Goal: Task Accomplishment & Management: Use online tool/utility

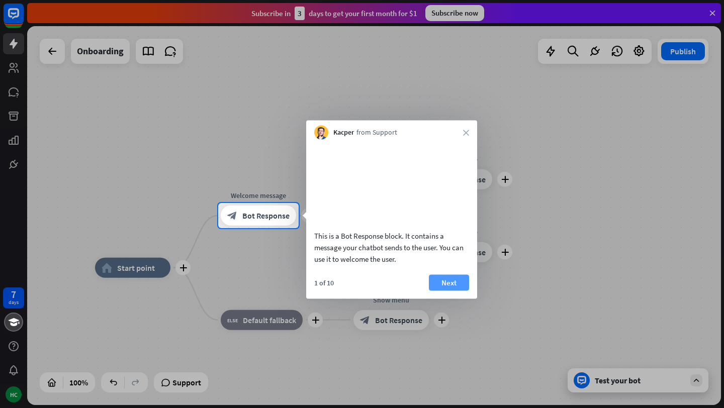
click at [460, 291] on button "Next" at bounding box center [449, 282] width 40 height 16
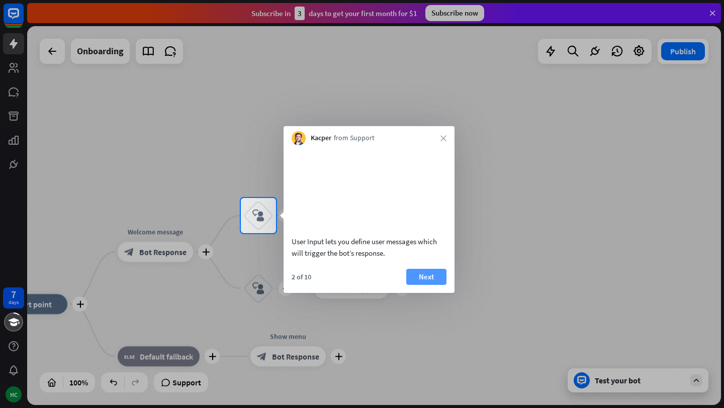
click at [419, 285] on button "Next" at bounding box center [426, 277] width 40 height 16
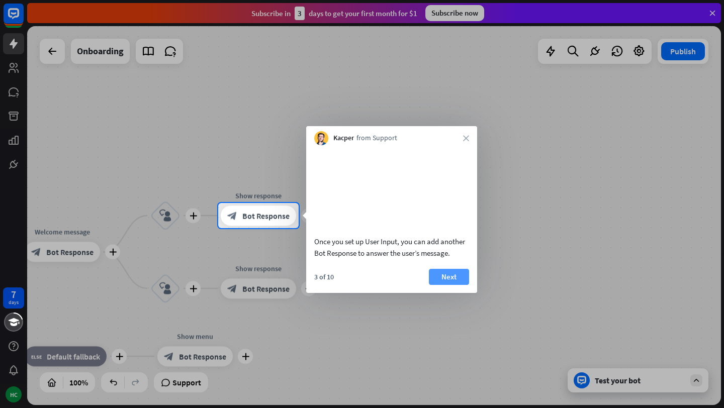
click at [439, 285] on button "Next" at bounding box center [449, 277] width 40 height 16
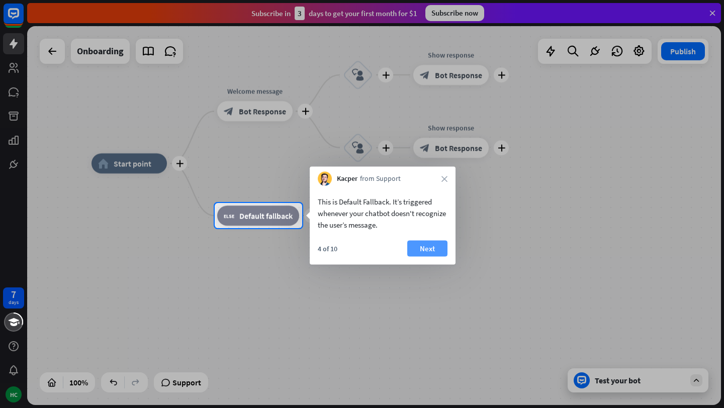
click at [432, 247] on button "Next" at bounding box center [427, 249] width 40 height 16
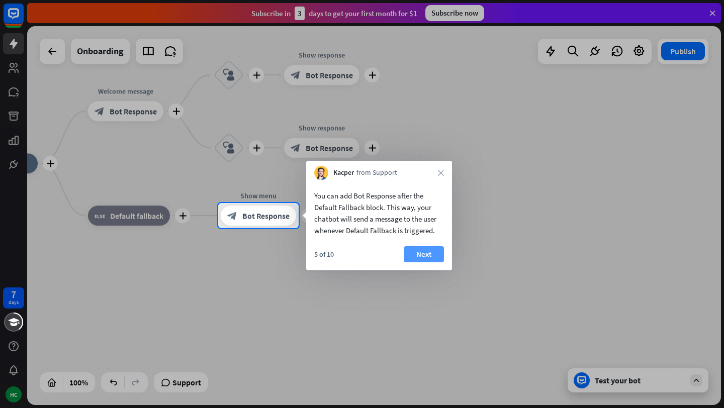
click at [414, 248] on button "Next" at bounding box center [424, 254] width 40 height 16
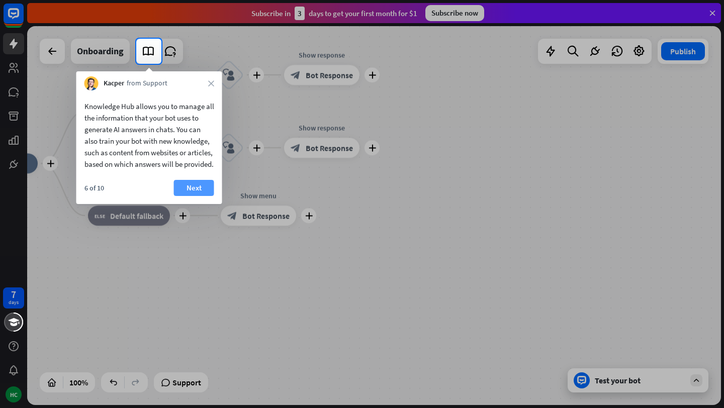
click at [193, 196] on button "Next" at bounding box center [194, 188] width 40 height 16
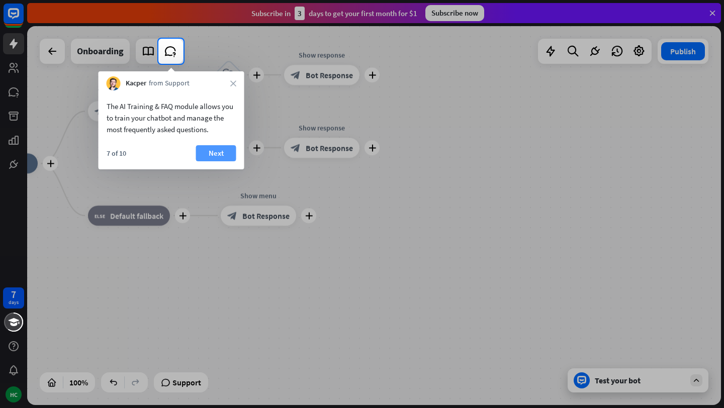
click at [219, 149] on button "Next" at bounding box center [216, 153] width 40 height 16
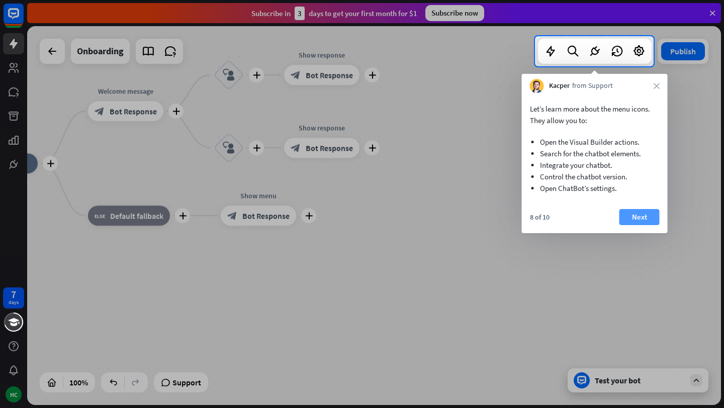
click at [631, 215] on button "Next" at bounding box center [639, 217] width 40 height 16
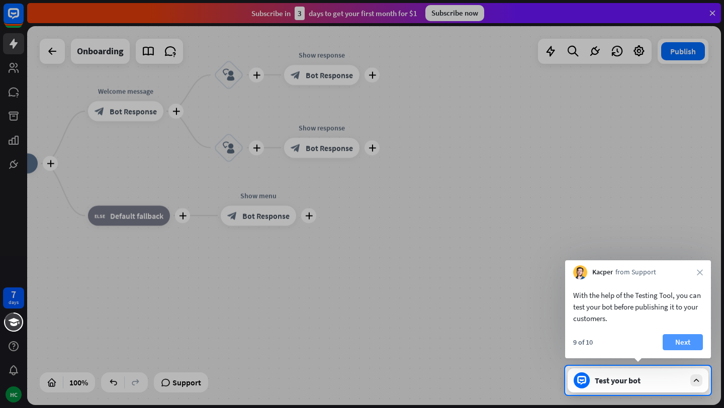
click at [684, 338] on button "Next" at bounding box center [683, 342] width 40 height 16
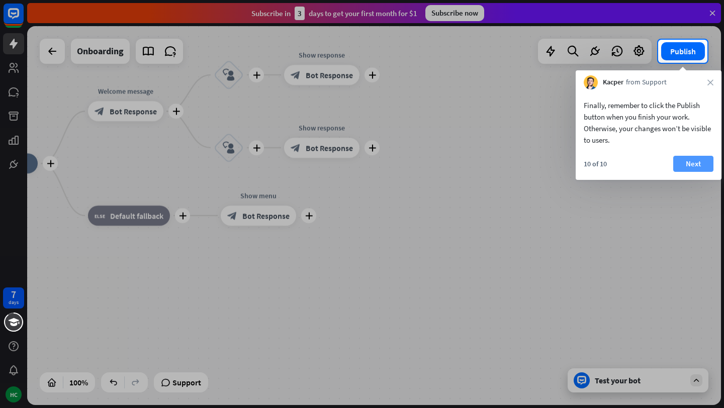
click at [693, 162] on button "Next" at bounding box center [693, 164] width 40 height 16
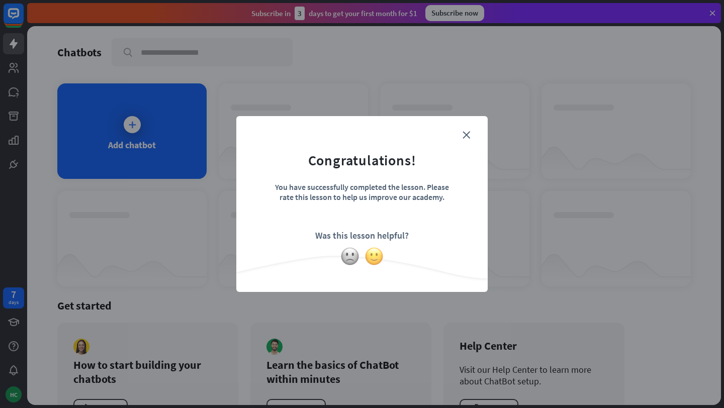
click at [381, 257] on img at bounding box center [373, 256] width 19 height 19
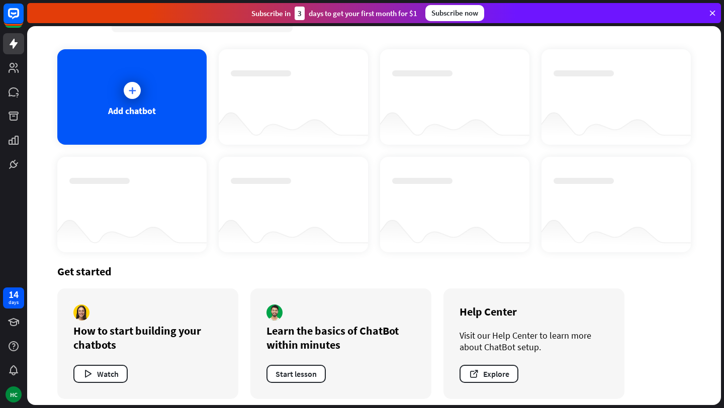
scroll to position [40, 0]
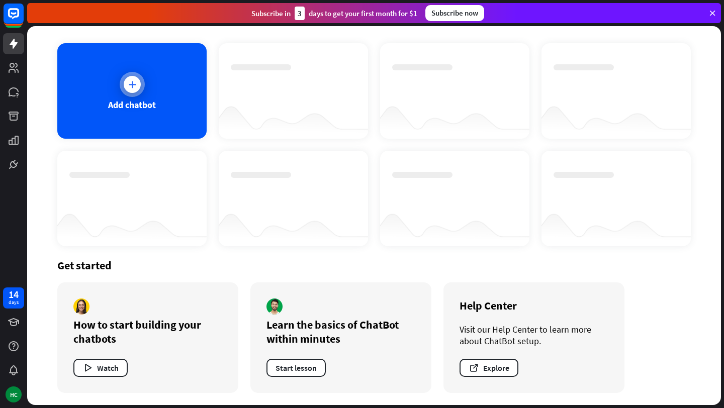
click at [126, 117] on div "Add chatbot" at bounding box center [131, 91] width 149 height 96
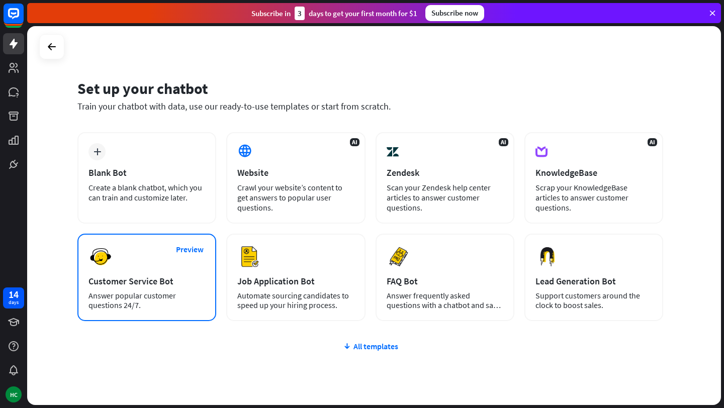
click at [134, 279] on div "Customer Service Bot" at bounding box center [146, 281] width 117 height 12
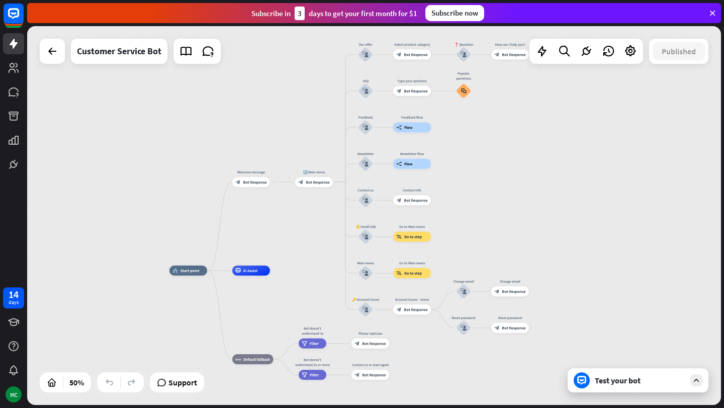
drag, startPoint x: 256, startPoint y: 184, endPoint x: 186, endPoint y: 232, distance: 84.5
click at [186, 232] on div "home_2 Start point Welcome message block_bot_response Bot Response 🔙 Main menu …" at bounding box center [374, 215] width 694 height 379
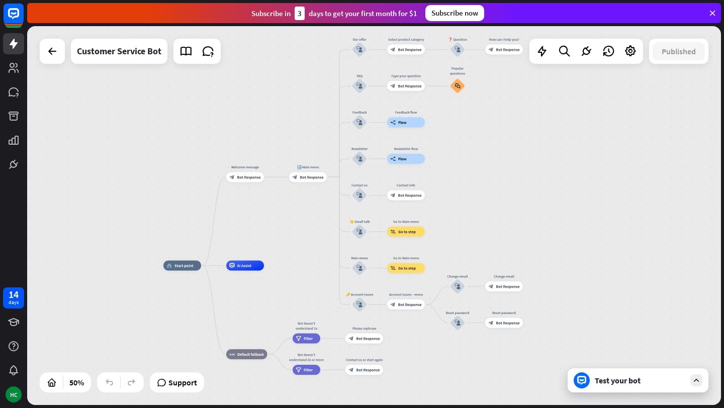
drag, startPoint x: 509, startPoint y: 185, endPoint x: 503, endPoint y: 180, distance: 7.5
click at [503, 180] on div "home_2 Start point Welcome message block_bot_response Bot Response 🔙 Main menu …" at bounding box center [374, 215] width 694 height 379
click at [246, 167] on span "Edit name" at bounding box center [241, 165] width 16 height 5
click at [245, 255] on span "Edit name" at bounding box center [241, 254] width 16 height 5
click at [241, 343] on span "Edit name" at bounding box center [242, 343] width 16 height 5
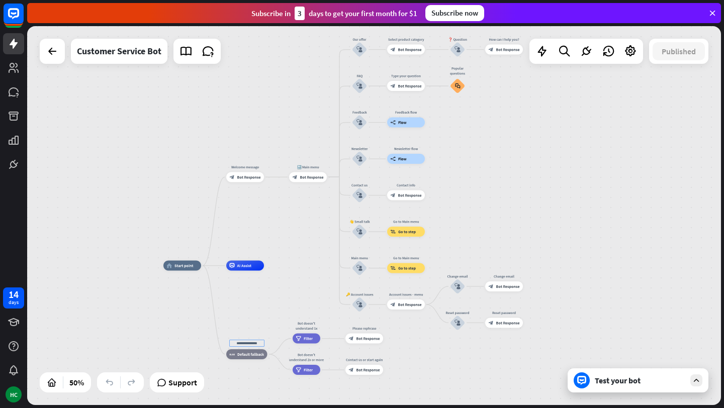
click at [258, 305] on div "home_2 Start point Welcome message block_bot_response Bot Response 🔙 Main menu …" at bounding box center [336, 361] width 347 height 190
click at [304, 166] on span "Edit name" at bounding box center [304, 165] width 16 height 5
click at [405, 263] on div "Edit name more_horiz block_goto Go to step" at bounding box center [406, 268] width 38 height 10
click at [404, 257] on span "Edit name" at bounding box center [402, 257] width 16 height 5
click at [404, 221] on span "Edit name" at bounding box center [402, 220] width 16 height 5
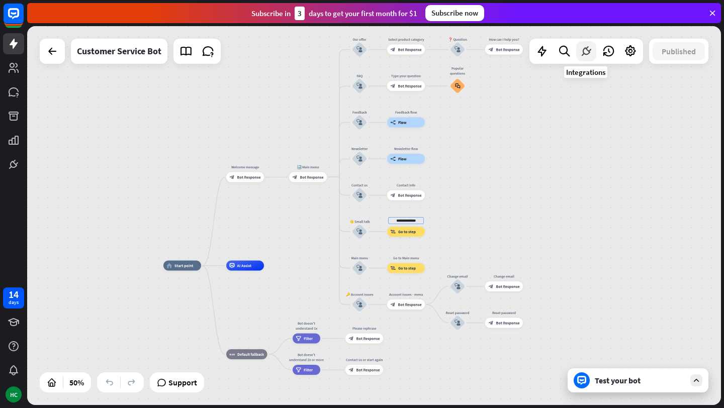
click at [585, 53] on icon at bounding box center [586, 51] width 13 height 13
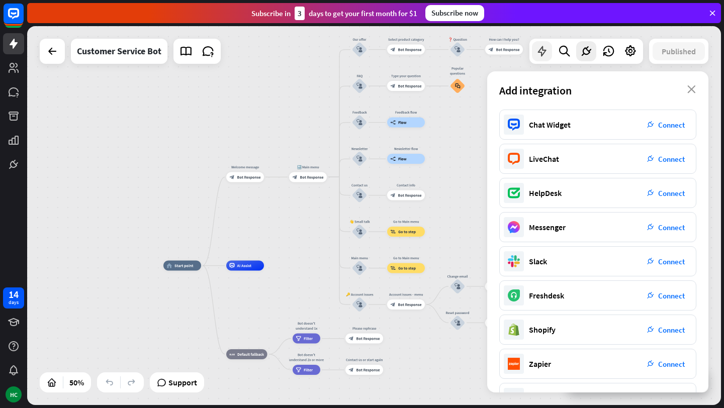
click at [543, 48] on icon at bounding box center [541, 51] width 13 height 13
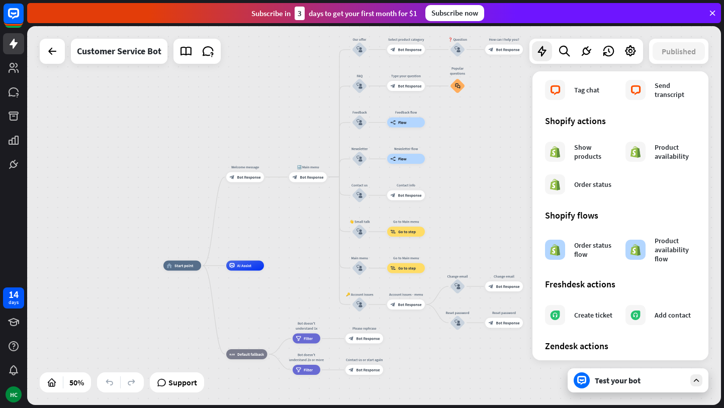
scroll to position [423, 0]
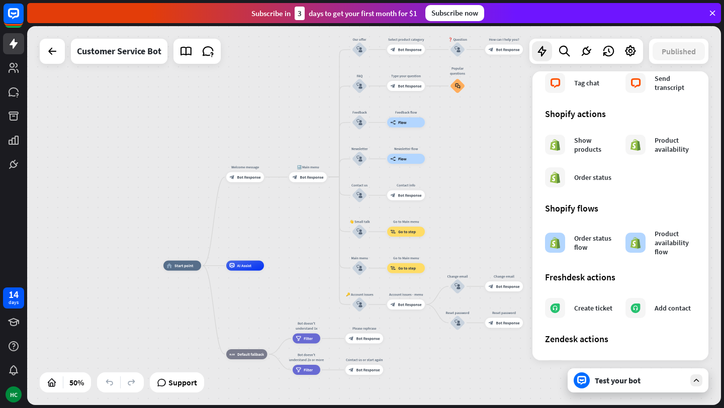
click at [471, 142] on div "home_2 Start point Welcome message block_bot_response Bot Response 🔙 Main menu …" at bounding box center [374, 215] width 694 height 379
click at [75, 384] on icon at bounding box center [74, 383] width 10 height 10
click at [87, 382] on icon at bounding box center [91, 383] width 10 height 10
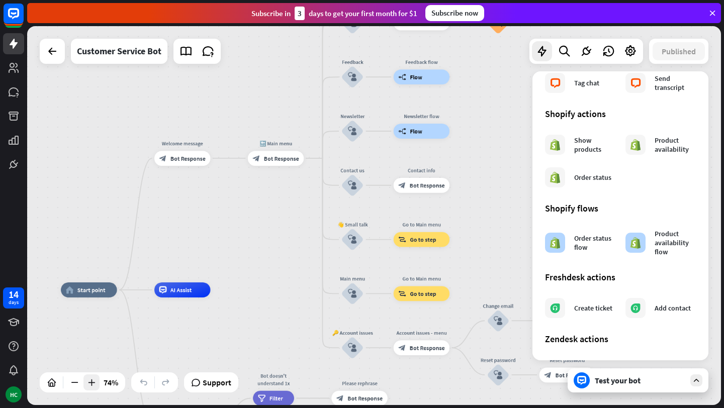
click at [87, 382] on icon at bounding box center [91, 383] width 10 height 10
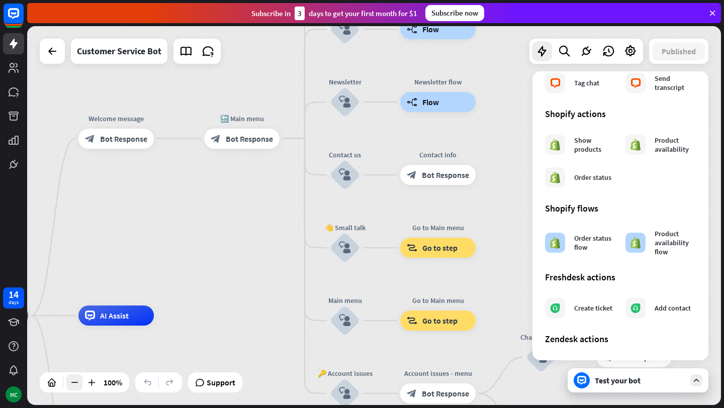
click at [80, 382] on div at bounding box center [74, 383] width 16 height 16
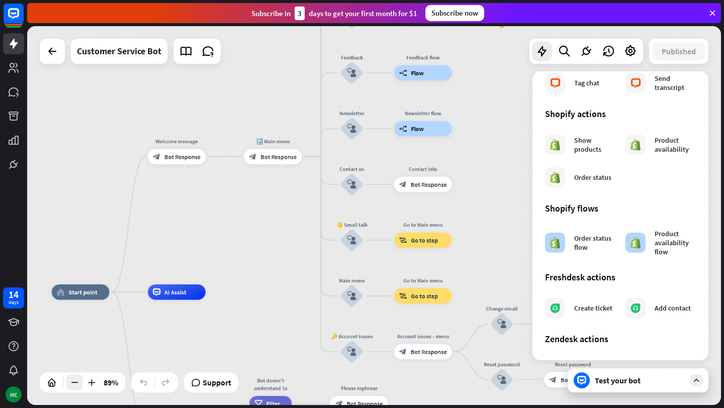
click at [80, 382] on div at bounding box center [74, 383] width 16 height 16
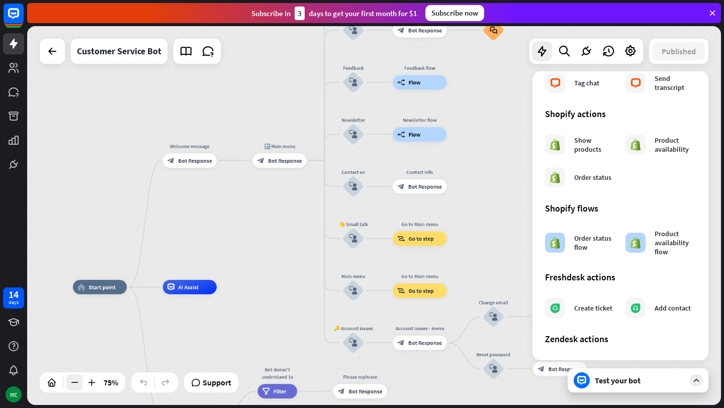
click at [80, 382] on div at bounding box center [74, 383] width 16 height 16
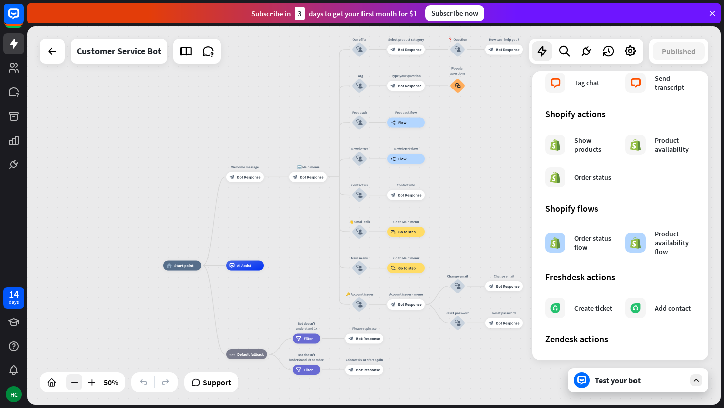
click at [80, 382] on div at bounding box center [74, 383] width 16 height 16
click at [53, 52] on icon at bounding box center [52, 51] width 12 height 12
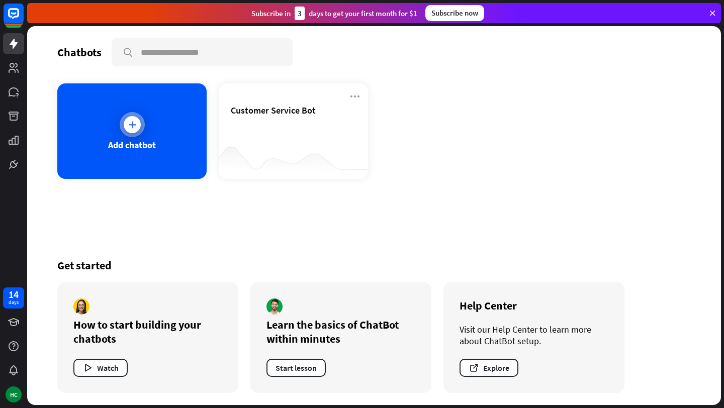
click at [174, 157] on div "Add chatbot" at bounding box center [131, 131] width 149 height 96
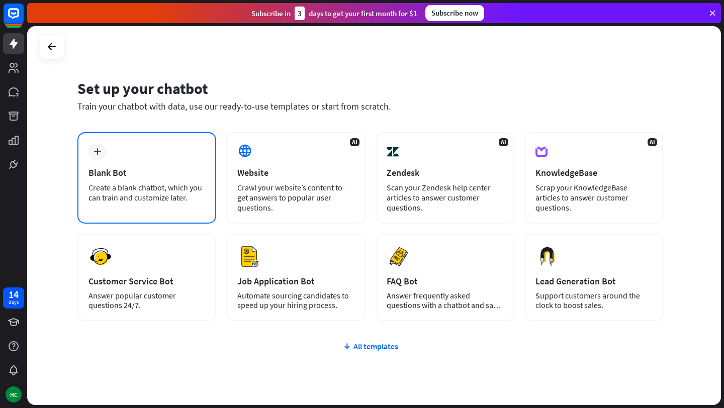
click at [131, 174] on div "Blank Bot" at bounding box center [146, 173] width 117 height 12
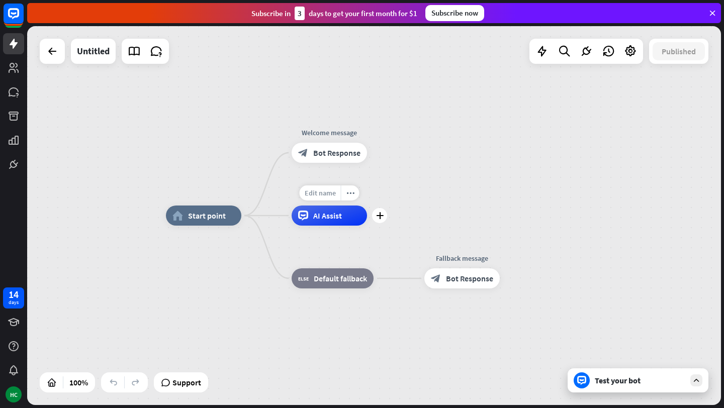
click at [320, 195] on span "Edit name" at bounding box center [320, 193] width 31 height 9
type input "*****"
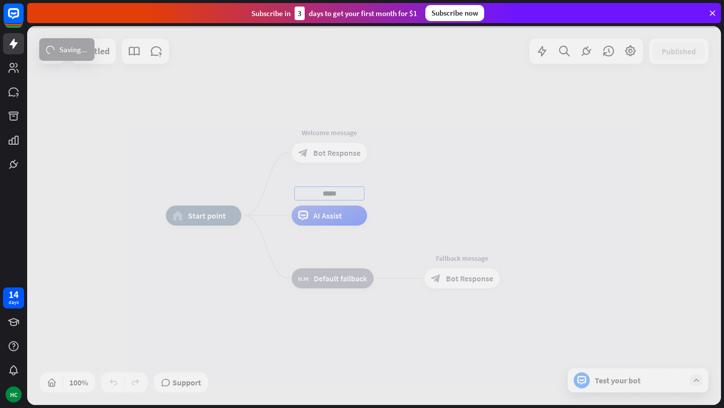
click at [317, 133] on div "home_2 Start point Edit name more_horiz Welcome message block_bot_response Bot …" at bounding box center [374, 215] width 694 height 379
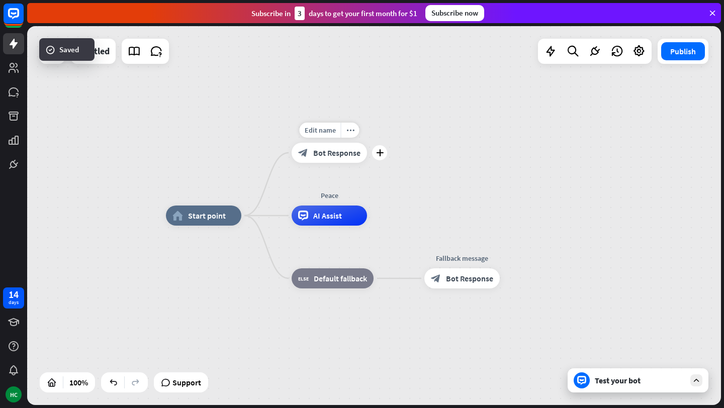
click at [317, 133] on span "Edit name" at bounding box center [320, 130] width 31 height 9
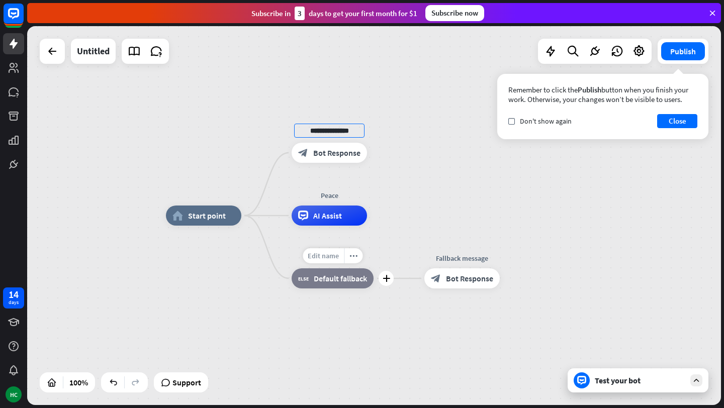
click at [323, 258] on span "Edit name" at bounding box center [323, 255] width 31 height 9
click at [378, 152] on icon "plus" at bounding box center [380, 152] width 8 height 7
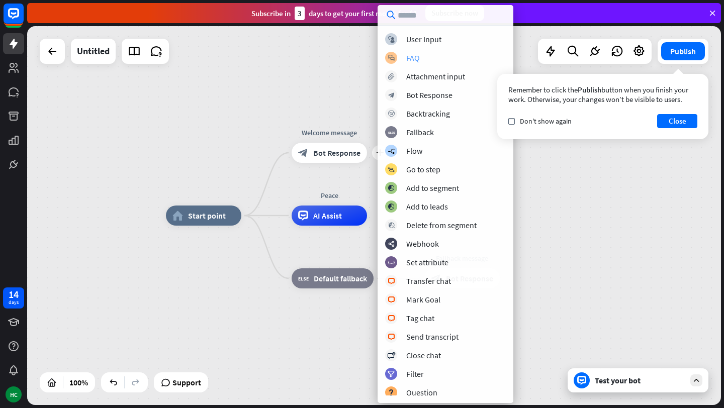
click at [415, 58] on div "FAQ" at bounding box center [413, 58] width 14 height 10
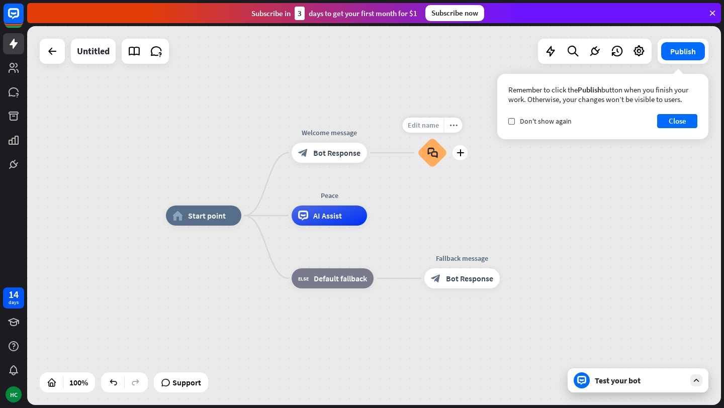
click at [421, 126] on span "Edit name" at bounding box center [423, 125] width 31 height 9
click at [430, 98] on div "home_2 Start point Welcome message block_bot_response Bot Response block_faq Pe…" at bounding box center [374, 215] width 694 height 379
click at [447, 161] on div "Edit name more_horiz plus block_faq" at bounding box center [432, 153] width 30 height 30
click at [453, 123] on icon "more_horiz" at bounding box center [453, 126] width 8 height 8
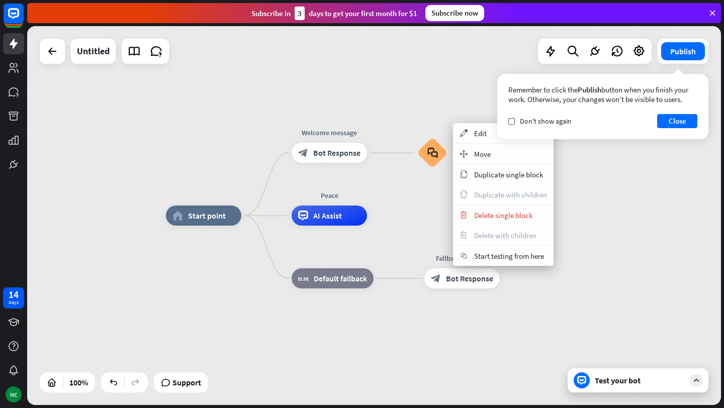
click at [447, 138] on div "plus block_faq" at bounding box center [432, 153] width 30 height 30
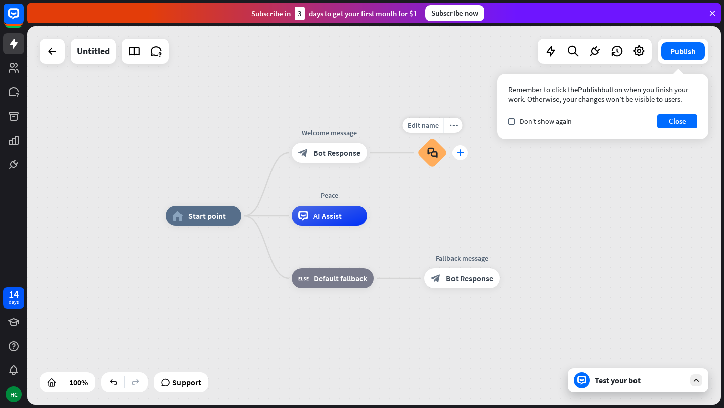
click at [456, 156] on div "plus" at bounding box center [459, 152] width 15 height 15
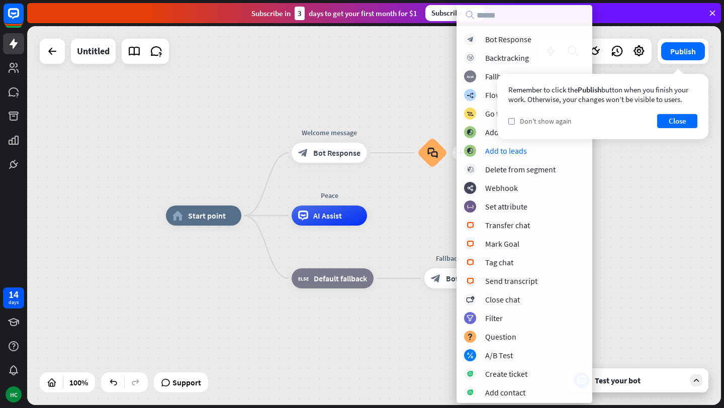
click at [515, 121] on div "check Don't show again" at bounding box center [539, 121] width 63 height 9
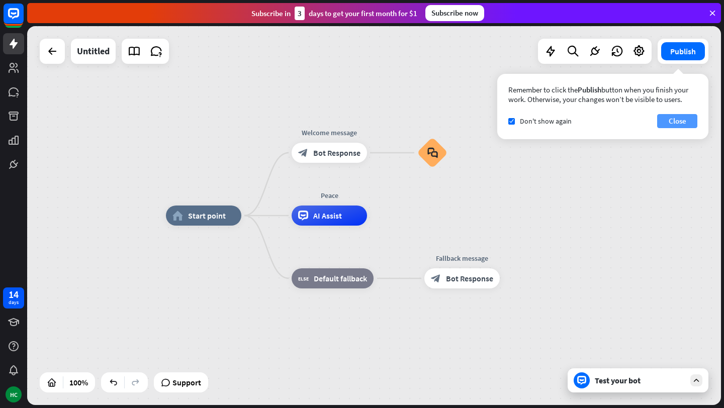
click at [681, 121] on button "Close" at bounding box center [677, 121] width 40 height 14
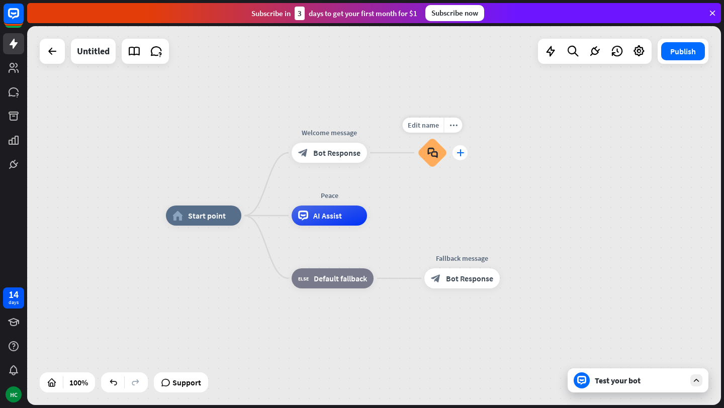
click at [455, 154] on div "plus" at bounding box center [459, 152] width 15 height 15
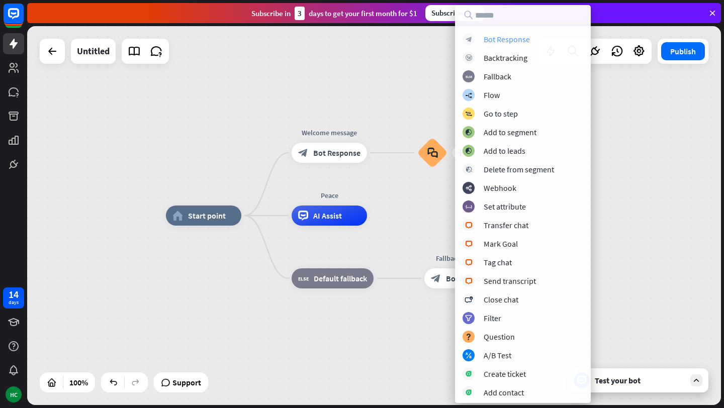
click at [504, 39] on div "Bot Response" at bounding box center [507, 39] width 46 height 10
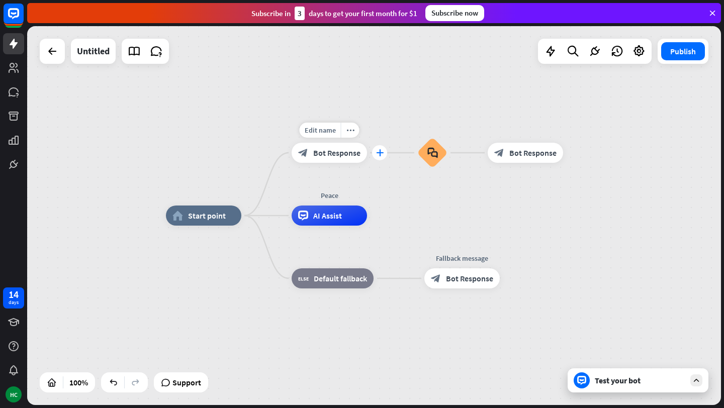
click at [381, 151] on icon "plus" at bounding box center [380, 152] width 8 height 7
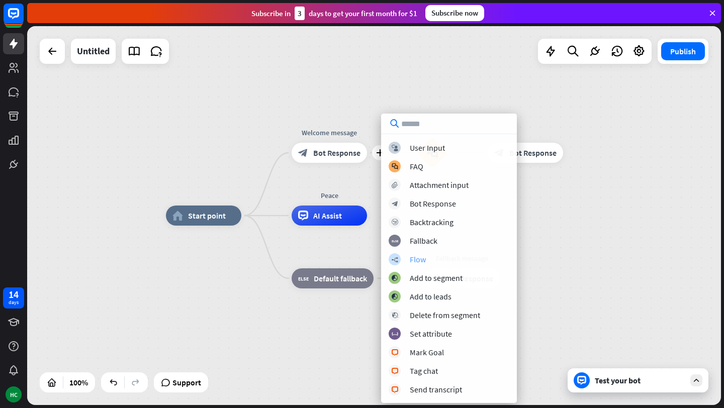
click at [410, 261] on div "Flow" at bounding box center [418, 259] width 16 height 10
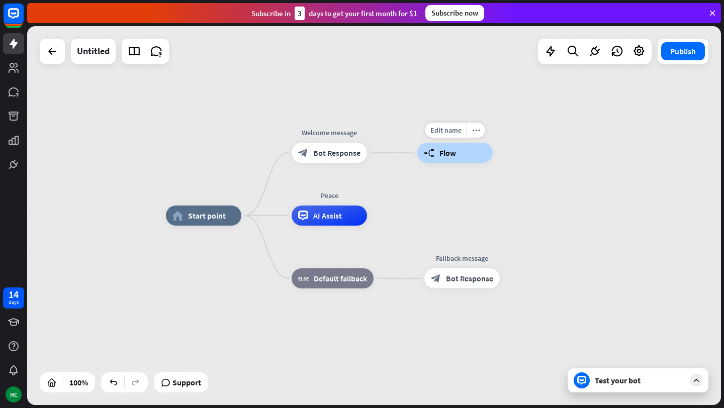
click at [432, 156] on icon "builder_tree" at bounding box center [429, 153] width 11 height 10
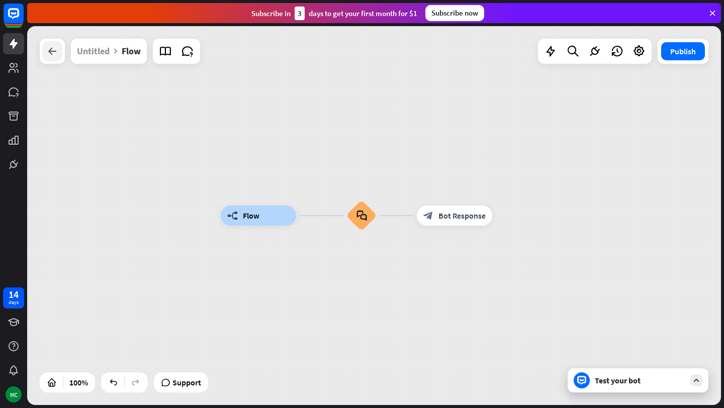
click at [59, 55] on div at bounding box center [52, 51] width 20 height 20
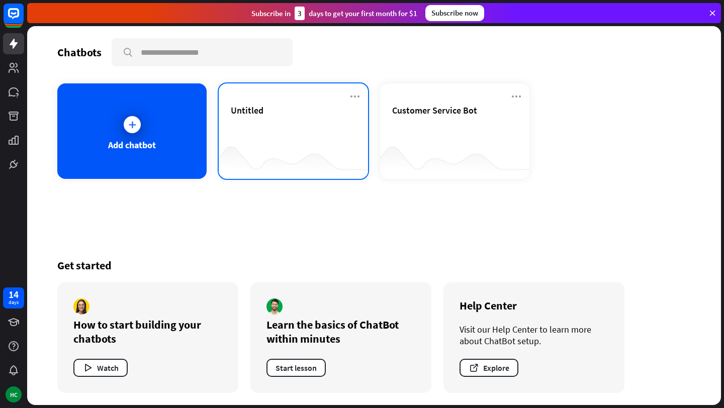
click at [273, 134] on div "Untitled" at bounding box center [293, 122] width 125 height 35
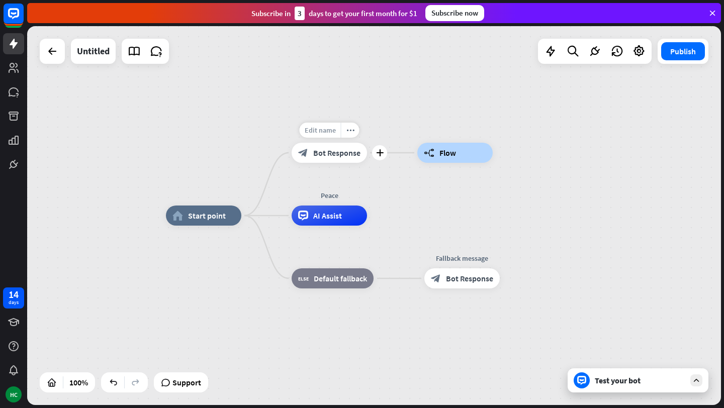
click at [323, 129] on span "Edit name" at bounding box center [320, 130] width 31 height 9
click at [389, 106] on div "**********" at bounding box center [374, 215] width 694 height 379
click at [378, 154] on icon "plus" at bounding box center [380, 152] width 8 height 7
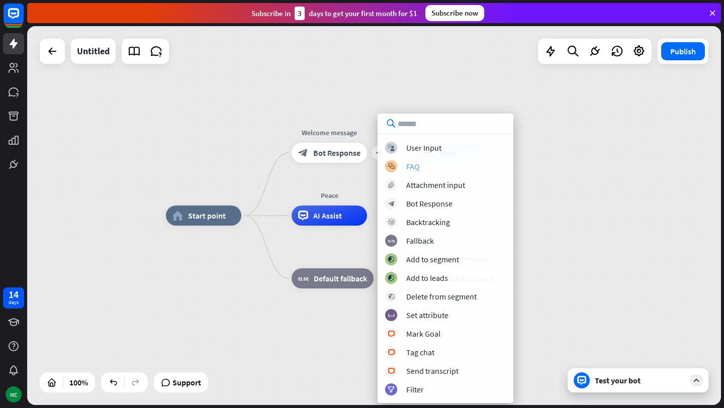
click at [420, 165] on div "block_faq FAQ" at bounding box center [445, 166] width 121 height 12
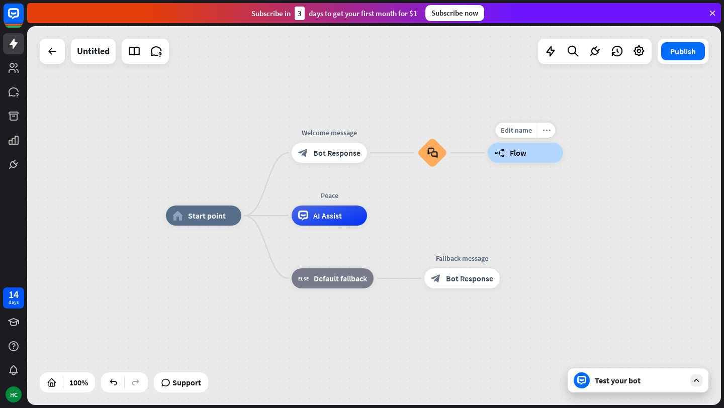
click at [544, 134] on div "more_horiz" at bounding box center [546, 130] width 19 height 15
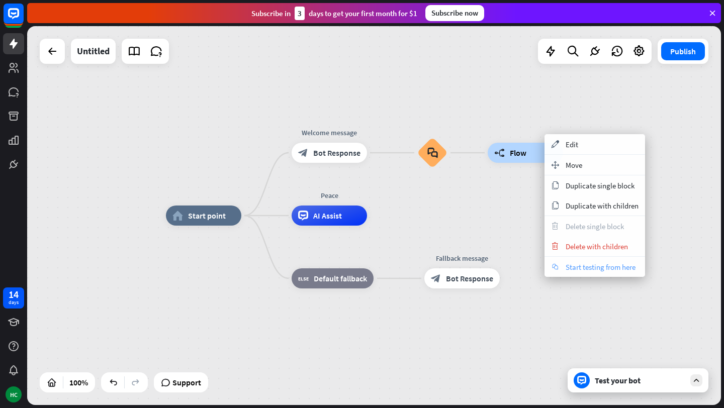
click at [595, 268] on span "Start testing from here" at bounding box center [601, 267] width 70 height 10
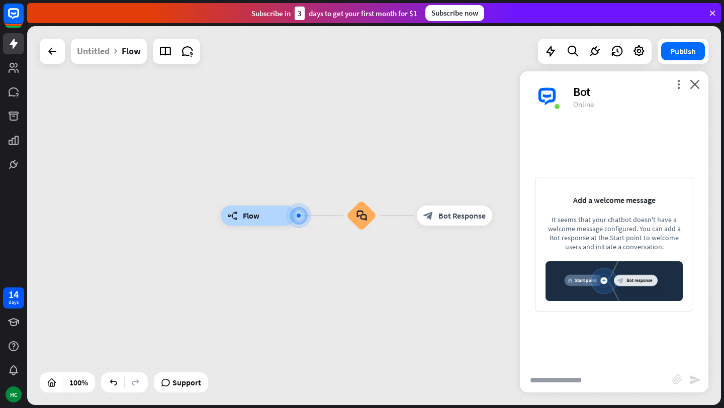
click at [585, 381] on input "text" at bounding box center [596, 379] width 152 height 25
type input "**"
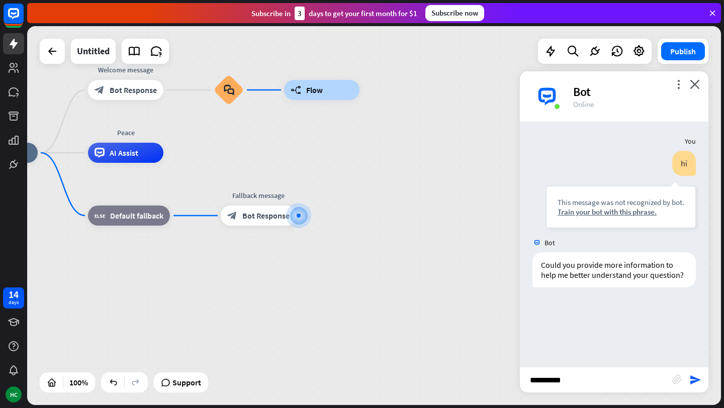
type input "**********"
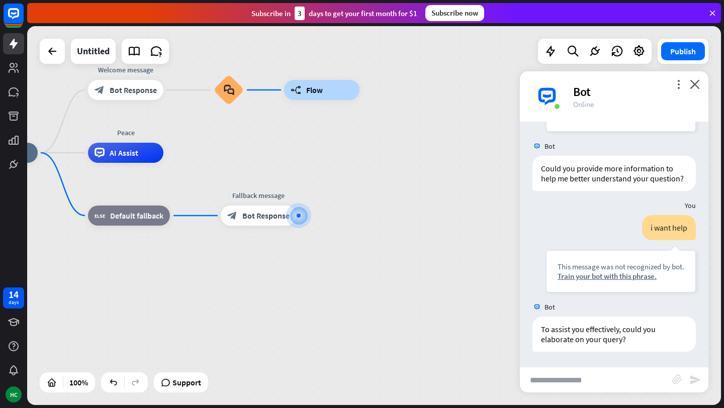
scroll to position [107, 0]
type input "**********"
click at [307, 214] on icon "plus" at bounding box center [309, 215] width 8 height 7
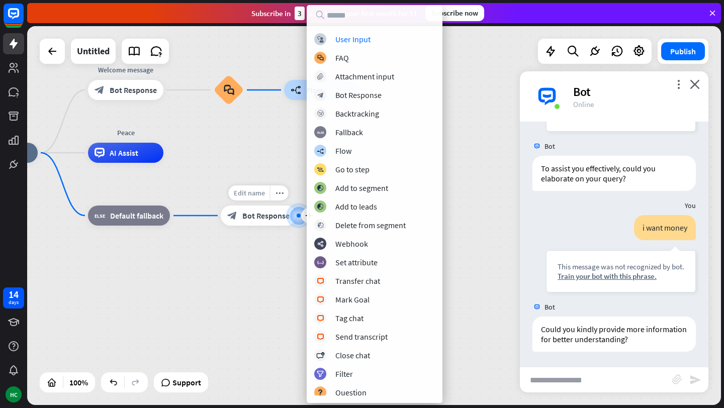
click at [259, 190] on span "Edit name" at bounding box center [249, 193] width 31 height 9
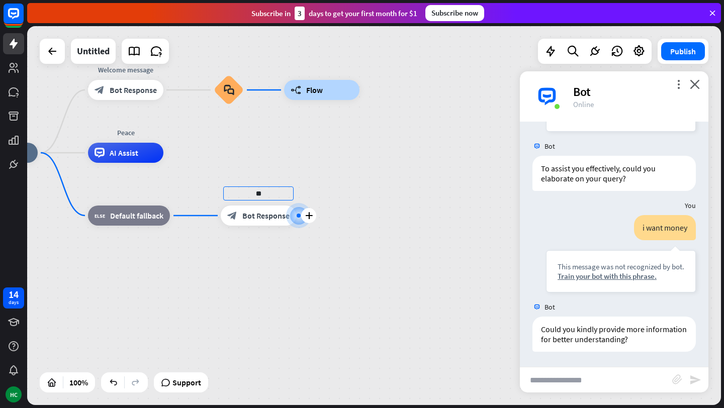
type input "*"
type input "****"
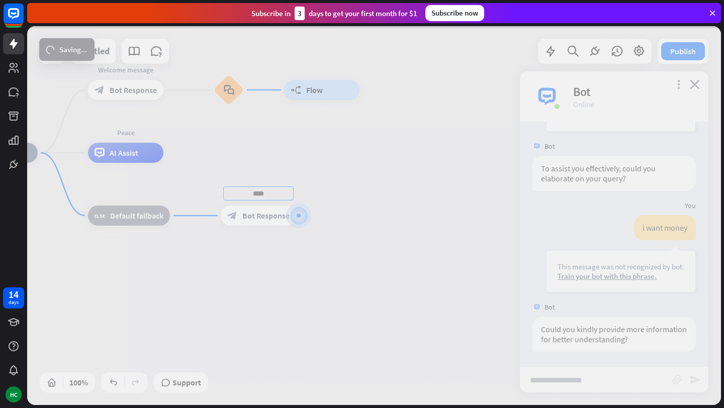
click at [402, 323] on div "home_2 Start point Welcome message block_bot_response Bot Response block_faq bu…" at bounding box center [374, 215] width 694 height 379
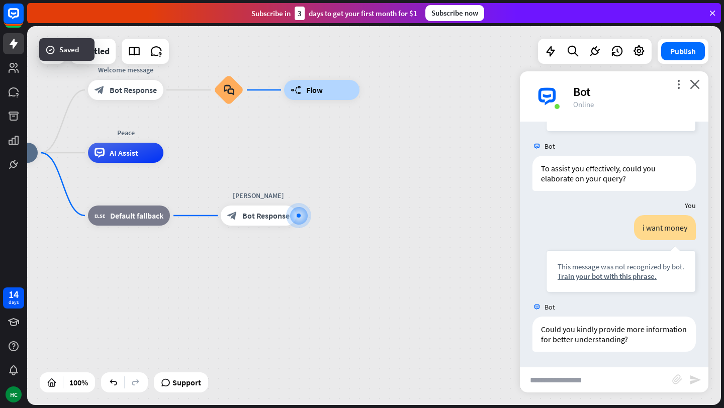
click at [583, 384] on input "text" at bounding box center [596, 379] width 152 height 25
type input "**"
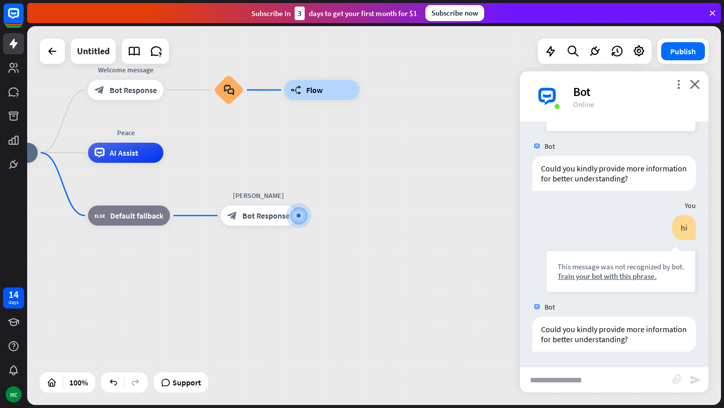
scroll to position [428, 0]
click at [137, 48] on icon at bounding box center [134, 51] width 13 height 13
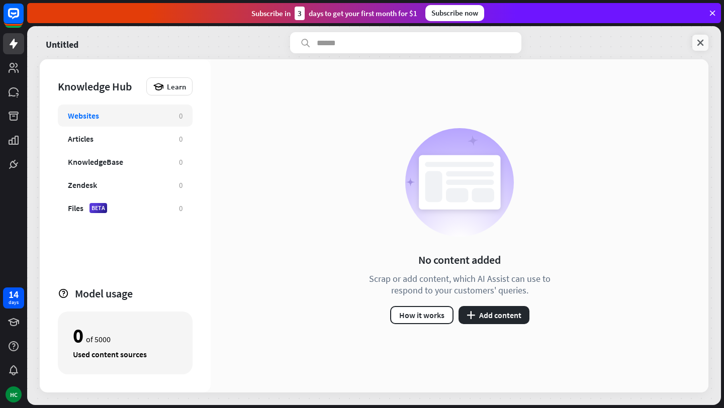
click at [698, 43] on icon at bounding box center [700, 43] width 10 height 10
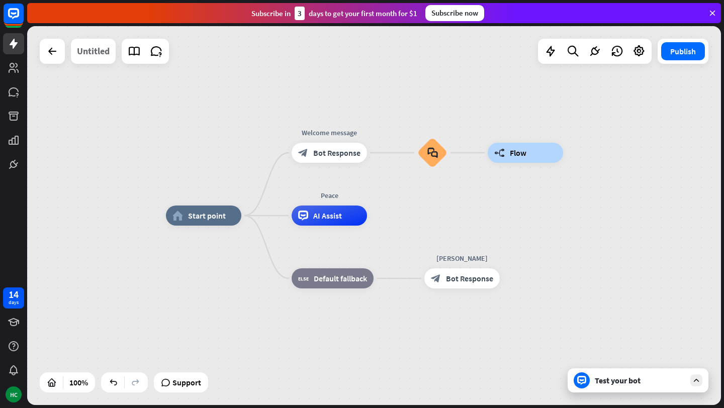
click at [99, 52] on div "Untitled" at bounding box center [93, 51] width 33 height 25
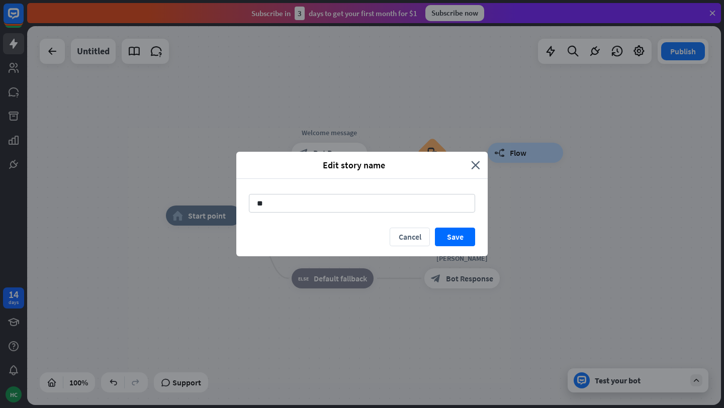
type input "*"
type input "***"
click at [469, 235] on button "Save" at bounding box center [455, 237] width 40 height 19
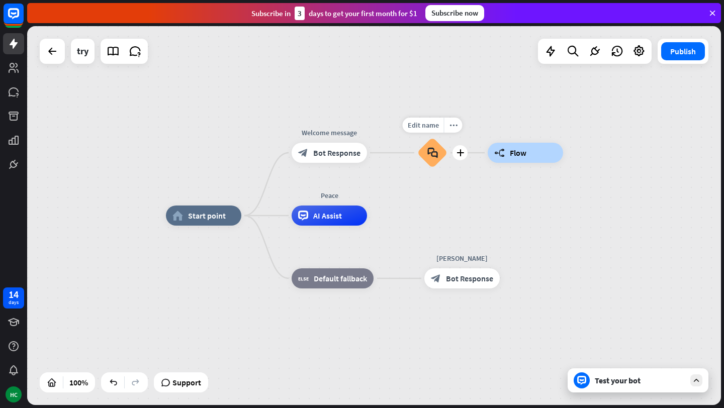
click at [435, 153] on icon "block_faq" at bounding box center [432, 152] width 11 height 11
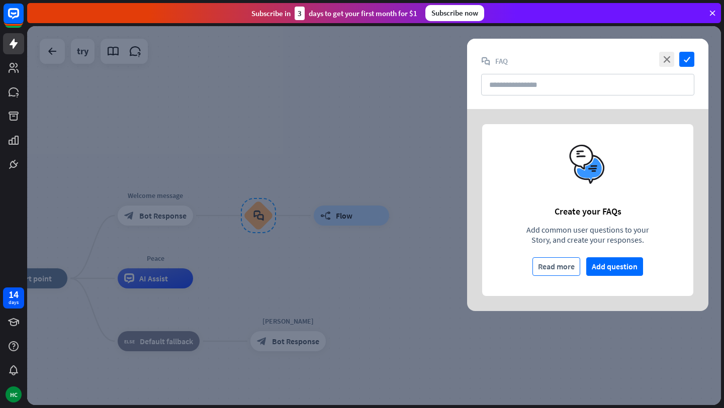
click at [560, 264] on div "Read more" at bounding box center [556, 267] width 37 height 18
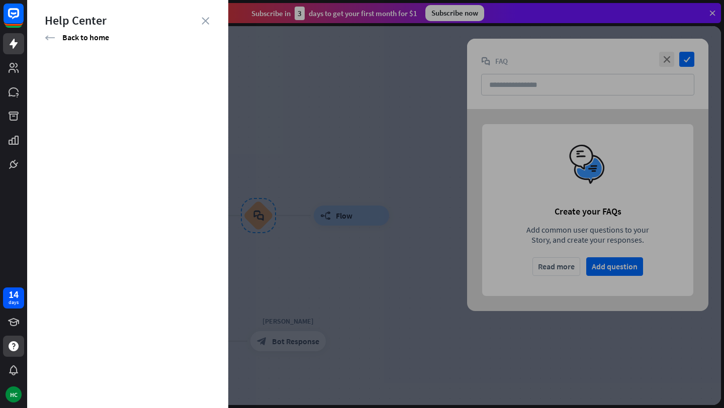
click at [384, 136] on div at bounding box center [375, 204] width 697 height 408
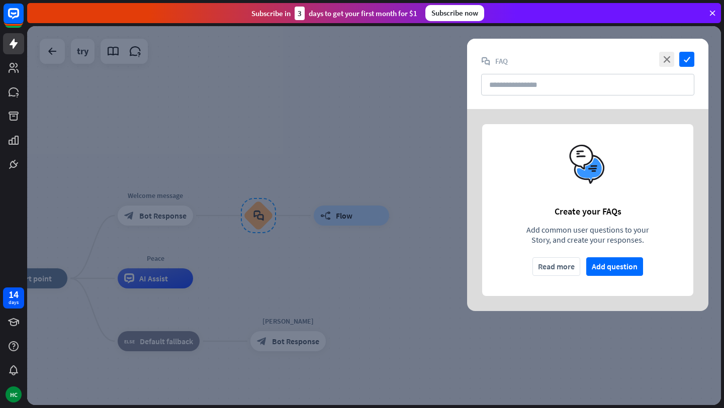
click at [405, 136] on div at bounding box center [374, 215] width 694 height 379
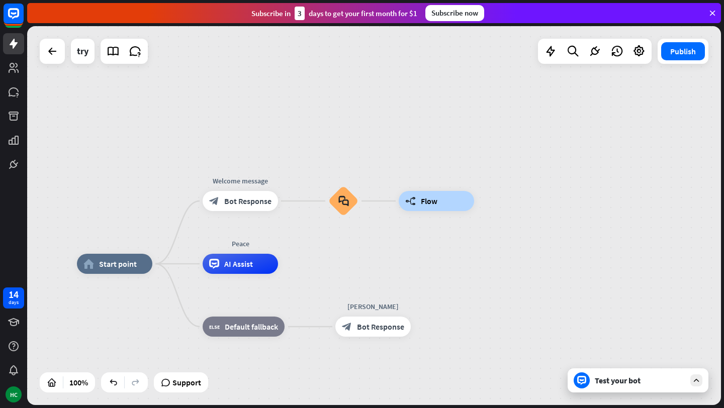
drag, startPoint x: 238, startPoint y: 160, endPoint x: 323, endPoint y: 146, distance: 86.2
click at [323, 146] on div "home_2 Start point Welcome message block_bot_response Bot Response block_faq bu…" at bounding box center [374, 215] width 694 height 379
click at [369, 174] on div "more_horiz" at bounding box center [364, 173] width 19 height 15
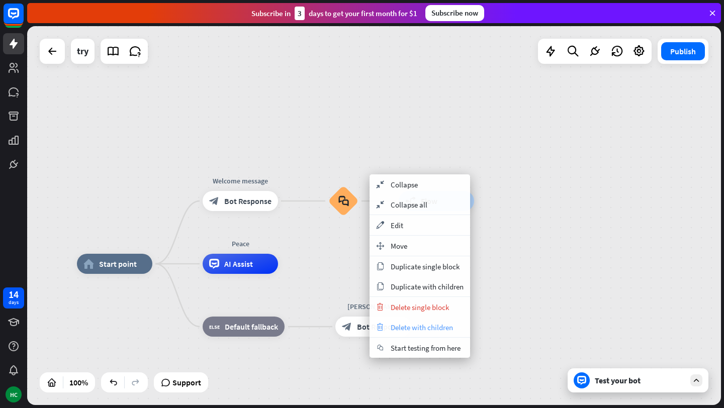
click at [412, 326] on span "Delete with children" at bounding box center [422, 328] width 62 height 10
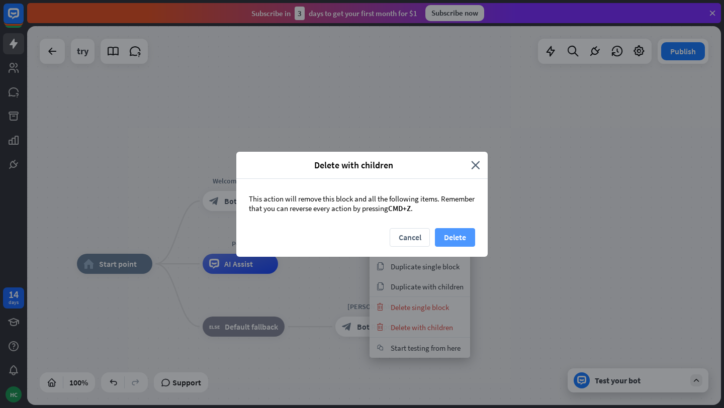
click at [456, 230] on button "Delete" at bounding box center [455, 237] width 40 height 19
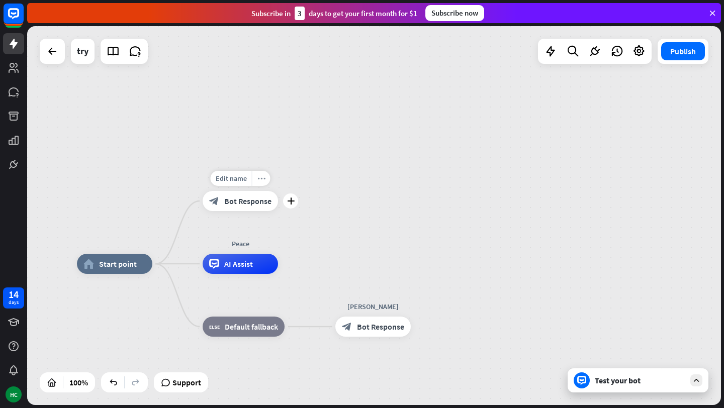
click at [261, 181] on icon "more_horiz" at bounding box center [261, 179] width 8 height 8
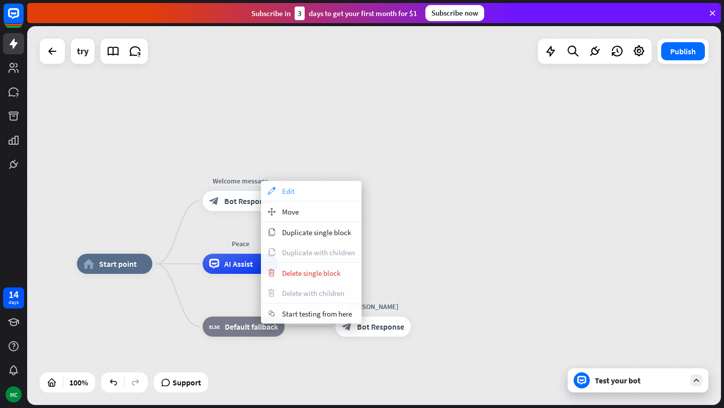
click at [308, 191] on div "appearance Edit" at bounding box center [311, 191] width 101 height 20
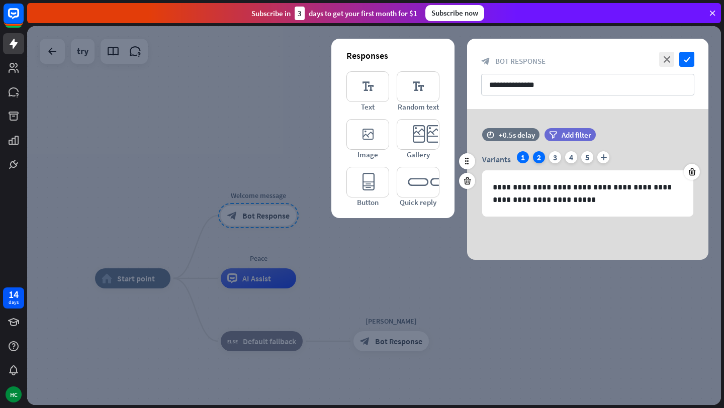
click at [536, 159] on div "2" at bounding box center [539, 157] width 12 height 12
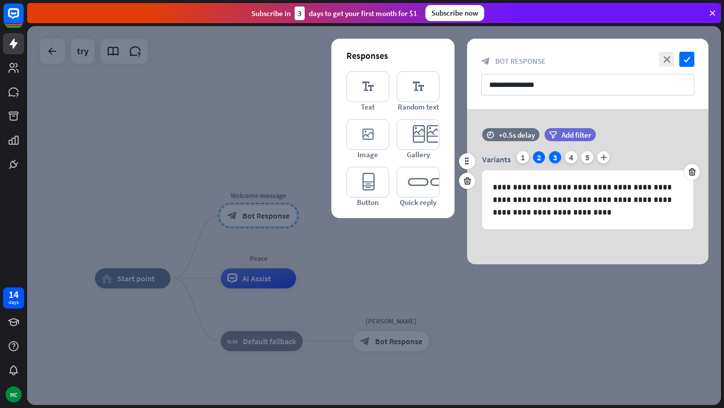
click at [552, 156] on div "3" at bounding box center [555, 157] width 12 height 12
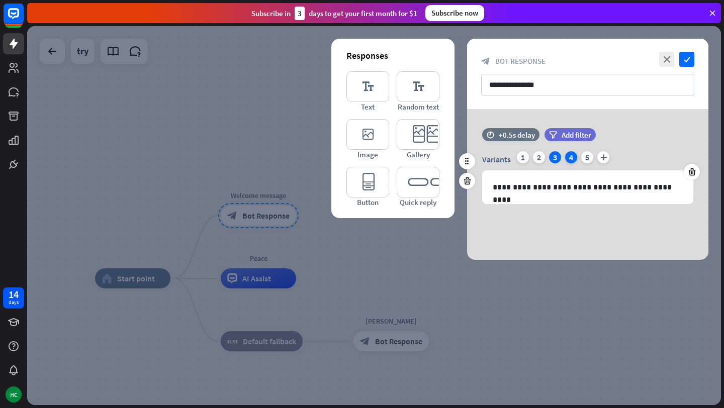
click at [573, 154] on div "4" at bounding box center [571, 157] width 12 height 12
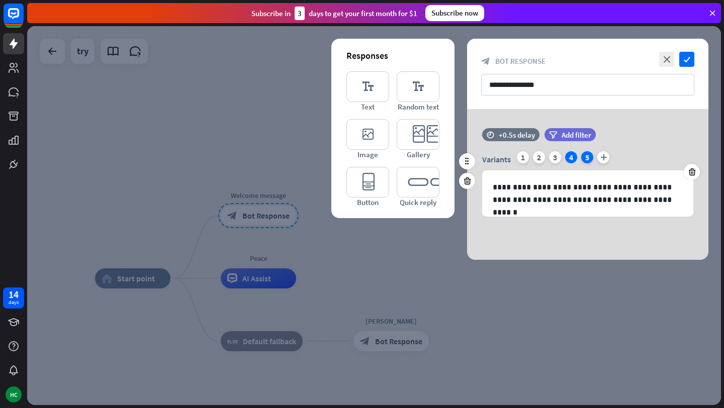
click at [584, 155] on div "5" at bounding box center [587, 157] width 12 height 12
click at [518, 158] on div "1" at bounding box center [523, 157] width 12 height 12
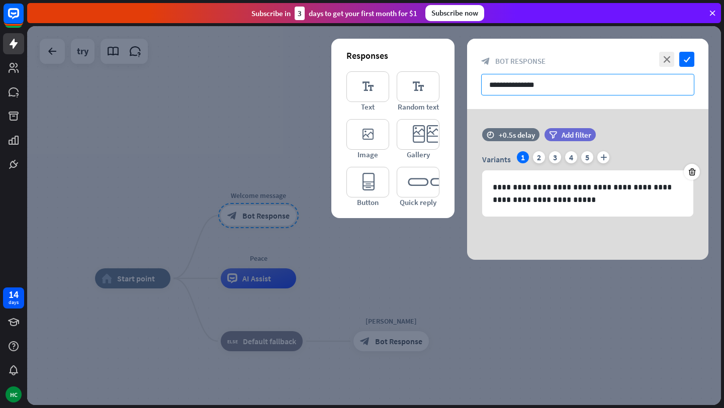
click at [505, 86] on input "**********" at bounding box center [587, 85] width 213 height 22
click at [686, 58] on icon "check" at bounding box center [686, 59] width 15 height 15
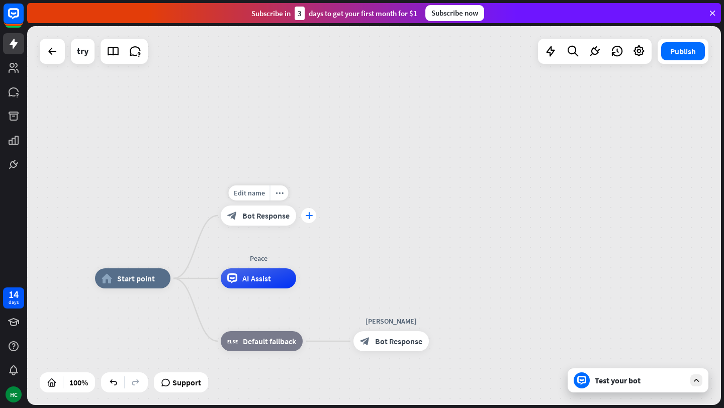
click at [309, 219] on div "plus" at bounding box center [308, 215] width 15 height 15
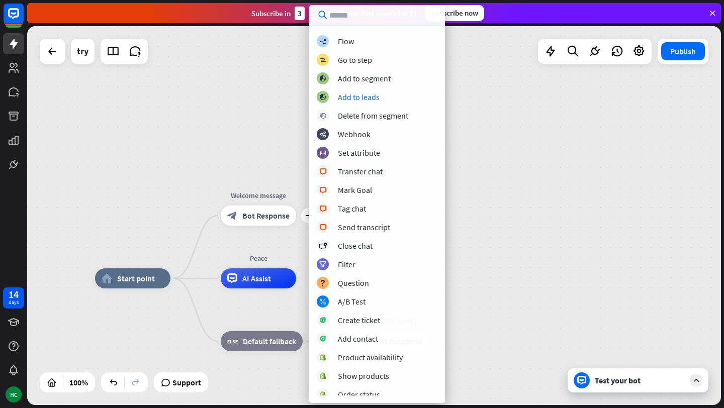
scroll to position [146, 0]
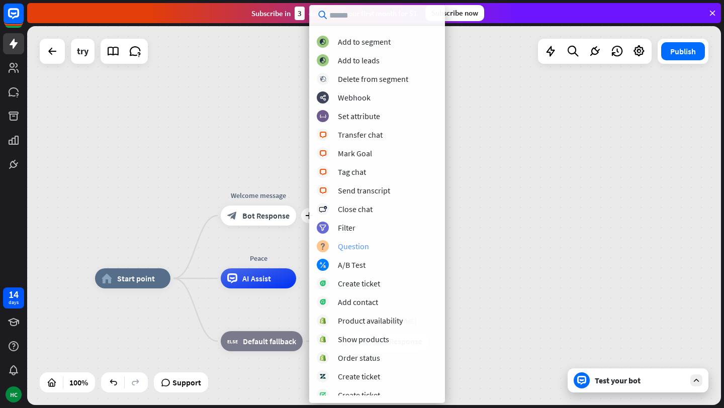
click at [348, 245] on div "Question" at bounding box center [353, 246] width 31 height 10
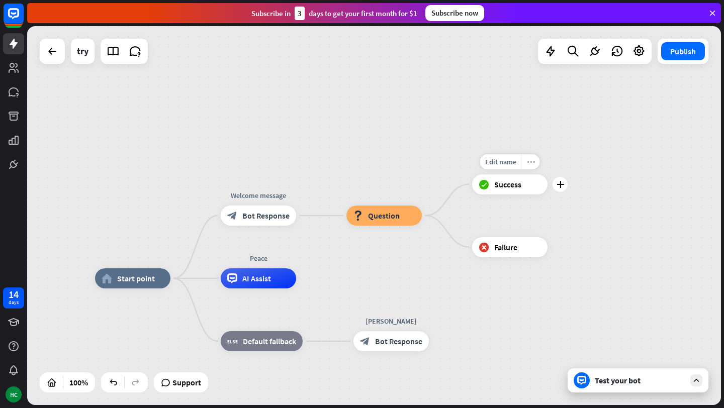
click at [528, 161] on icon "more_horiz" at bounding box center [531, 162] width 8 height 8
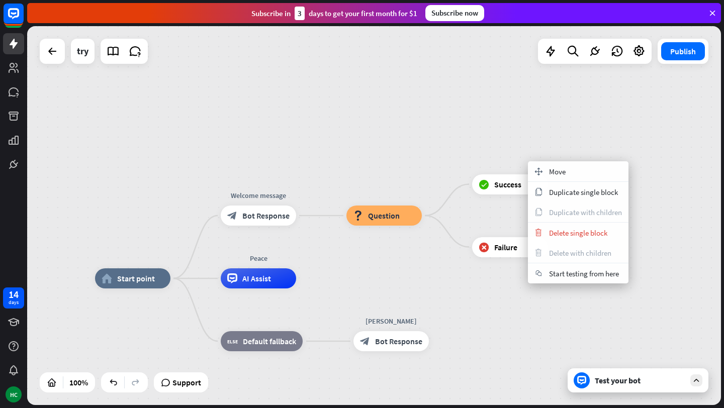
click at [506, 129] on div "home_2 Start point Welcome message block_bot_response Bot Response block_questi…" at bounding box center [374, 215] width 694 height 379
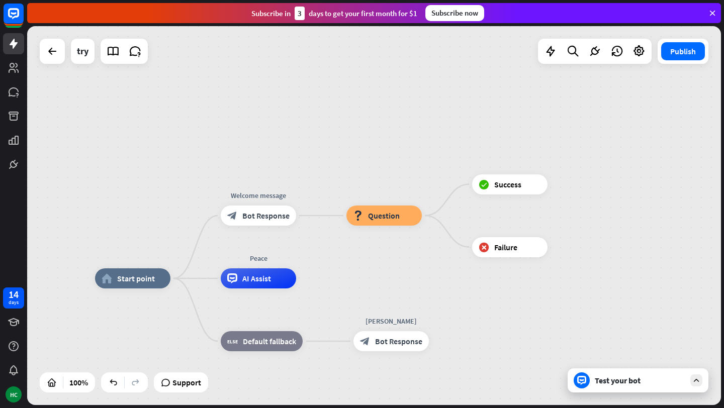
click at [624, 387] on div "Test your bot" at bounding box center [638, 380] width 141 height 24
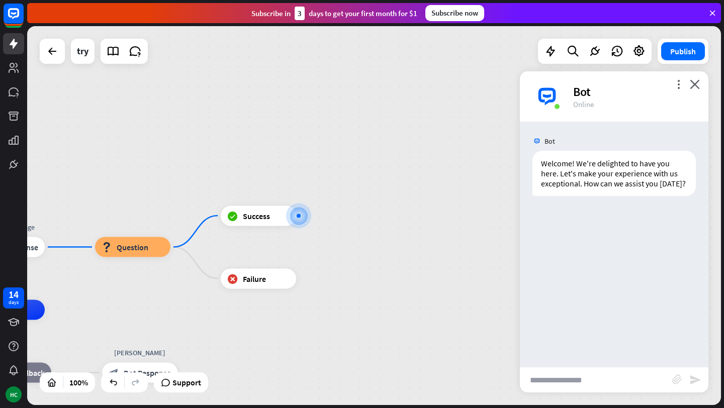
click at [565, 378] on input "text" at bounding box center [596, 379] width 152 height 25
type input "**********"
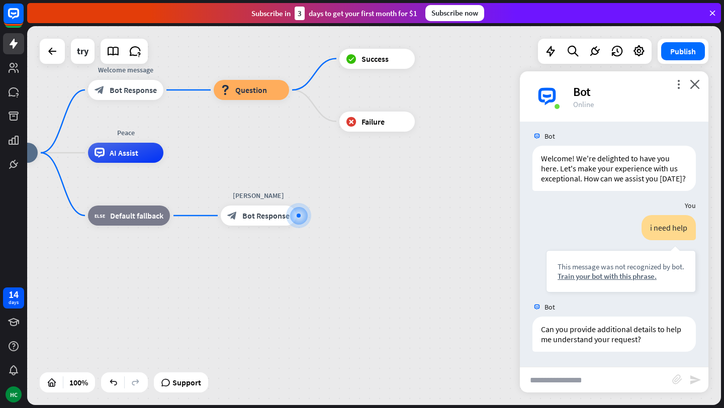
scroll to position [15, 0]
type input "**********"
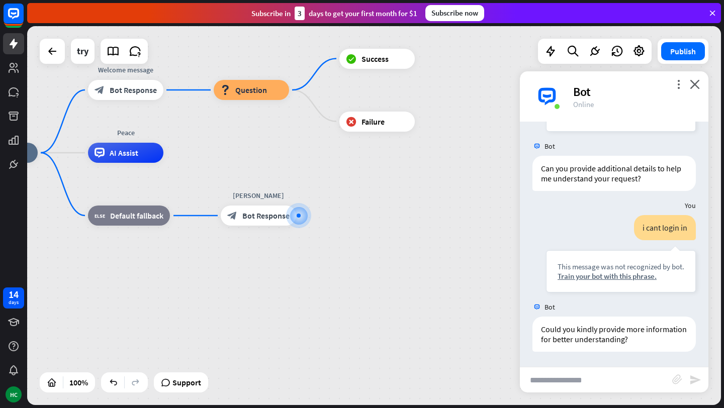
scroll to position [176, 0]
click at [310, 219] on icon "plus" at bounding box center [309, 215] width 8 height 7
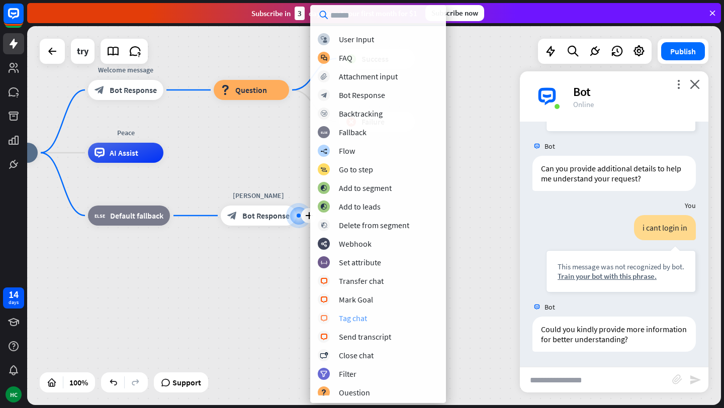
scroll to position [0, 0]
click at [362, 203] on div "Add to leads" at bounding box center [360, 207] width 42 height 10
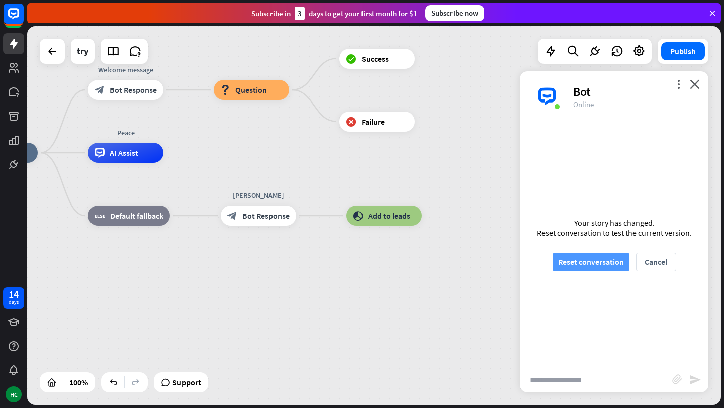
click at [572, 266] on button "Reset conversation" at bounding box center [590, 262] width 77 height 19
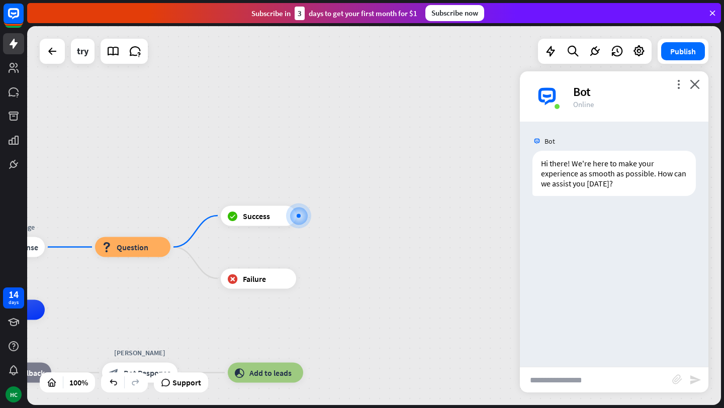
click at [579, 387] on input "text" at bounding box center [596, 379] width 152 height 25
type input "**"
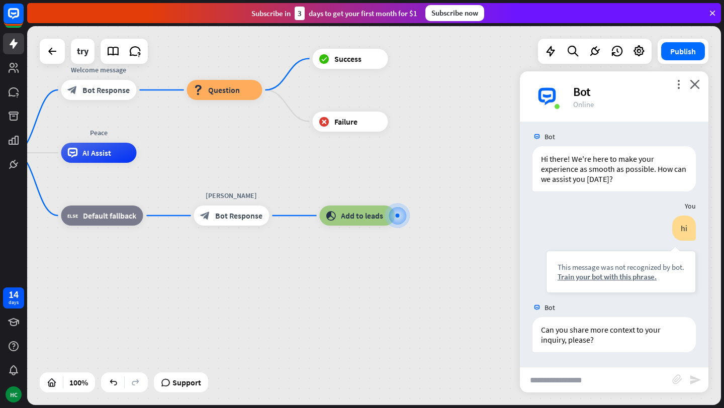
scroll to position [5, 0]
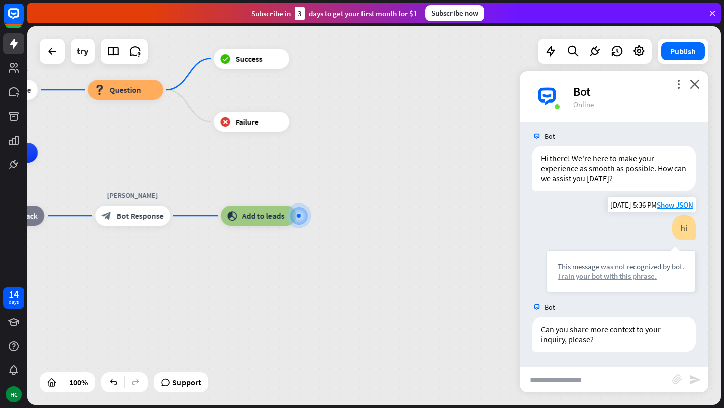
click at [576, 274] on div "Train your bot with this phrase." at bounding box center [620, 276] width 127 height 10
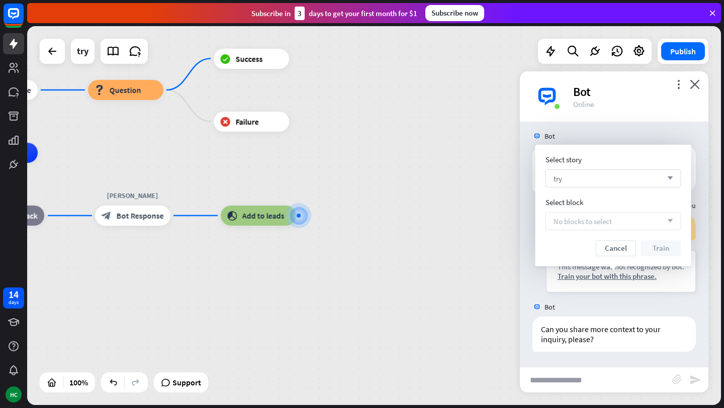
click at [667, 179] on icon "arrow_down" at bounding box center [667, 178] width 11 height 6
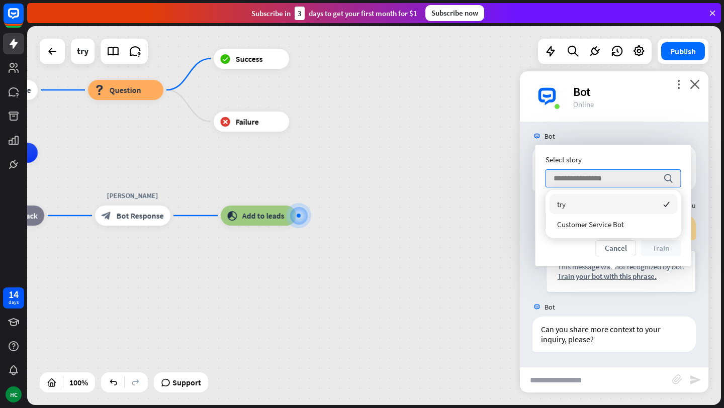
click at [624, 161] on div "Select story" at bounding box center [613, 160] width 136 height 10
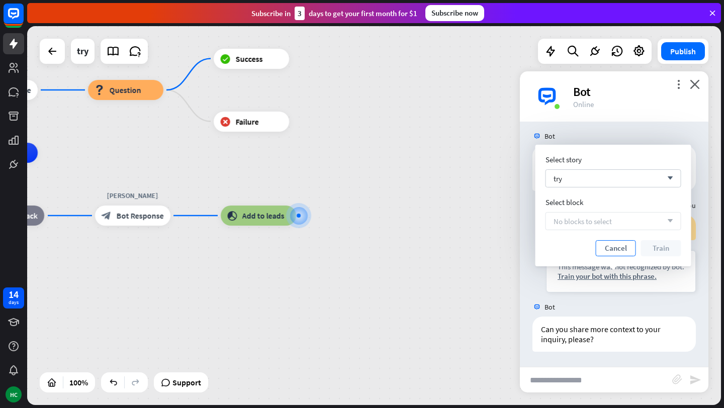
click at [614, 247] on button "Cancel" at bounding box center [616, 248] width 40 height 16
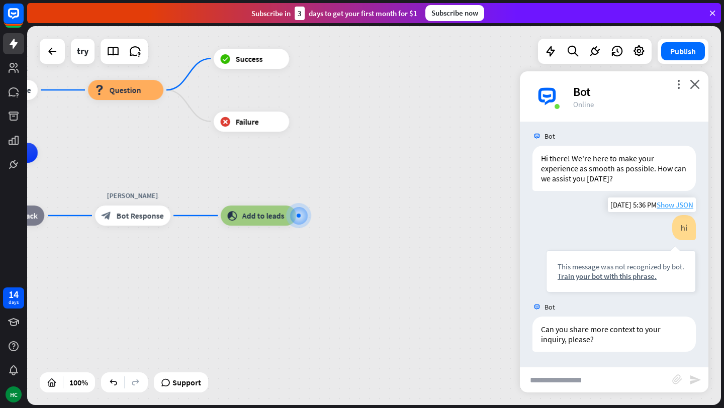
click at [670, 205] on span "Show JSON" at bounding box center [675, 205] width 37 height 10
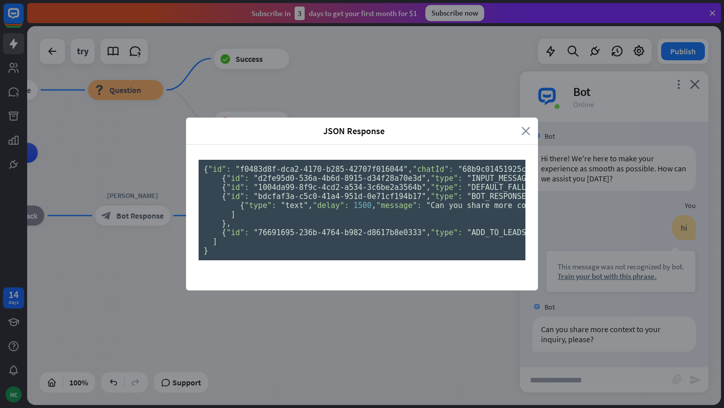
click at [525, 125] on icon "close" at bounding box center [525, 131] width 9 height 12
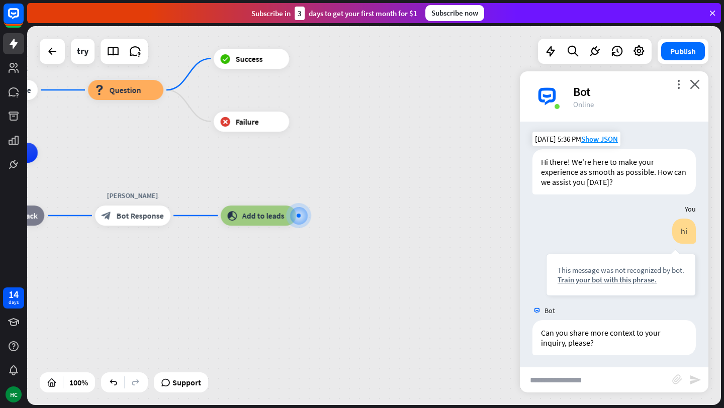
scroll to position [0, 0]
click at [695, 84] on icon "close" at bounding box center [695, 84] width 10 height 10
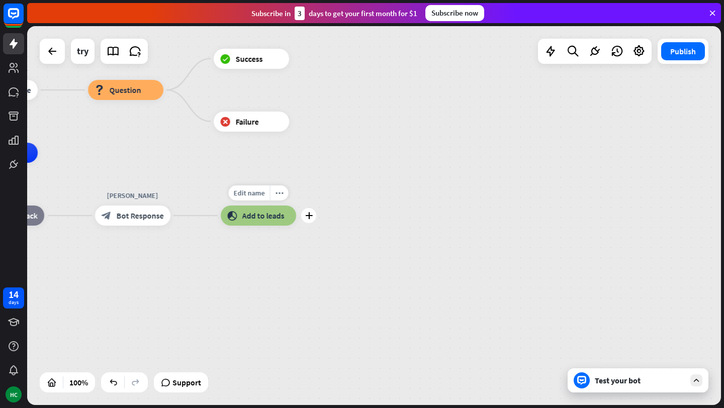
click at [296, 213] on div "Edit name more_horiz plus block_add_to_segment Add to leads" at bounding box center [258, 216] width 75 height 20
click at [313, 219] on div "plus" at bounding box center [308, 215] width 15 height 15
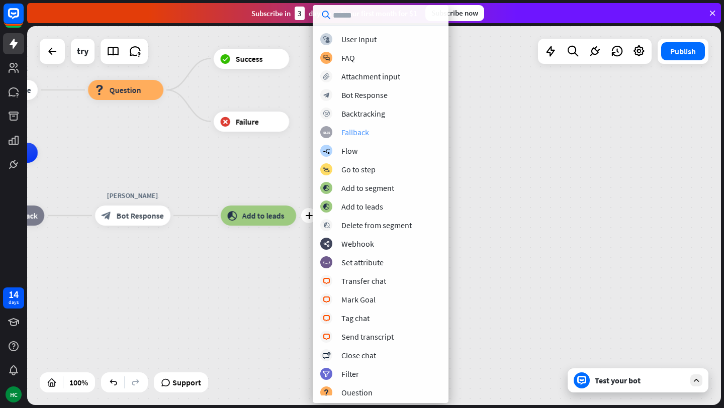
click at [356, 132] on div "Fallback" at bounding box center [355, 132] width 28 height 10
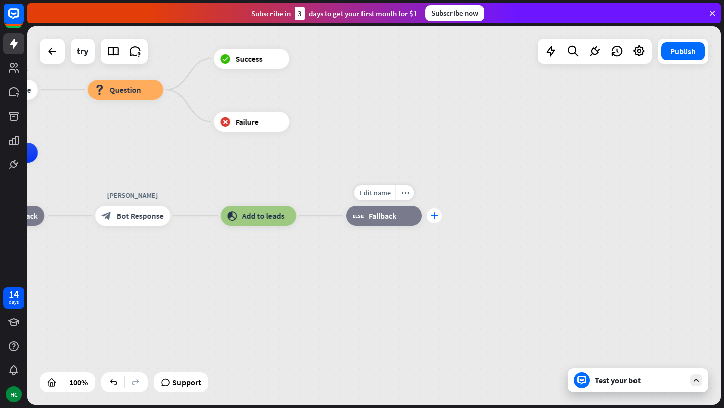
click at [435, 216] on icon "plus" at bounding box center [435, 215] width 8 height 7
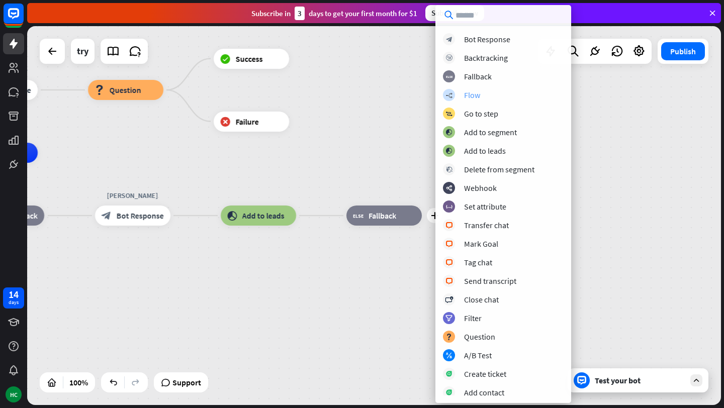
click at [472, 92] on div "Flow" at bounding box center [472, 95] width 16 height 10
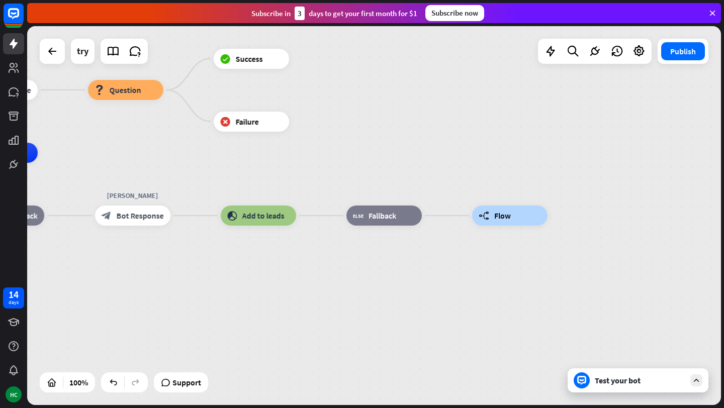
click at [450, 219] on div "home_2 Start point Welcome message block_bot_response Bot Response block_questi…" at bounding box center [184, 342] width 694 height 379
drag, startPoint x: 491, startPoint y: 215, endPoint x: 459, endPoint y: 181, distance: 46.2
click at [459, 181] on div "home_2 Start point Welcome message block_bot_response Bot Response block_questi…" at bounding box center [184, 342] width 694 height 379
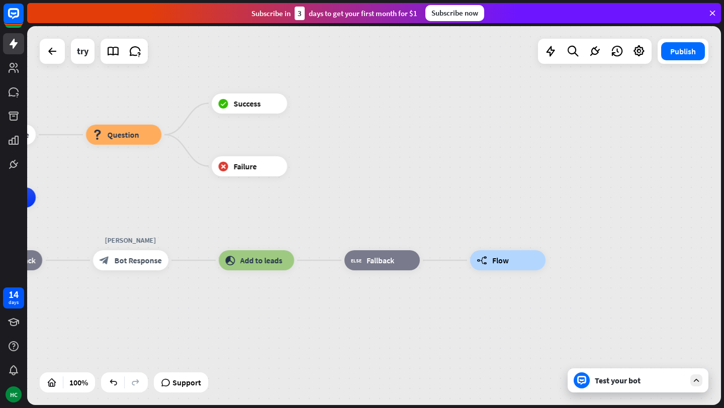
drag, startPoint x: 461, startPoint y: 183, endPoint x: 481, endPoint y: 220, distance: 41.2
click at [481, 220] on div "home_2 Start point Welcome message block_bot_response Bot Response block_questi…" at bounding box center [182, 387] width 694 height 379
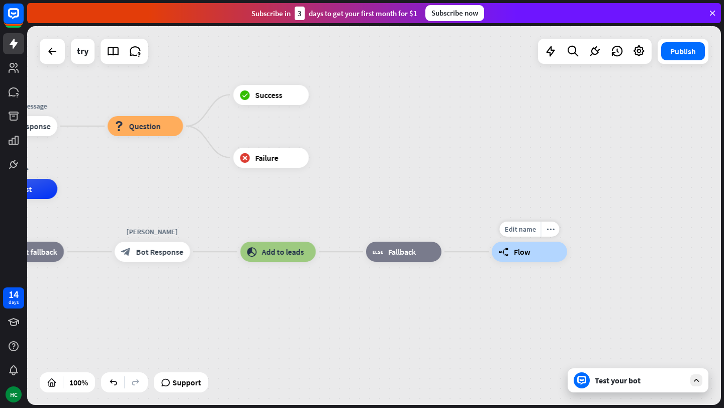
click at [522, 251] on span "Flow" at bounding box center [522, 252] width 17 height 10
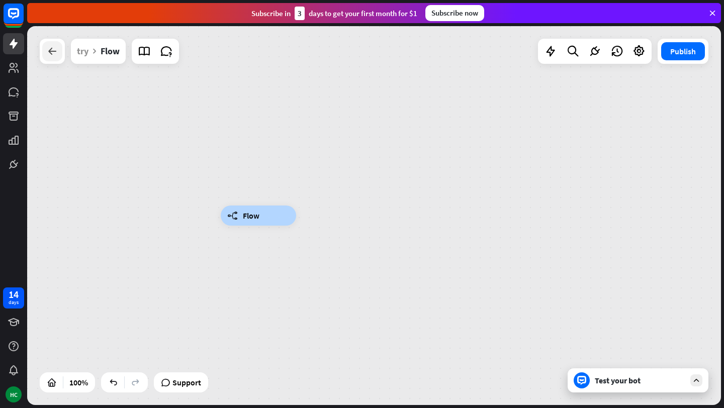
click at [56, 50] on icon at bounding box center [52, 51] width 12 height 12
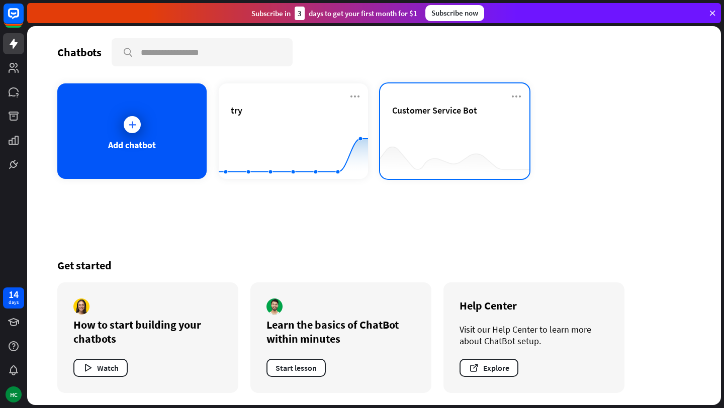
click at [424, 138] on div "Customer Service Bot" at bounding box center [454, 122] width 125 height 35
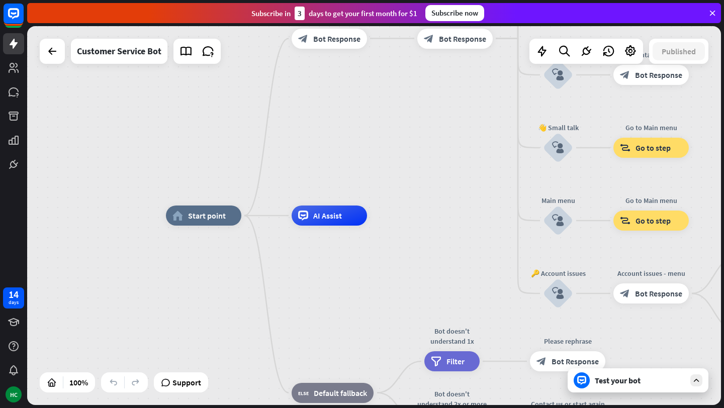
click at [620, 388] on div "Test your bot" at bounding box center [638, 380] width 141 height 24
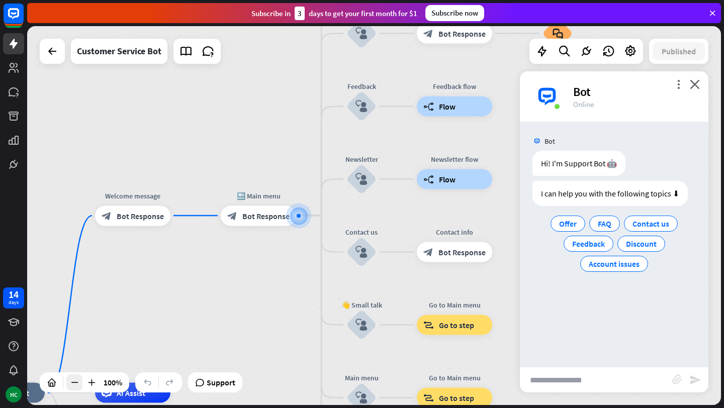
click at [72, 383] on icon at bounding box center [74, 383] width 10 height 10
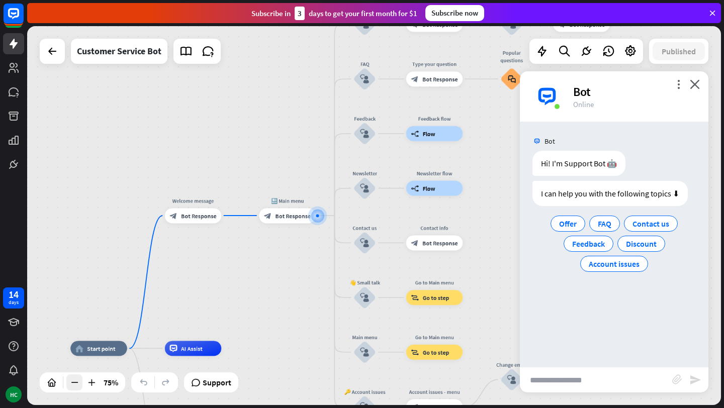
click at [72, 383] on icon at bounding box center [74, 383] width 10 height 10
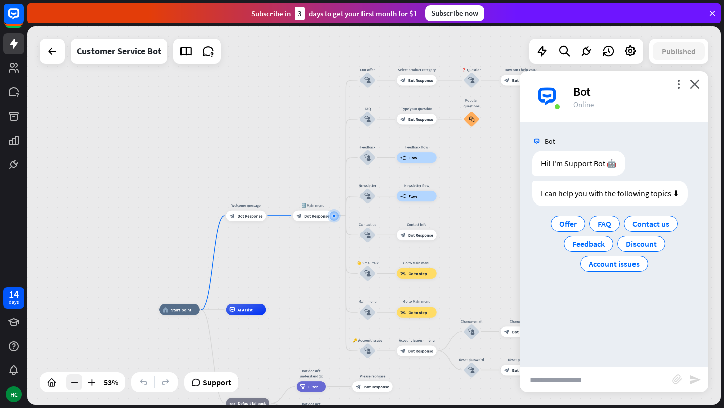
click at [72, 383] on icon at bounding box center [74, 383] width 10 height 10
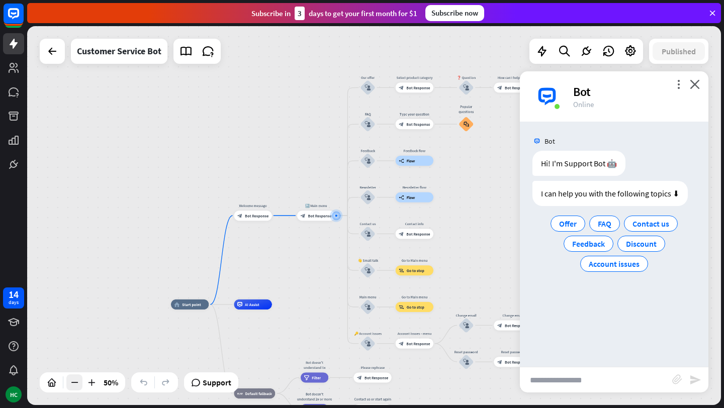
click at [72, 383] on icon at bounding box center [74, 383] width 10 height 10
click at [263, 203] on icon "more_horiz" at bounding box center [264, 205] width 4 height 4
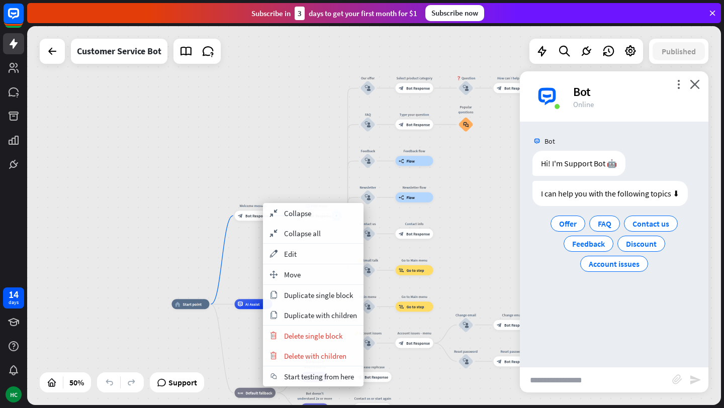
click at [300, 163] on div "home_2 Start point Welcome message block_bot_response Bot Response 🔙 Main menu …" at bounding box center [374, 215] width 694 height 379
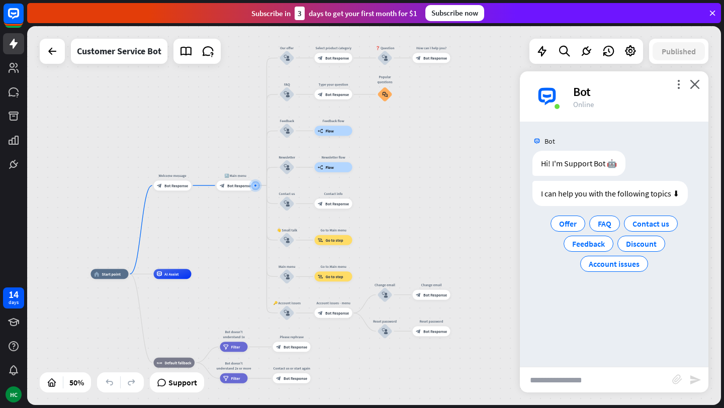
drag, startPoint x: 304, startPoint y: 247, endPoint x: 223, endPoint y: 217, distance: 86.4
click at [223, 217] on div "home_2 Start point Welcome message block_bot_response Bot Response 🔙 Main menu …" at bounding box center [374, 215] width 694 height 379
click at [345, 48] on div "more_horiz" at bounding box center [344, 47] width 10 height 8
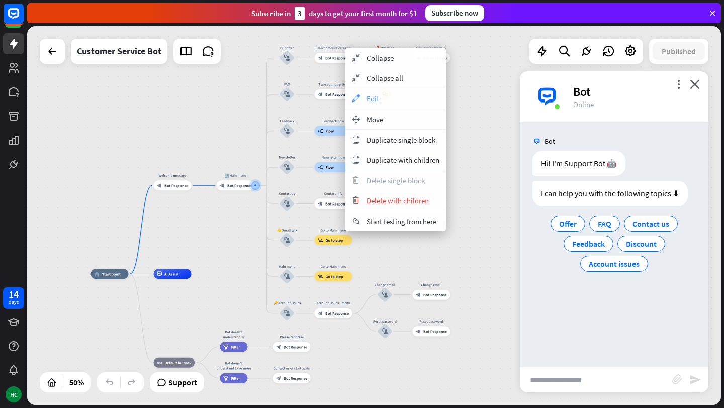
click at [372, 95] on span "Edit" at bounding box center [372, 99] width 13 height 10
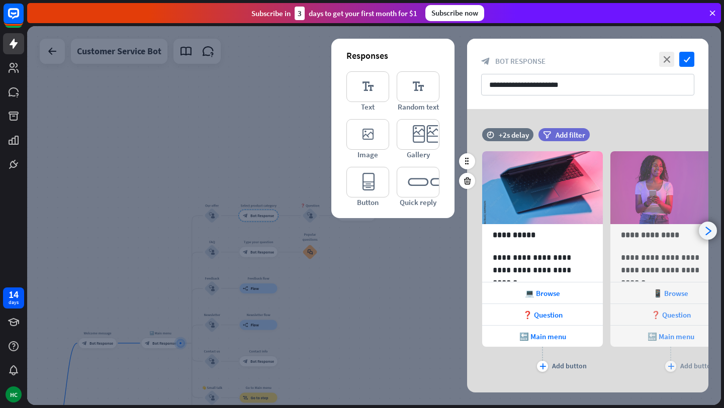
click at [706, 228] on icon "arrowhead_right" at bounding box center [708, 231] width 10 height 10
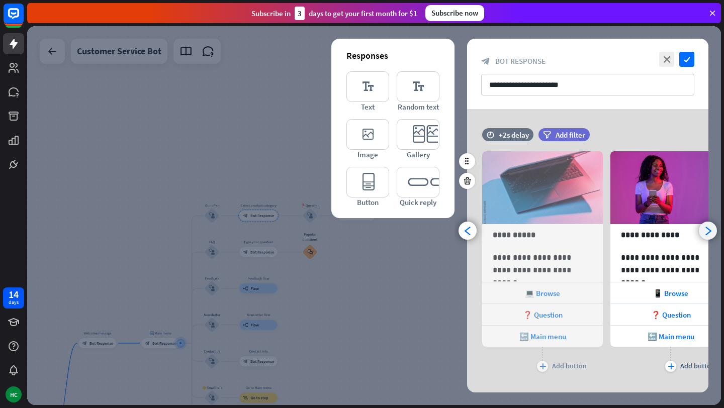
scroll to position [0, 83]
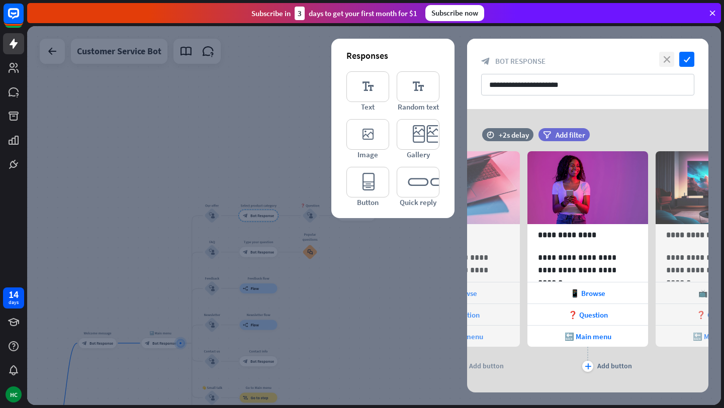
click at [662, 58] on icon "close" at bounding box center [666, 59] width 15 height 15
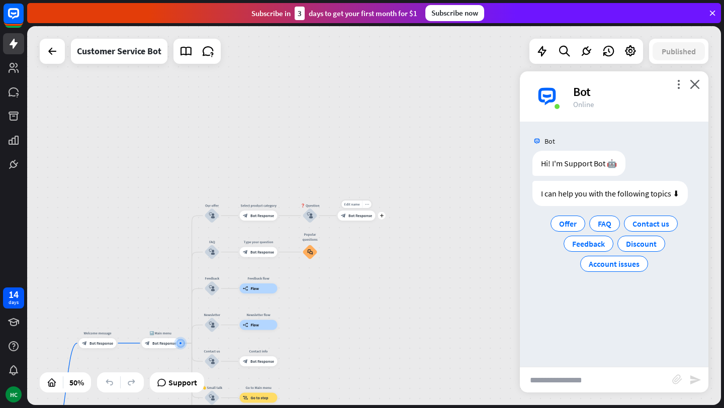
click at [365, 203] on icon "more_horiz" at bounding box center [367, 205] width 4 height 4
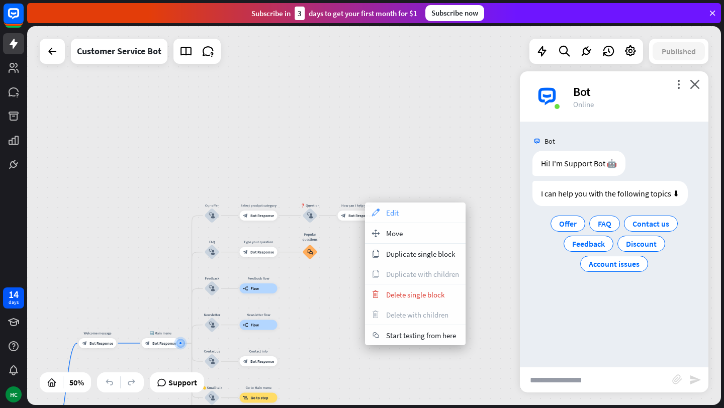
click at [399, 216] on div "appearance Edit" at bounding box center [415, 213] width 101 height 20
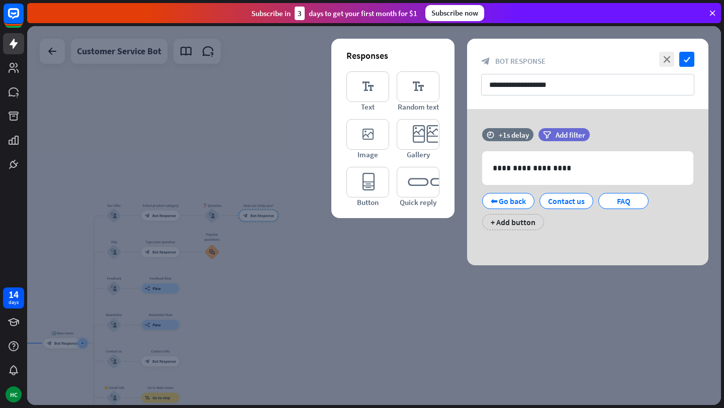
click at [440, 262] on div at bounding box center [374, 215] width 694 height 379
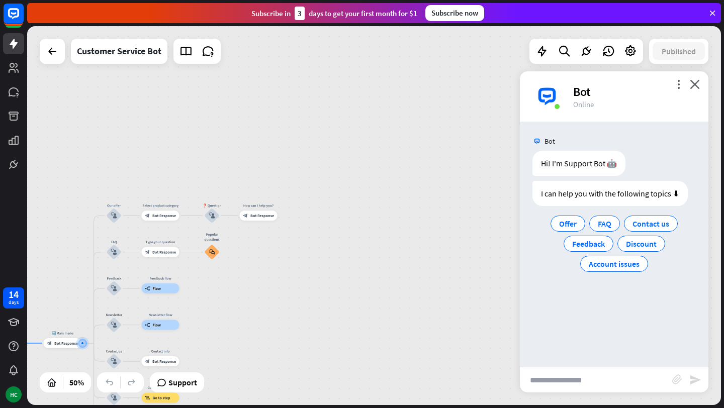
drag, startPoint x: 161, startPoint y: 275, endPoint x: 254, endPoint y: 169, distance: 141.1
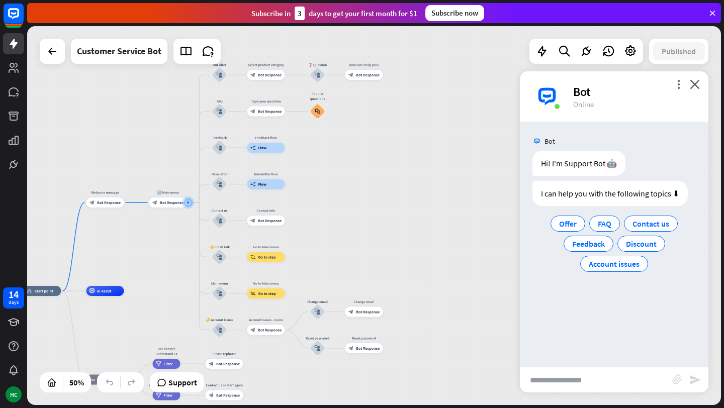
drag, startPoint x: 274, startPoint y: 261, endPoint x: 380, endPoint y: 120, distance: 175.9
click at [380, 120] on div "home_2 Start point Welcome message block_bot_response Bot Response 🔙 Main menu …" at bounding box center [374, 215] width 694 height 379
click at [276, 143] on div "Edit name more_horiz builder_tree Flow" at bounding box center [266, 148] width 38 height 10
click at [277, 138] on div "more_horiz" at bounding box center [276, 137] width 10 height 8
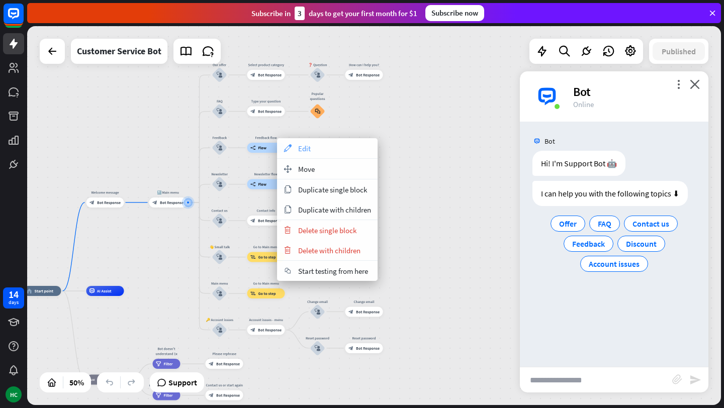
click at [324, 148] on div "appearance Edit" at bounding box center [327, 148] width 101 height 20
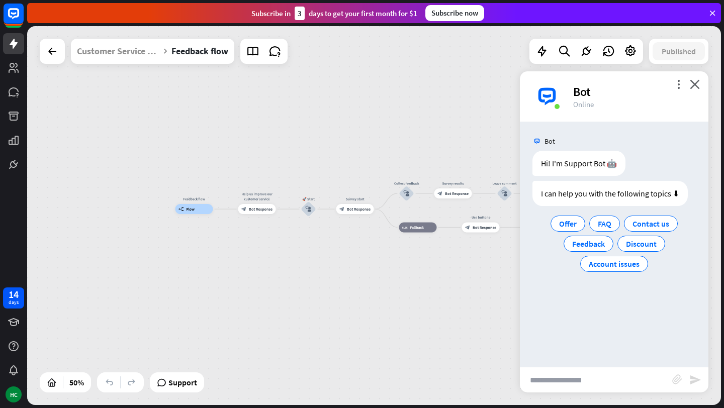
drag, startPoint x: 472, startPoint y: 257, endPoint x: 408, endPoint y: 251, distance: 64.7
click at [408, 251] on div "Feedback flow builder_tree Flow Help us improve our customer service block_bot_…" at bounding box center [348, 304] width 347 height 190
click at [46, 54] on icon at bounding box center [52, 51] width 12 height 12
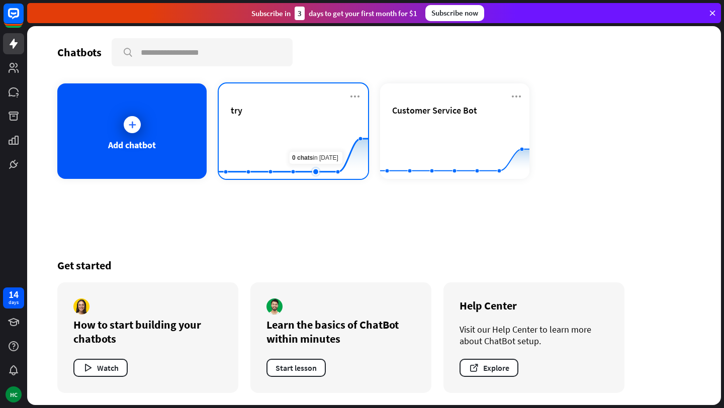
click at [315, 149] on rect at bounding box center [293, 154] width 149 height 63
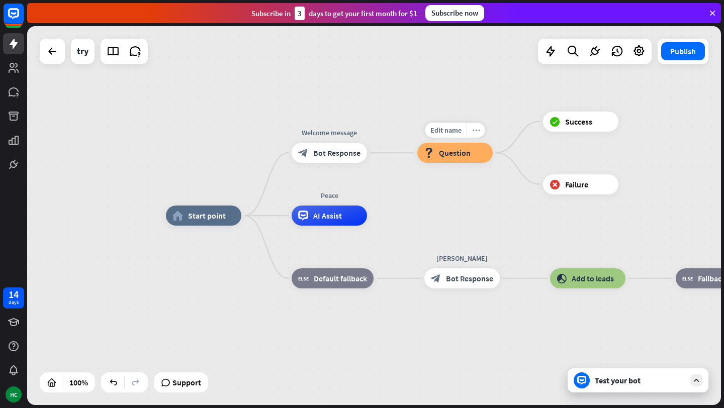
click at [479, 127] on icon "more_horiz" at bounding box center [476, 131] width 8 height 8
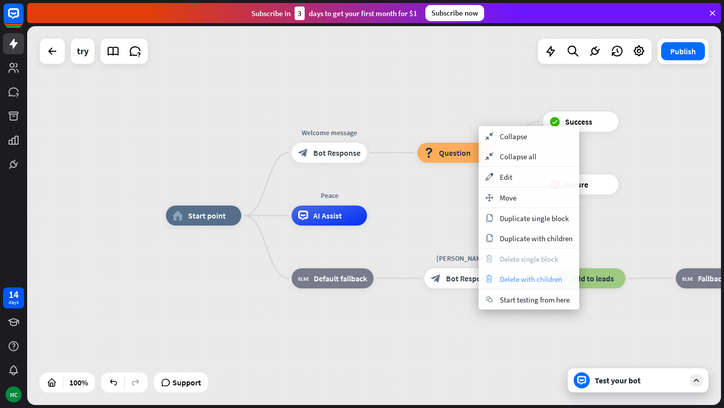
click at [522, 274] on span "Delete with children" at bounding box center [531, 279] width 62 height 10
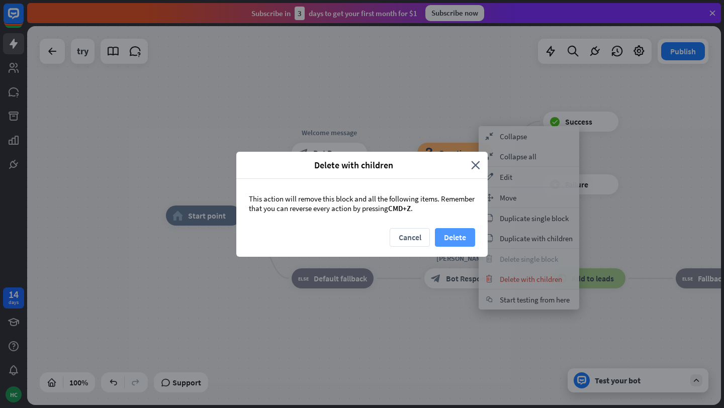
click at [448, 234] on button "Delete" at bounding box center [455, 237] width 40 height 19
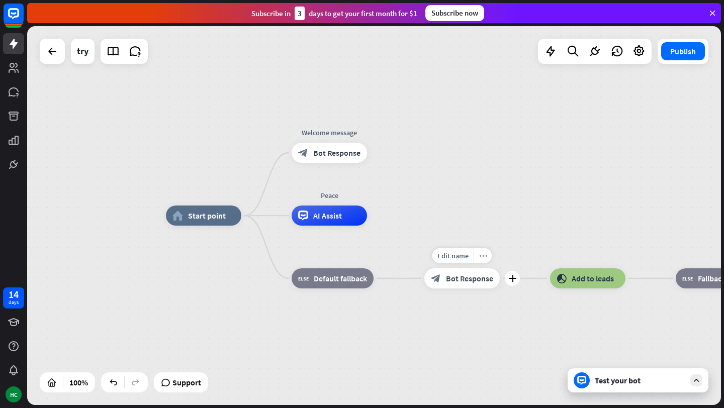
click at [486, 253] on icon "more_horiz" at bounding box center [483, 256] width 8 height 8
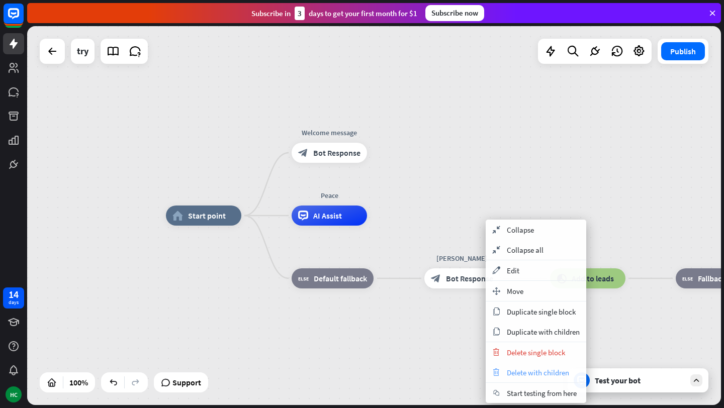
click at [521, 376] on span "Delete with children" at bounding box center [538, 373] width 62 height 10
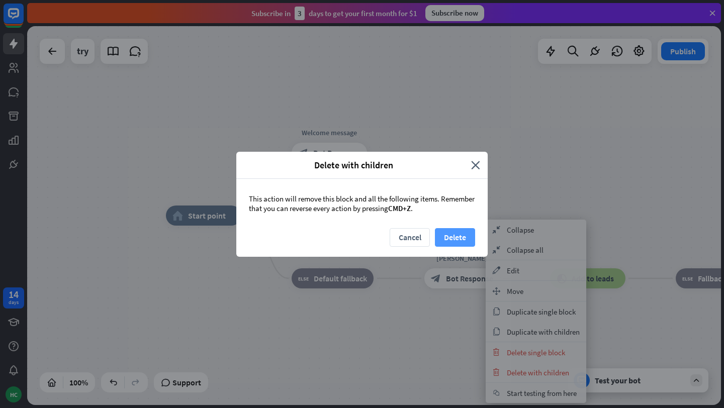
click at [456, 239] on button "Delete" at bounding box center [455, 237] width 40 height 19
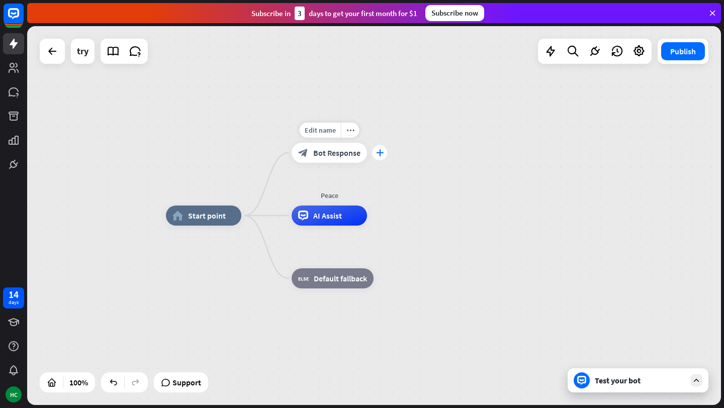
click at [383, 156] on div "plus" at bounding box center [379, 152] width 15 height 15
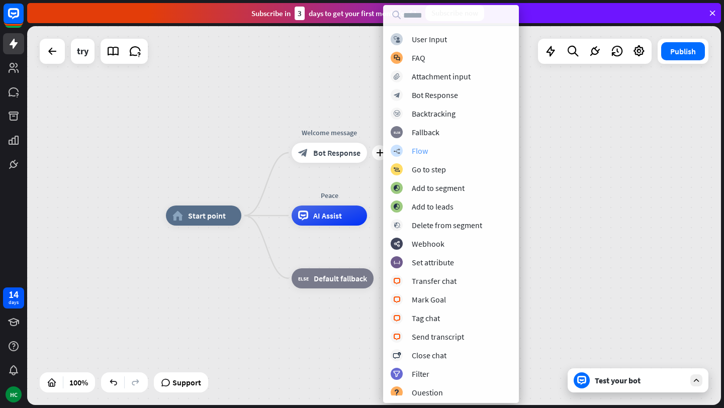
click at [434, 151] on div "builder_tree Flow" at bounding box center [451, 151] width 121 height 12
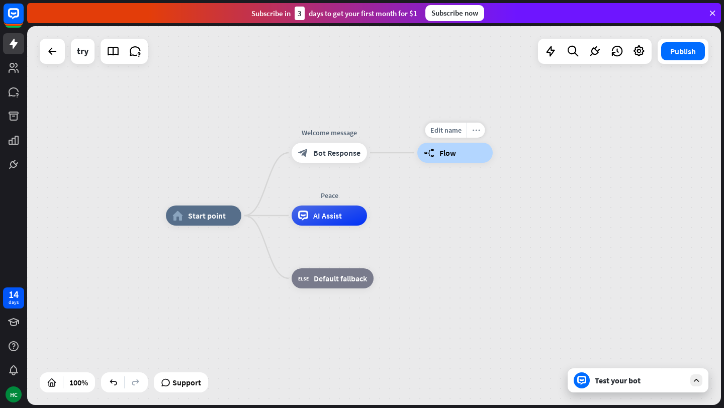
click at [475, 131] on icon "more_horiz" at bounding box center [476, 131] width 8 height 8
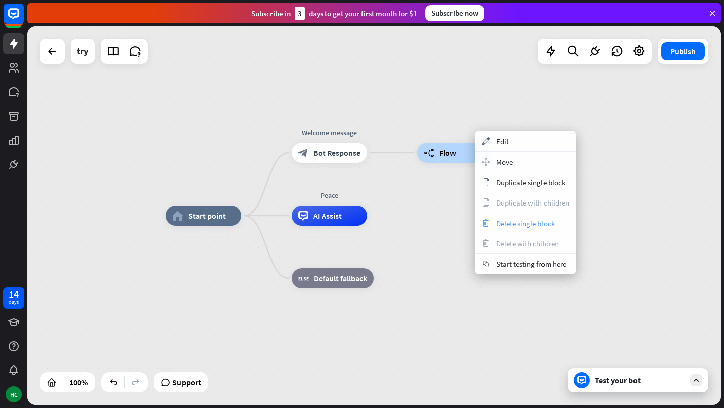
click at [511, 225] on span "Delete single block" at bounding box center [525, 224] width 58 height 10
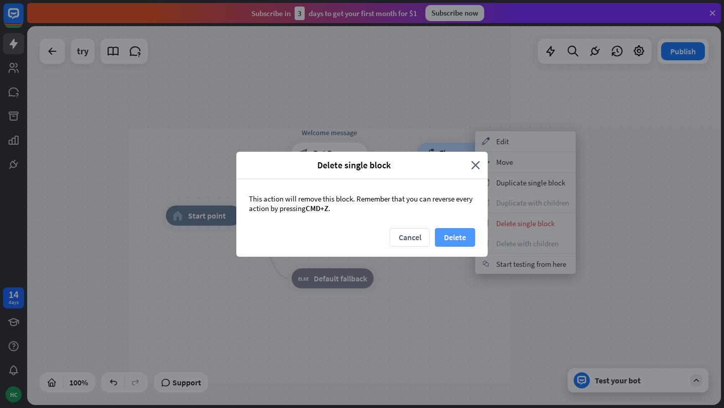
click at [459, 237] on button "Delete" at bounding box center [455, 237] width 40 height 19
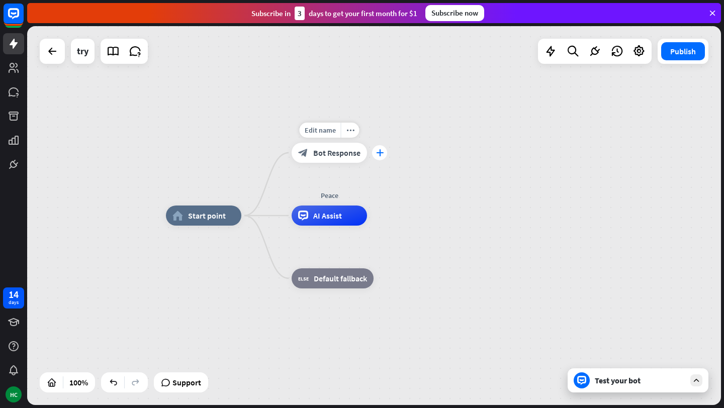
click at [376, 158] on div "plus" at bounding box center [379, 152] width 15 height 15
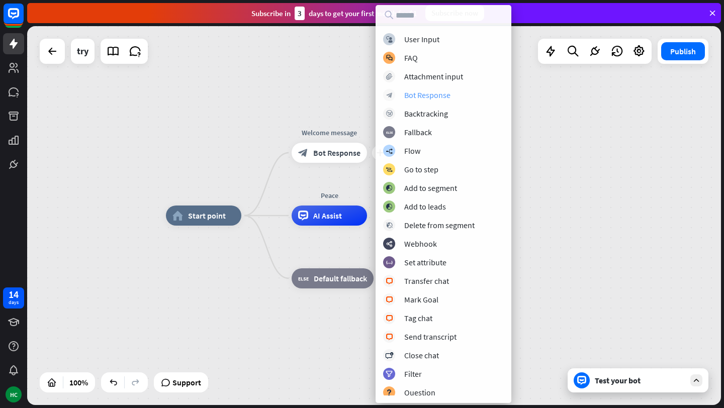
click at [413, 96] on div "Bot Response" at bounding box center [427, 95] width 46 height 10
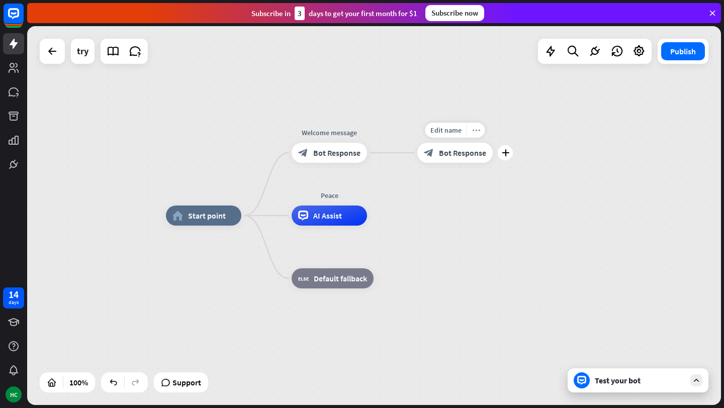
click at [477, 130] on icon "more_horiz" at bounding box center [476, 131] width 8 height 8
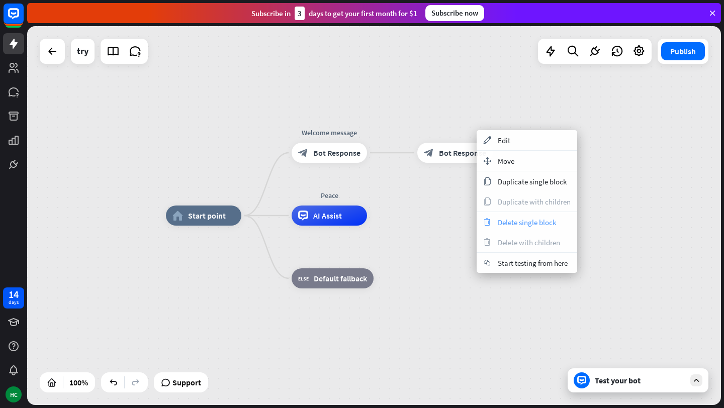
click at [514, 217] on div "trash Delete single block" at bounding box center [527, 222] width 101 height 20
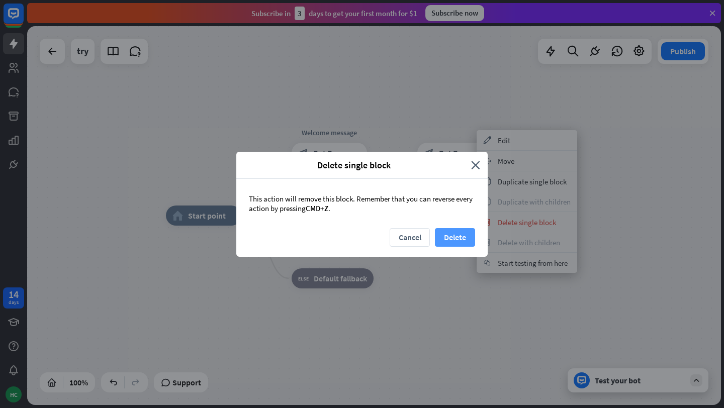
click at [456, 237] on button "Delete" at bounding box center [455, 237] width 40 height 19
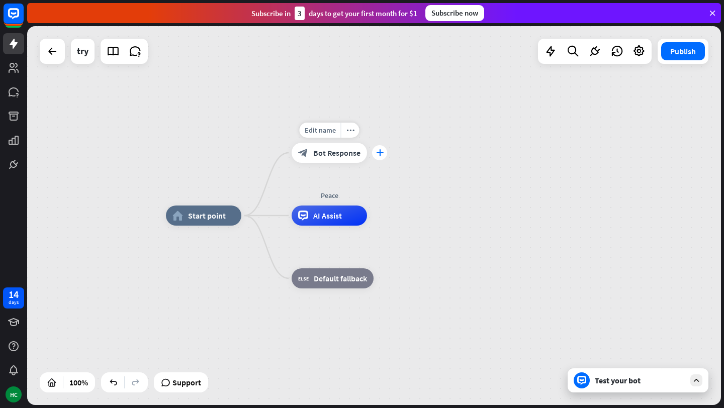
click at [382, 152] on icon "plus" at bounding box center [380, 152] width 8 height 7
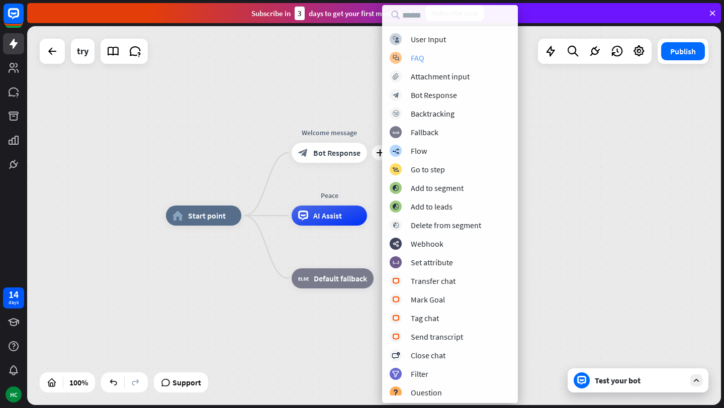
click at [422, 53] on div "FAQ" at bounding box center [418, 58] width 14 height 10
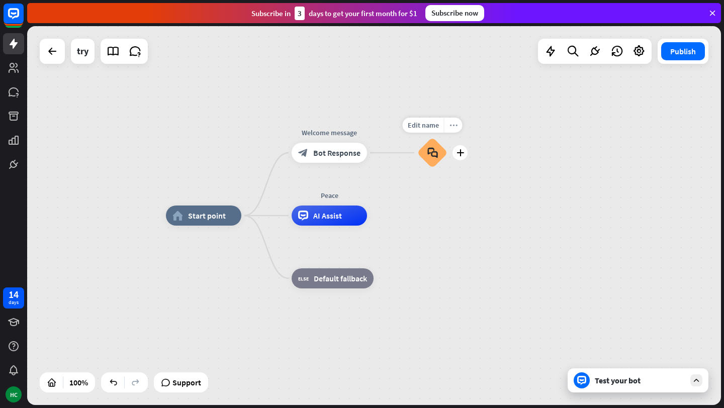
click at [449, 125] on icon "more_horiz" at bounding box center [453, 126] width 8 height 8
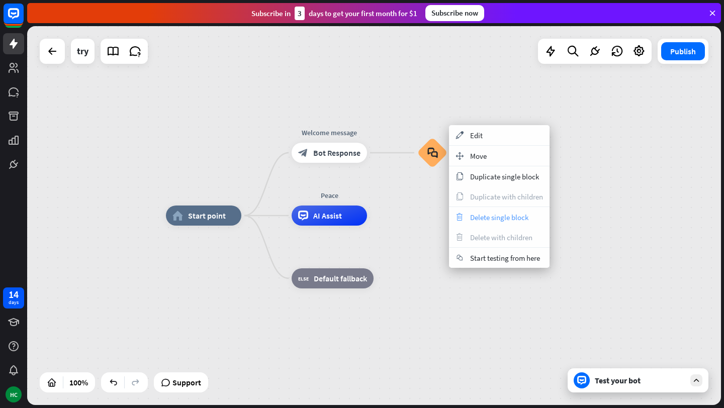
click at [482, 215] on span "Delete single block" at bounding box center [499, 218] width 58 height 10
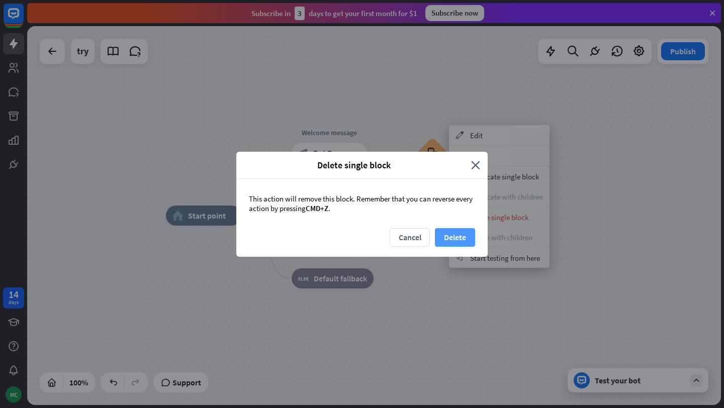
click at [457, 239] on button "Delete" at bounding box center [455, 237] width 40 height 19
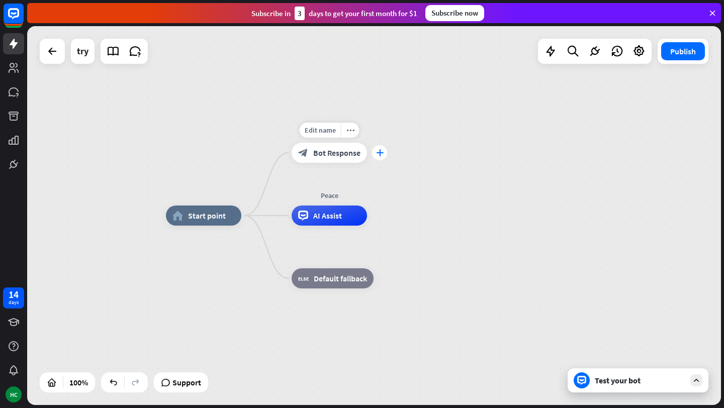
click at [382, 154] on icon "plus" at bounding box center [380, 152] width 8 height 7
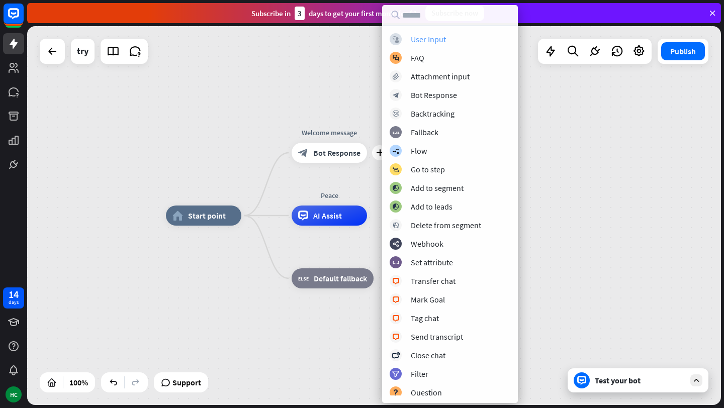
click at [429, 40] on div "User Input" at bounding box center [428, 39] width 35 height 10
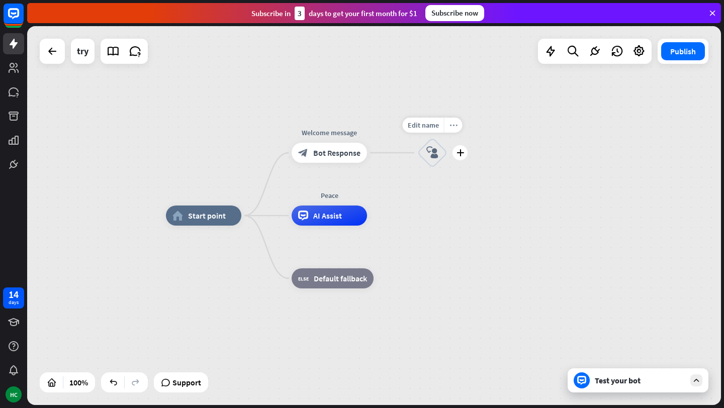
click at [455, 130] on div "more_horiz" at bounding box center [453, 125] width 19 height 15
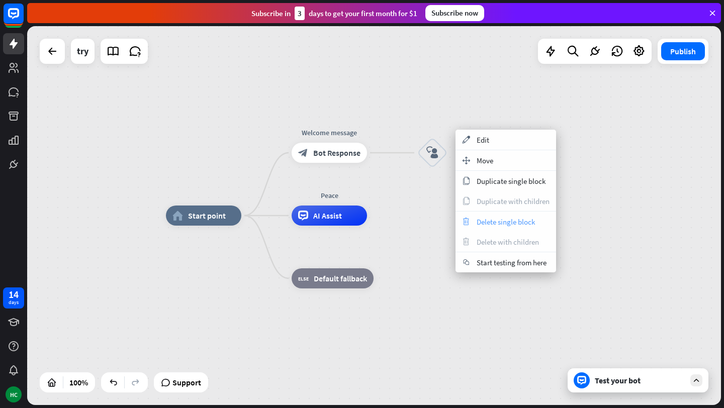
click at [497, 220] on span "Delete single block" at bounding box center [506, 222] width 58 height 10
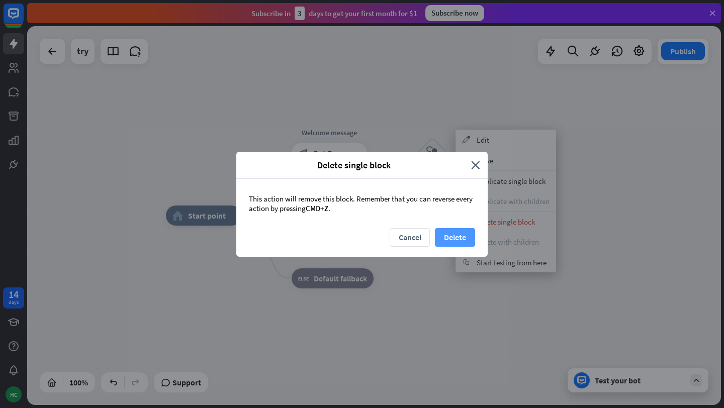
click at [450, 236] on button "Delete" at bounding box center [455, 237] width 40 height 19
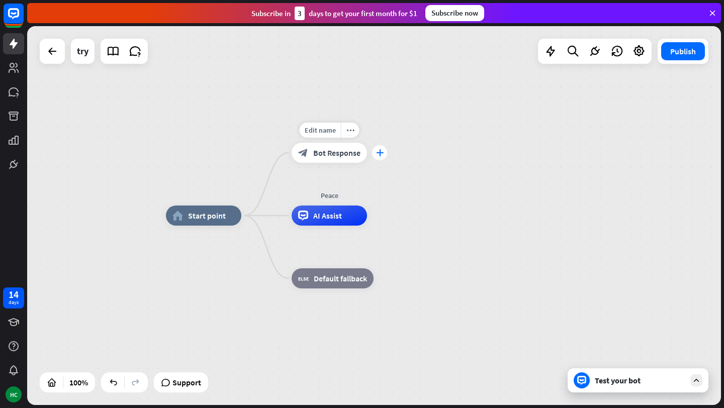
click at [382, 152] on icon "plus" at bounding box center [380, 152] width 8 height 7
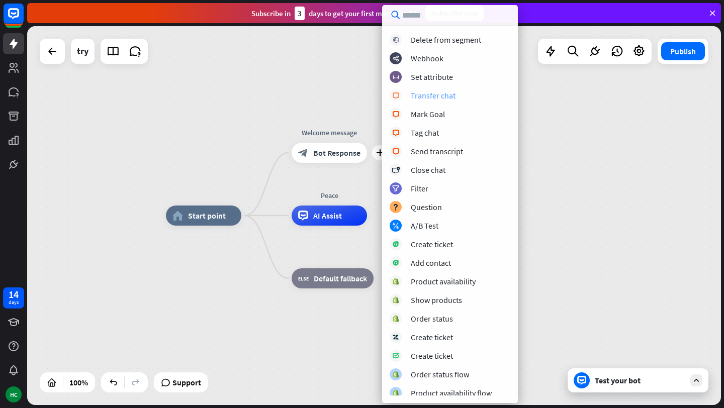
scroll to position [189, 0]
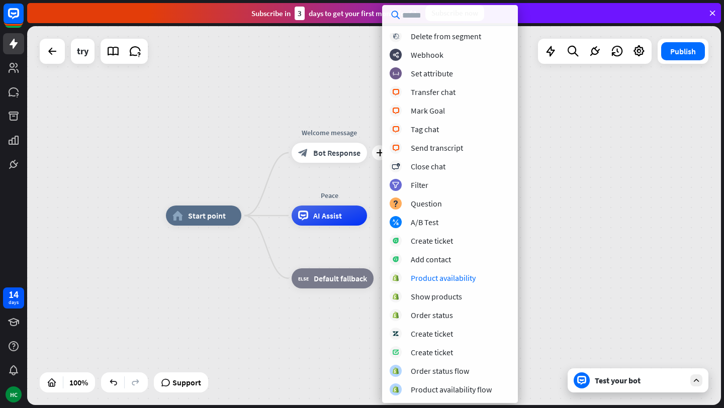
click at [239, 99] on div "home_2 Start point Edit name more_horiz plus Welcome message block_bot_response…" at bounding box center [374, 215] width 694 height 379
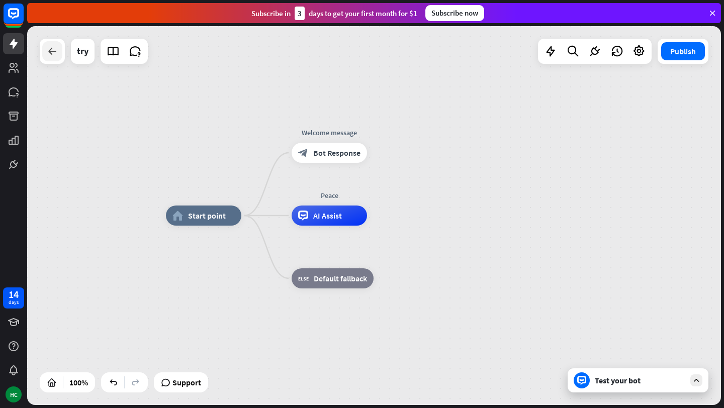
click at [57, 52] on icon at bounding box center [52, 51] width 12 height 12
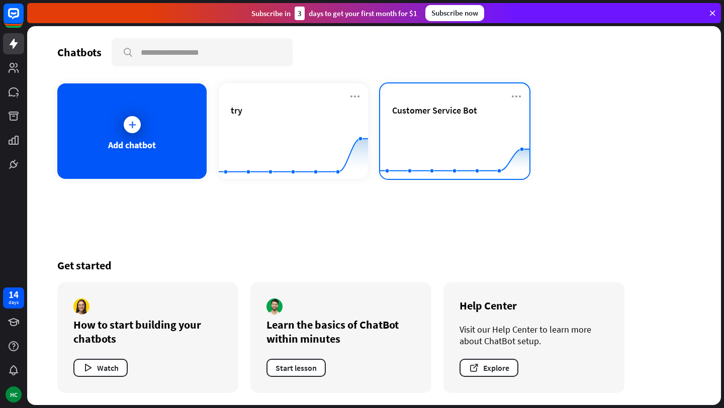
click at [434, 113] on span "Customer Service Bot" at bounding box center [434, 111] width 85 height 12
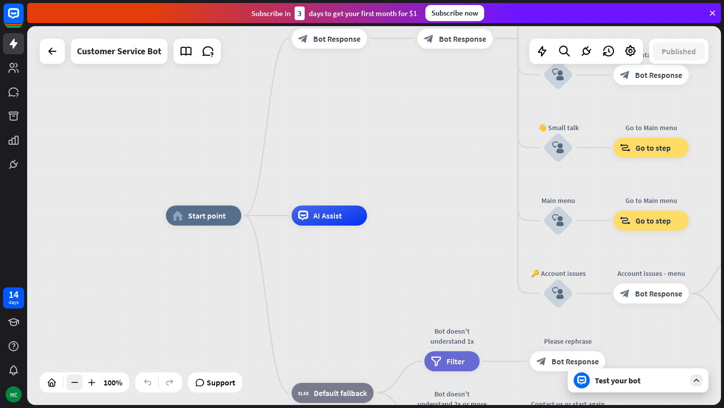
click at [70, 385] on icon at bounding box center [74, 383] width 10 height 10
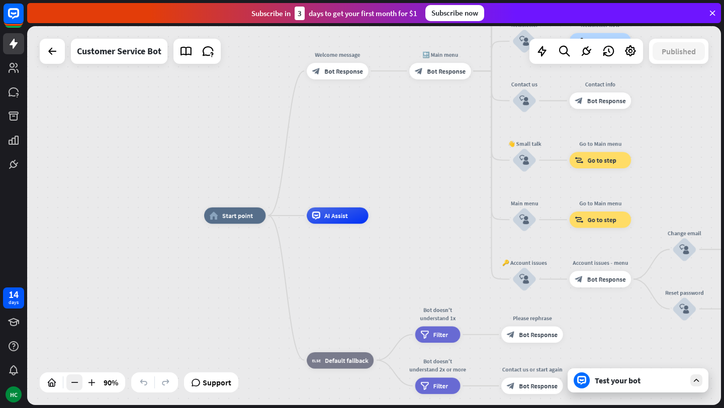
click at [70, 385] on icon at bounding box center [74, 383] width 10 height 10
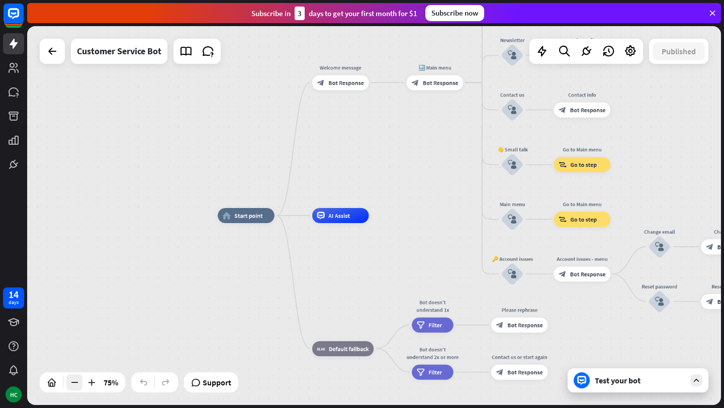
click at [70, 385] on icon at bounding box center [74, 383] width 10 height 10
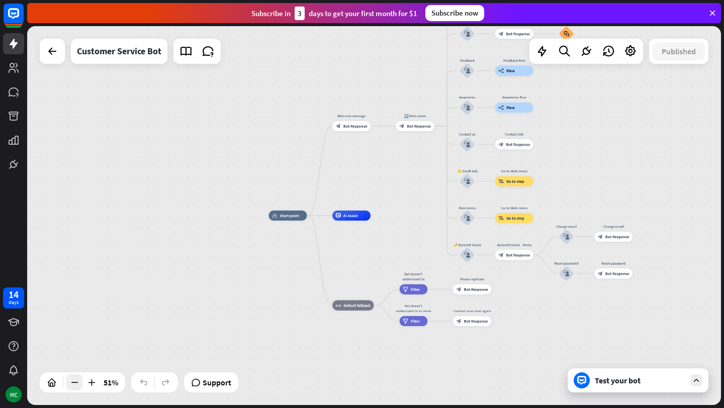
click at [70, 385] on icon at bounding box center [74, 383] width 10 height 10
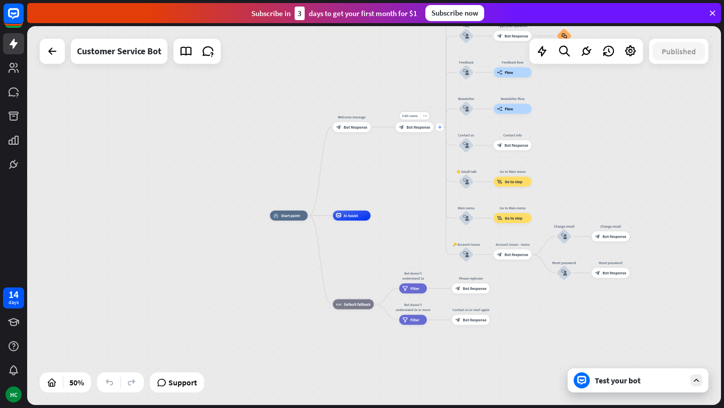
click at [440, 126] on icon "plus" at bounding box center [440, 127] width 4 height 4
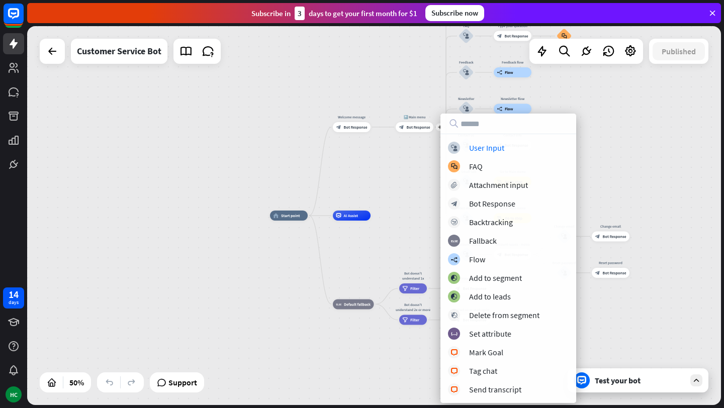
click at [436, 160] on div "home_2 Start point Welcome message block_bot_response Bot Response plus 🔙 Main …" at bounding box center [374, 215] width 694 height 379
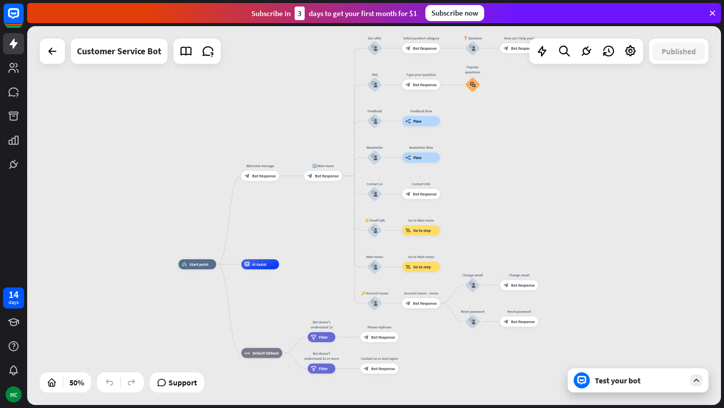
drag, startPoint x: 395, startPoint y: 168, endPoint x: 303, endPoint y: 217, distance: 103.7
click at [303, 217] on div "home_2 Start point Welcome message block_bot_response Bot Response 🔙 Main menu …" at bounding box center [374, 215] width 694 height 379
click at [286, 175] on icon "plus" at bounding box center [286, 176] width 4 height 4
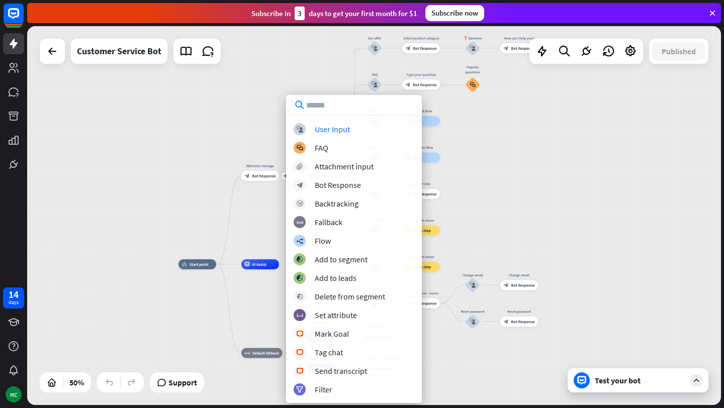
click at [265, 130] on div "home_2 Start point plus Welcome message block_bot_response Bot Response 🔙 Main …" at bounding box center [374, 215] width 694 height 379
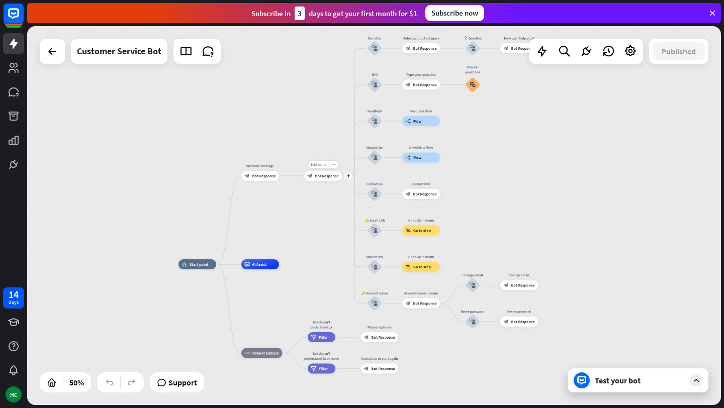
click at [335, 163] on div "more_horiz" at bounding box center [334, 165] width 10 height 8
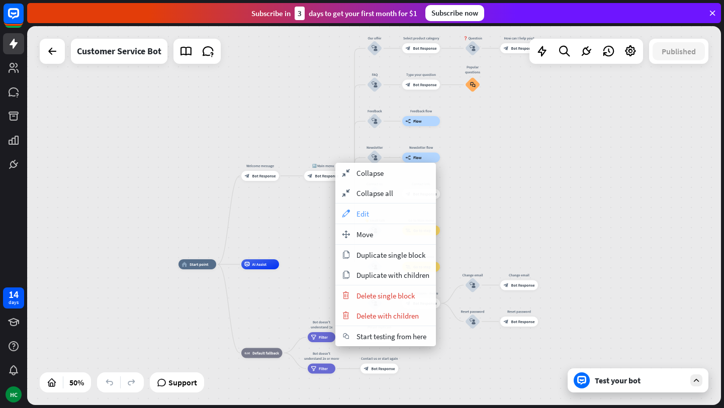
click at [361, 214] on span "Edit" at bounding box center [362, 214] width 13 height 10
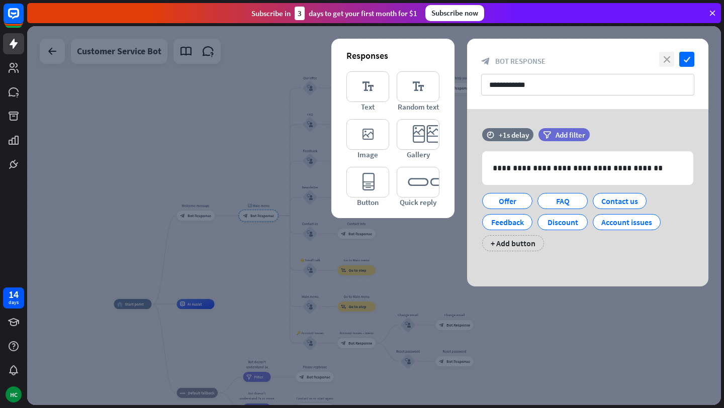
click at [670, 58] on icon "close" at bounding box center [666, 59] width 15 height 15
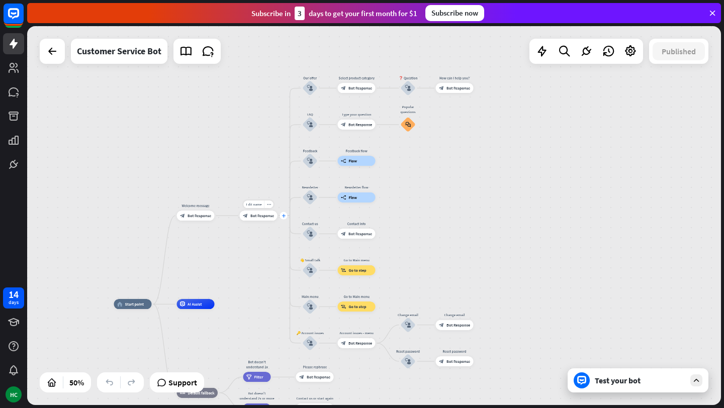
click at [282, 215] on icon "plus" at bounding box center [284, 216] width 4 height 4
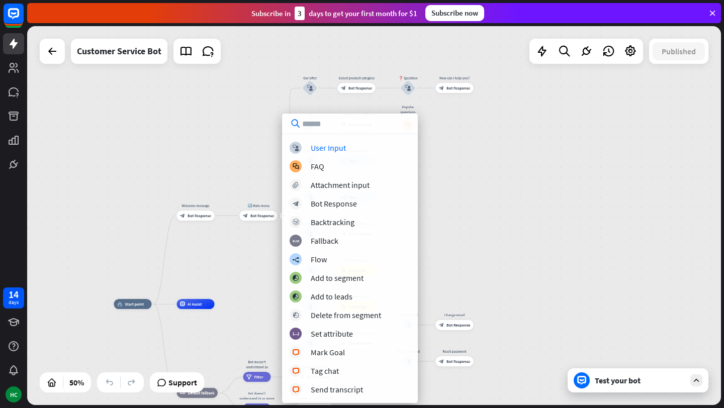
click at [195, 140] on div "home_2 Start point Welcome message block_bot_response Bot Response plus 🔙 Main …" at bounding box center [374, 215] width 694 height 379
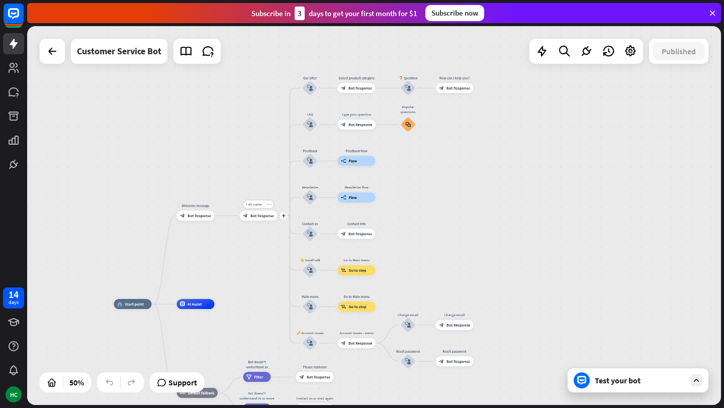
click at [269, 204] on icon "more_horiz" at bounding box center [269, 205] width 4 height 4
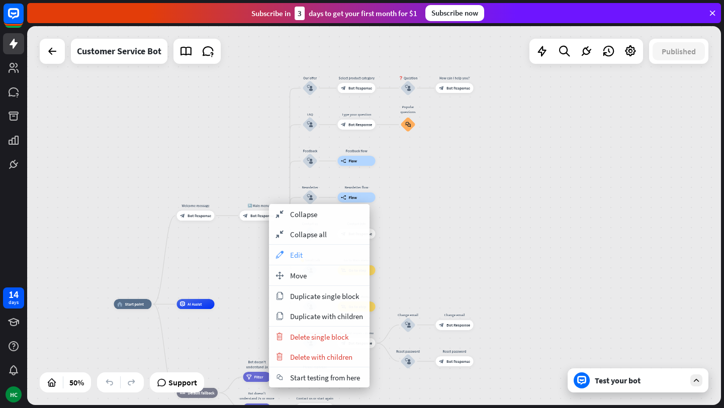
click at [295, 250] on span "Edit" at bounding box center [296, 255] width 13 height 10
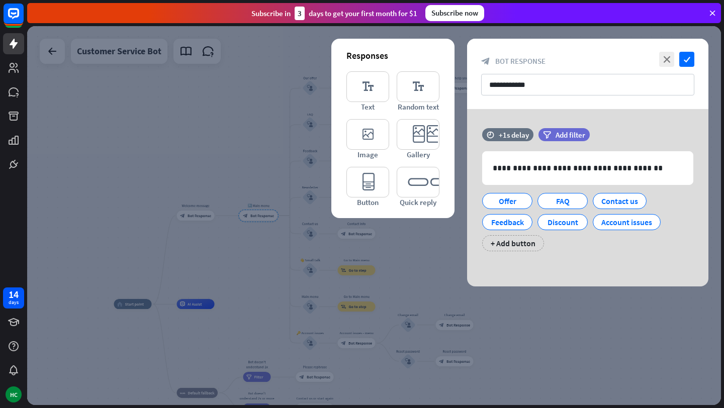
click at [231, 134] on div at bounding box center [374, 215] width 694 height 379
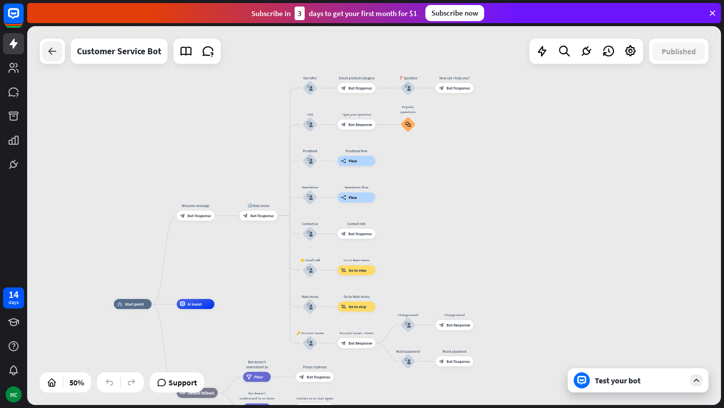
click at [52, 57] on div at bounding box center [52, 51] width 20 height 20
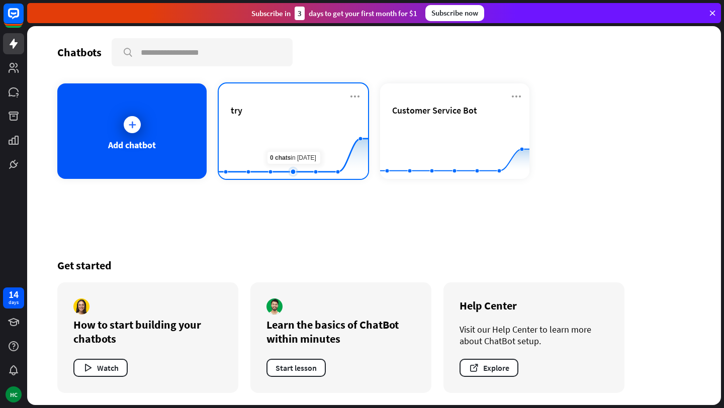
click at [290, 129] on rect at bounding box center [293, 154] width 149 height 63
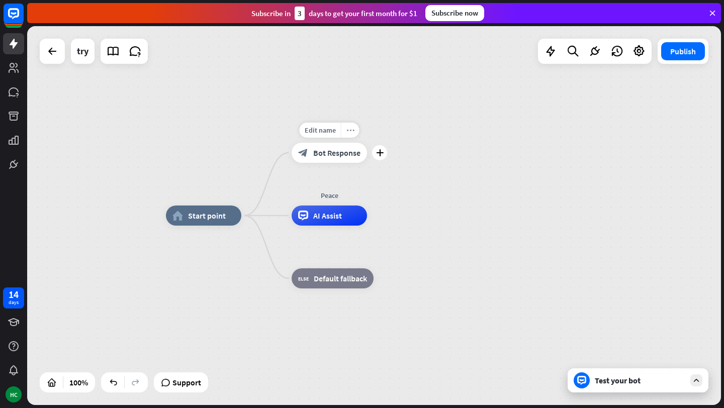
drag, startPoint x: 347, startPoint y: 152, endPoint x: 355, endPoint y: 135, distance: 18.9
click at [355, 143] on div "Edit name more_horiz plus block_bot_response Bot Response" at bounding box center [329, 153] width 75 height 20
click at [351, 130] on icon "more_horiz" at bounding box center [350, 131] width 8 height 8
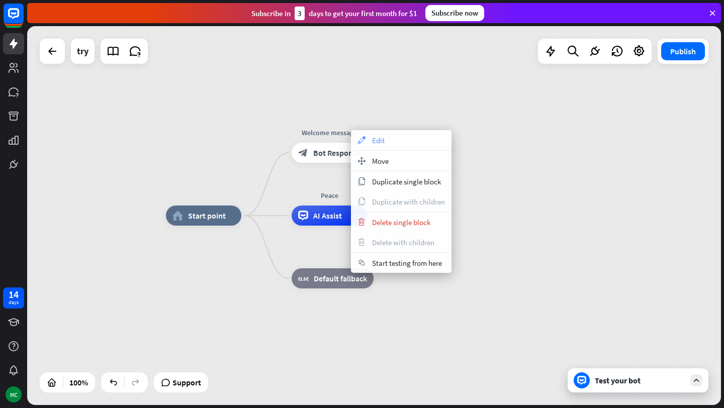
click at [380, 137] on span "Edit" at bounding box center [378, 141] width 13 height 10
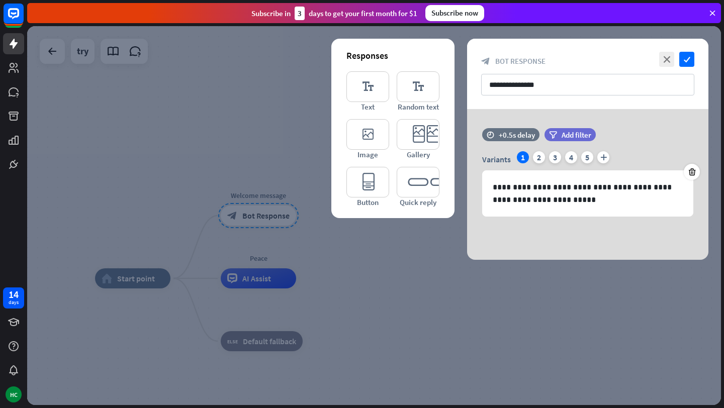
click at [518, 229] on div "**********" at bounding box center [587, 184] width 241 height 151
click at [685, 59] on icon "check" at bounding box center [686, 59] width 15 height 15
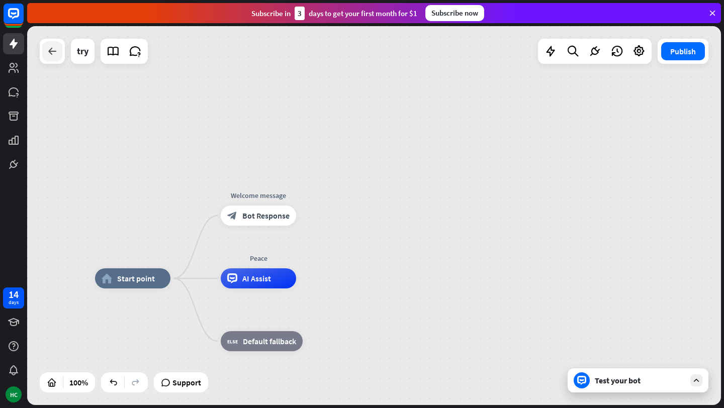
click at [45, 56] on div at bounding box center [52, 51] width 20 height 20
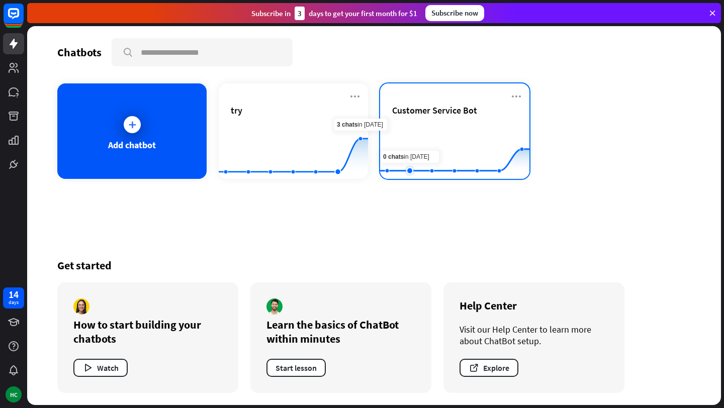
click at [402, 133] on rect at bounding box center [454, 154] width 149 height 63
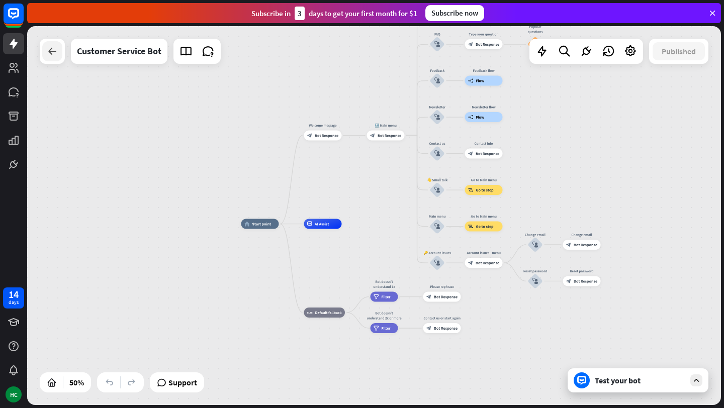
click at [57, 53] on icon at bounding box center [52, 51] width 12 height 12
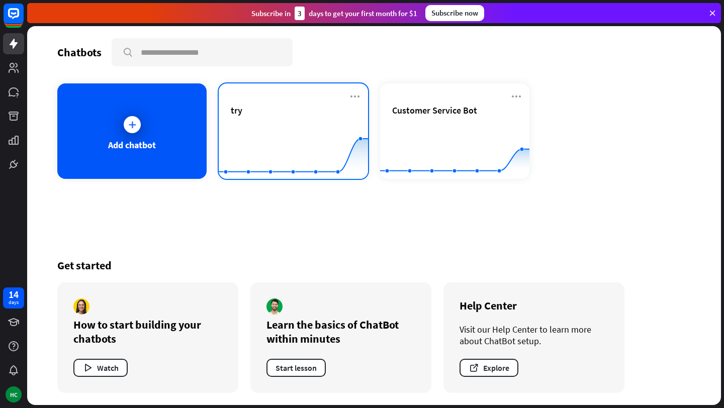
click at [236, 121] on div "try" at bounding box center [293, 122] width 125 height 35
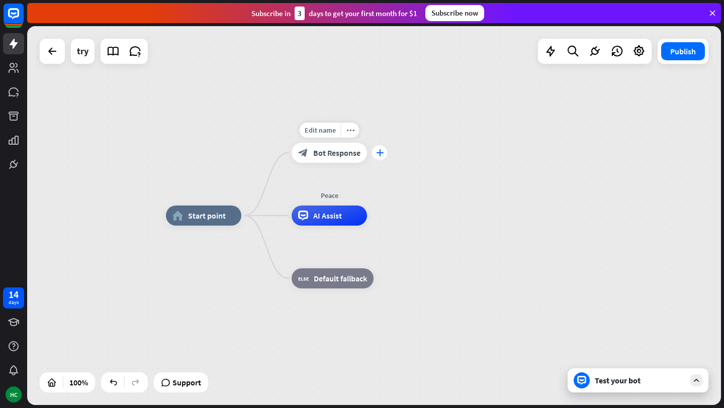
click at [380, 153] on icon "plus" at bounding box center [380, 152] width 8 height 7
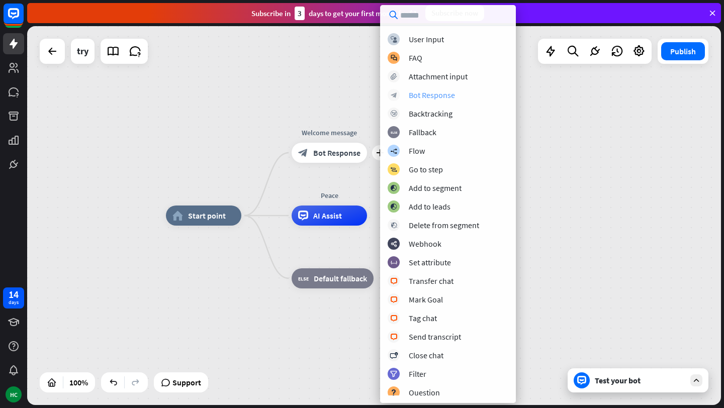
click at [424, 92] on div "Bot Response" at bounding box center [432, 95] width 46 height 10
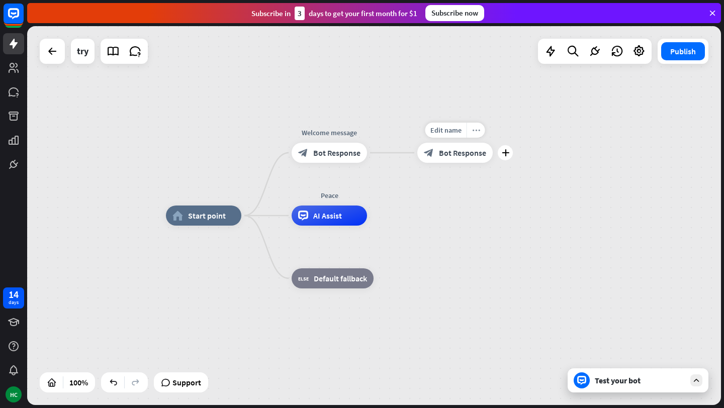
click at [474, 128] on icon "more_horiz" at bounding box center [476, 131] width 8 height 8
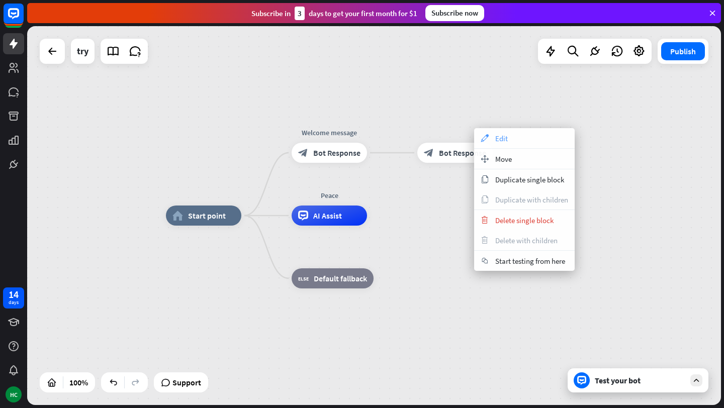
click at [516, 135] on div "appearance Edit" at bounding box center [524, 138] width 101 height 20
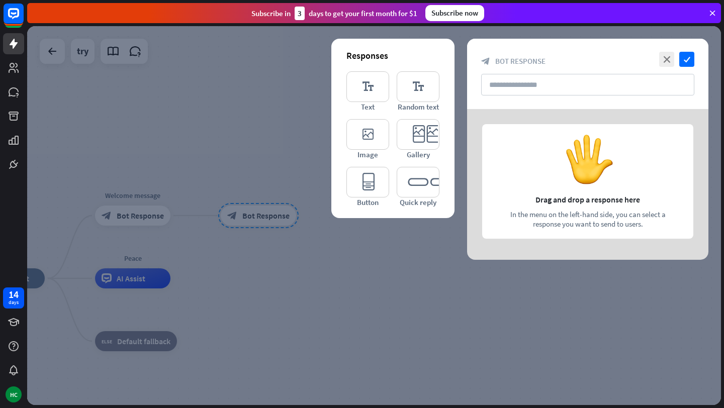
click at [583, 172] on div at bounding box center [587, 184] width 241 height 151
click at [372, 180] on icon "editor_button" at bounding box center [367, 182] width 43 height 31
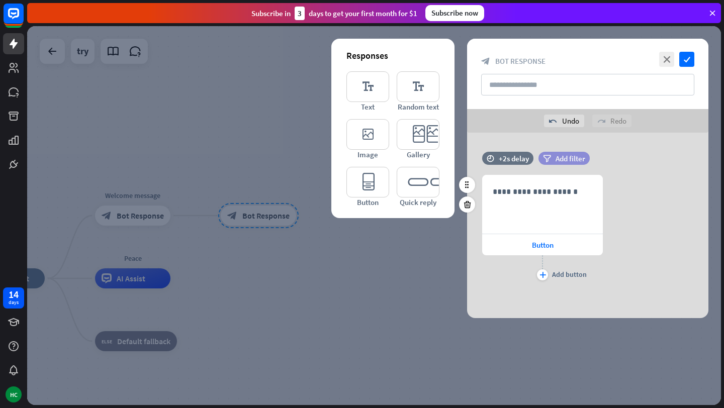
click at [555, 153] on div "filter Add filter" at bounding box center [563, 158] width 51 height 13
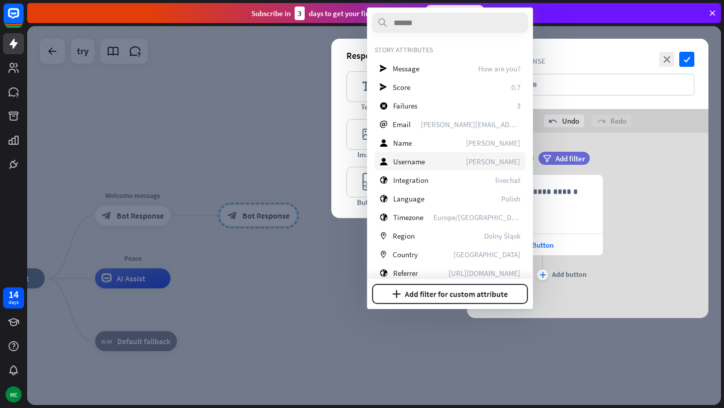
drag, startPoint x: 400, startPoint y: 140, endPoint x: 504, endPoint y: 162, distance: 106.5
click at [504, 162] on div "STORY ATTRIBUTES send Message How are you? send Score 0.7 block_failure Failure…" at bounding box center [450, 228] width 151 height 367
click at [415, 74] on div "send Message How are you?" at bounding box center [450, 68] width 151 height 18
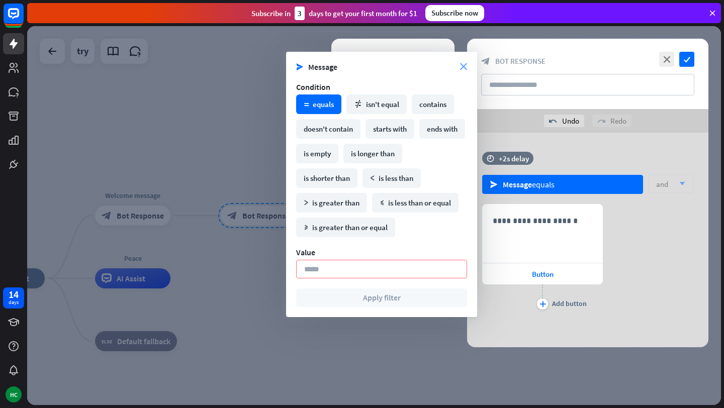
click at [464, 64] on icon "close" at bounding box center [463, 66] width 7 height 7
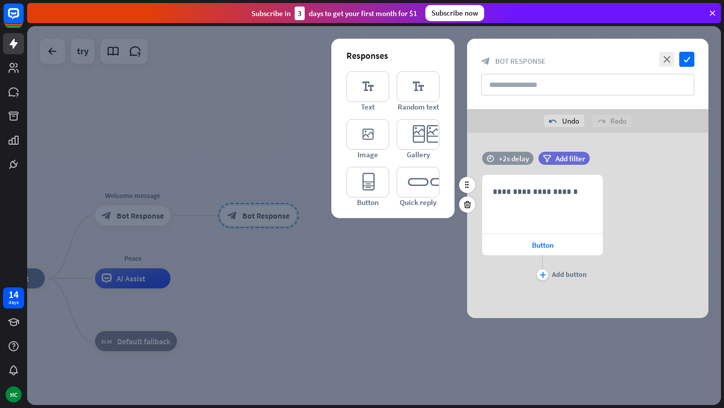
click at [506, 159] on div "+2s delay" at bounding box center [514, 159] width 30 height 10
click at [629, 220] on div "**********" at bounding box center [587, 229] width 241 height 108
click at [543, 274] on icon "plus" at bounding box center [542, 275] width 7 height 6
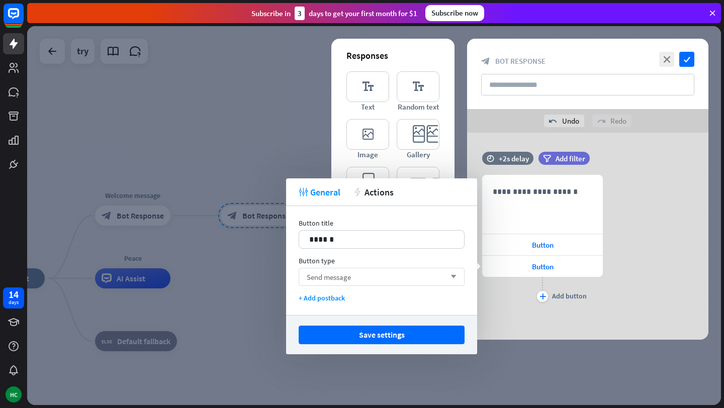
click at [440, 273] on div "Send message arrow_down" at bounding box center [382, 277] width 166 height 18
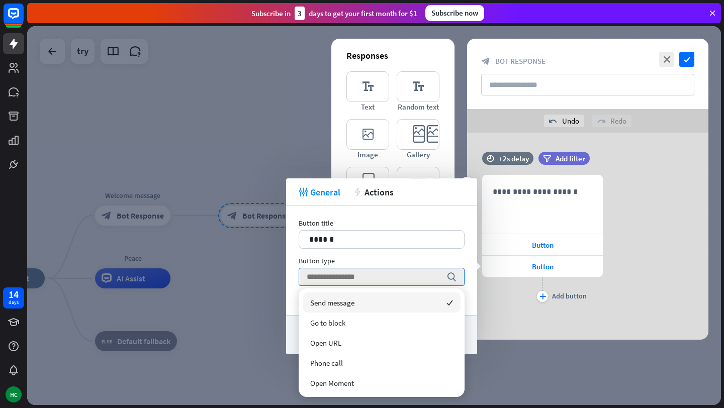
click at [620, 273] on div "**********" at bounding box center [587, 240] width 241 height 130
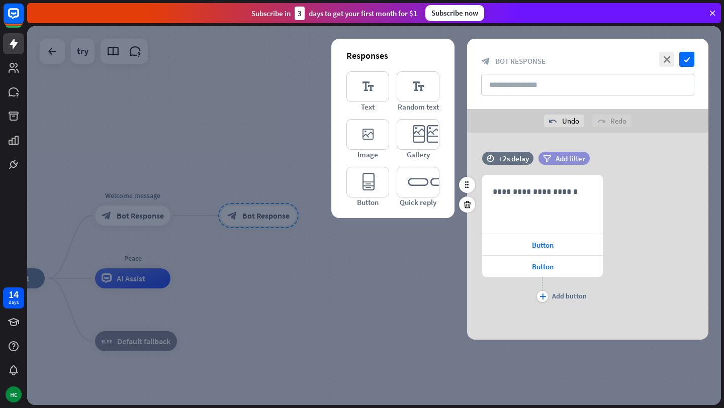
click at [551, 157] on div "filter Add filter" at bounding box center [563, 158] width 51 height 13
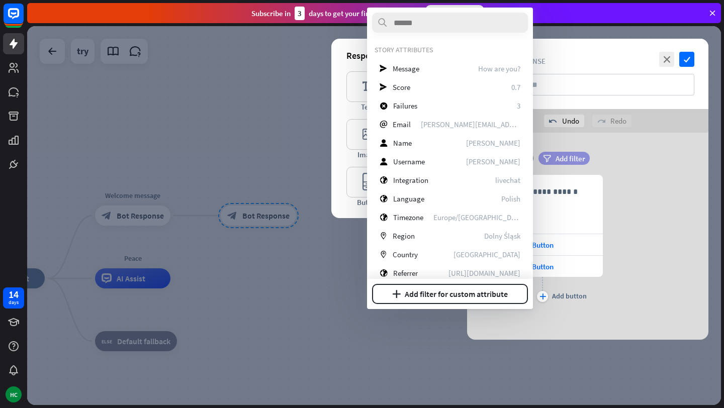
click at [551, 157] on div "filter Add filter" at bounding box center [563, 158] width 51 height 13
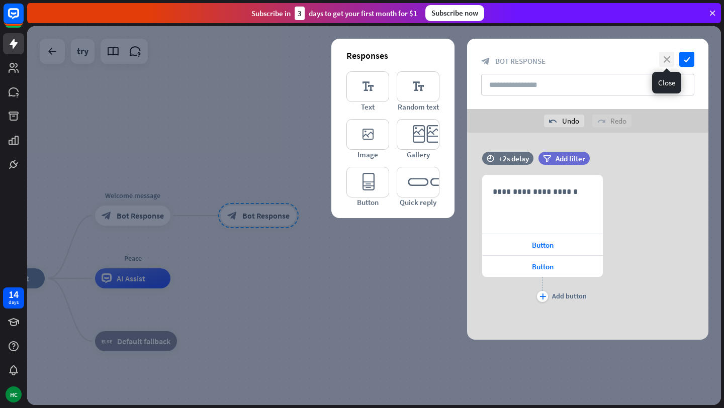
click at [668, 60] on icon "close" at bounding box center [666, 59] width 15 height 15
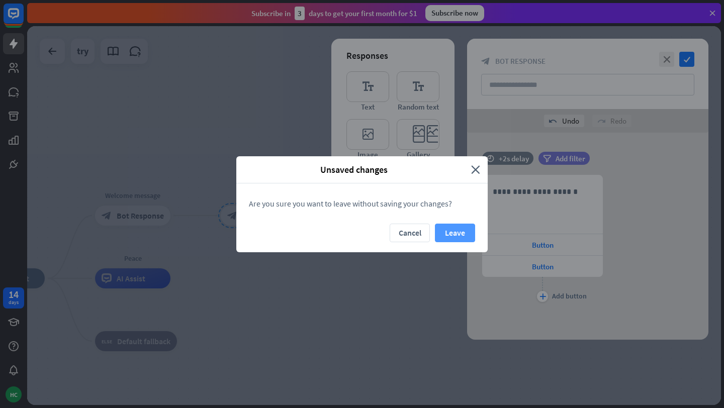
click at [444, 231] on button "Leave" at bounding box center [455, 233] width 40 height 19
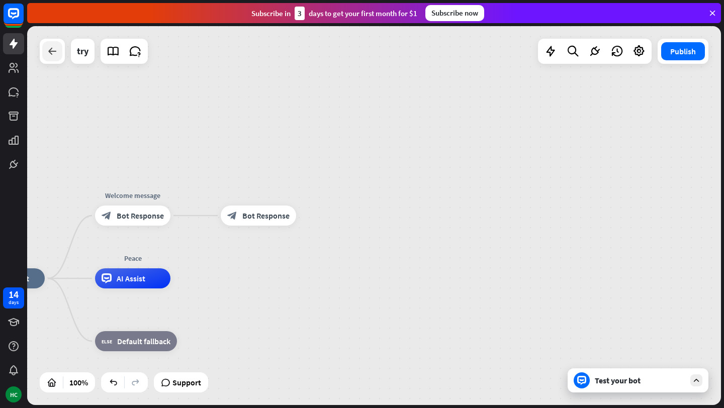
click at [58, 53] on div at bounding box center [52, 51] width 20 height 20
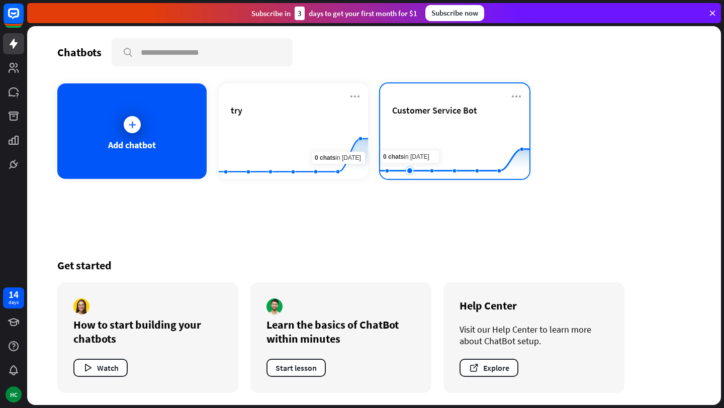
click at [413, 153] on rect at bounding box center [454, 154] width 149 height 63
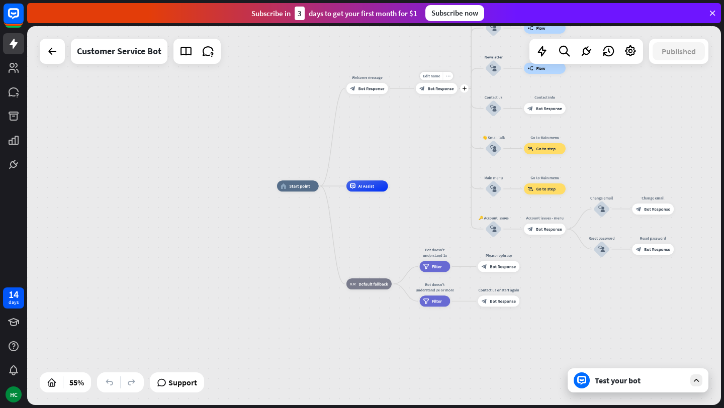
click at [450, 76] on div "more_horiz" at bounding box center [448, 76] width 10 height 9
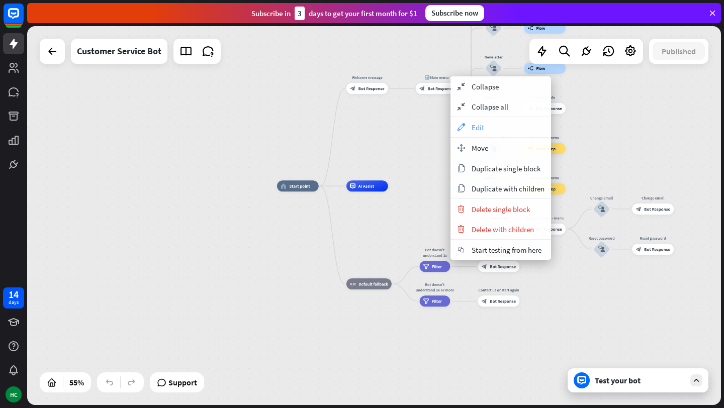
click at [490, 125] on div "appearance Edit" at bounding box center [500, 127] width 101 height 20
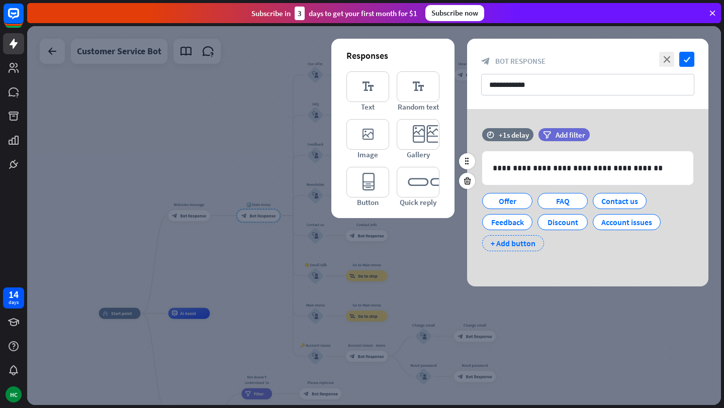
click at [504, 243] on div "+ Add button" at bounding box center [513, 243] width 62 height 16
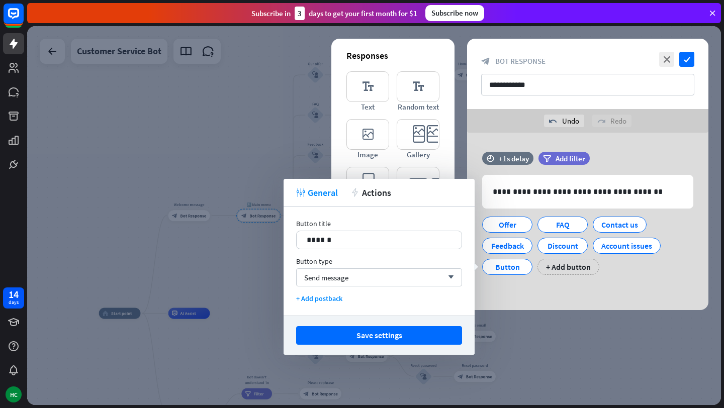
click at [570, 287] on div "**********" at bounding box center [587, 221] width 241 height 177
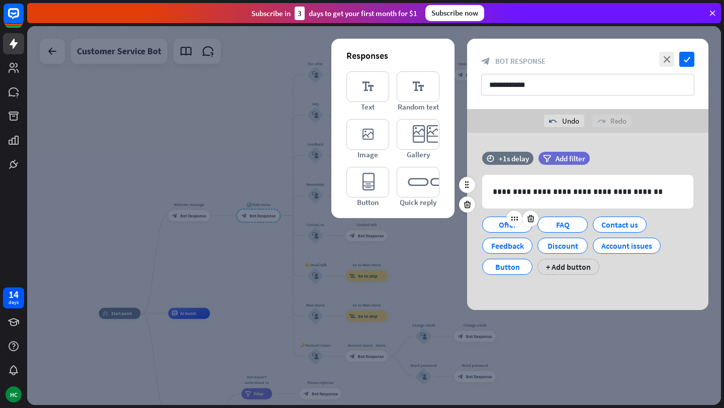
click at [496, 227] on div "Offer" at bounding box center [507, 224] width 33 height 15
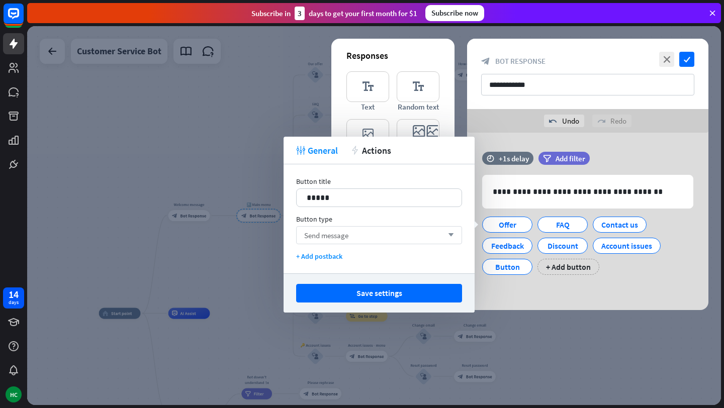
click at [437, 241] on div "Send message arrow_down" at bounding box center [379, 235] width 166 height 18
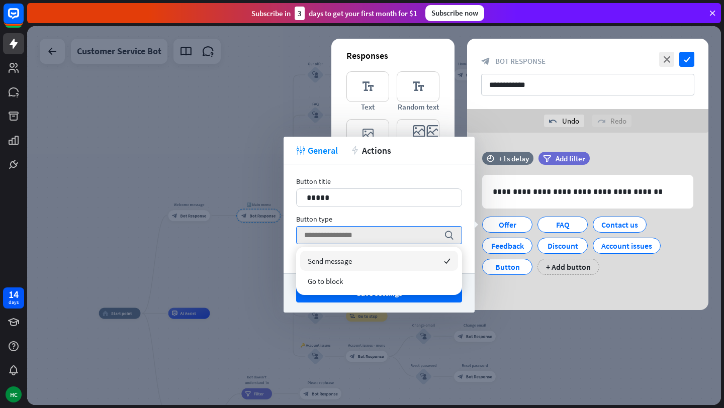
click at [410, 260] on div "Send message checked" at bounding box center [379, 261] width 158 height 20
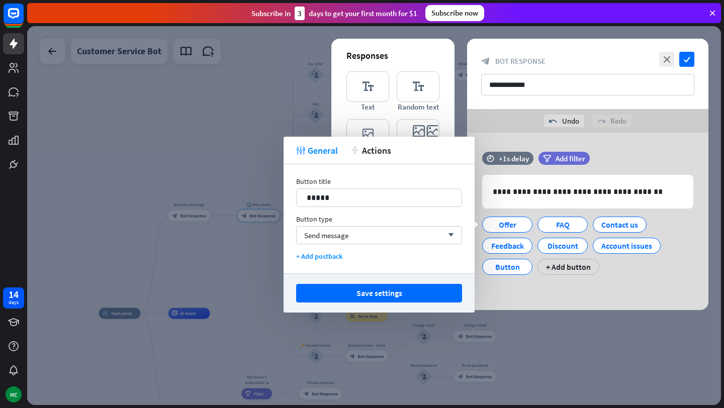
click at [412, 244] on div "Button title 15 ***** Button type Send message arrow_down + Add postback" at bounding box center [379, 218] width 191 height 109
click at [546, 227] on div "FAQ" at bounding box center [562, 224] width 33 height 15
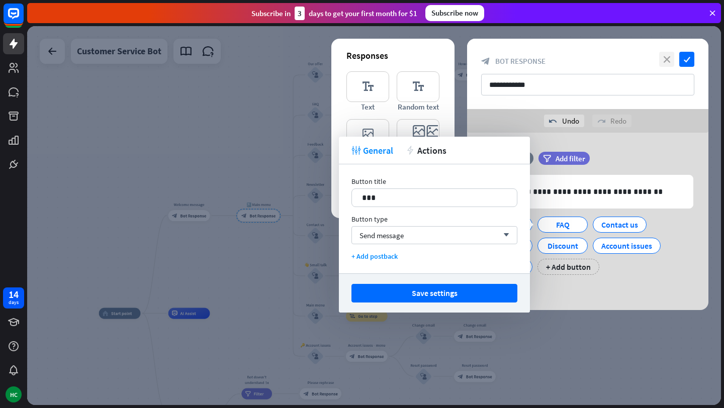
click at [669, 58] on icon "close" at bounding box center [666, 59] width 15 height 15
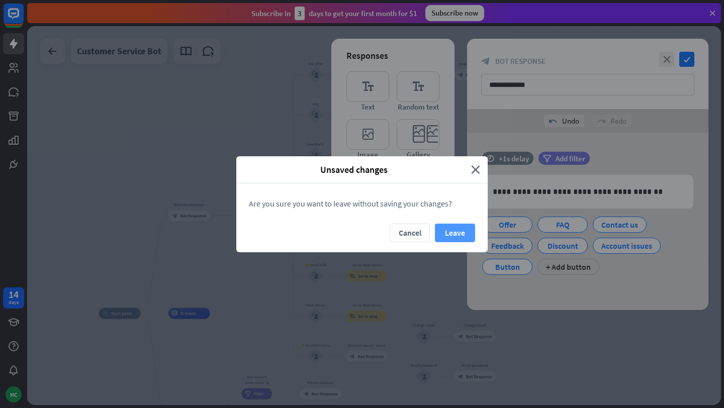
click at [466, 227] on button "Leave" at bounding box center [455, 233] width 40 height 19
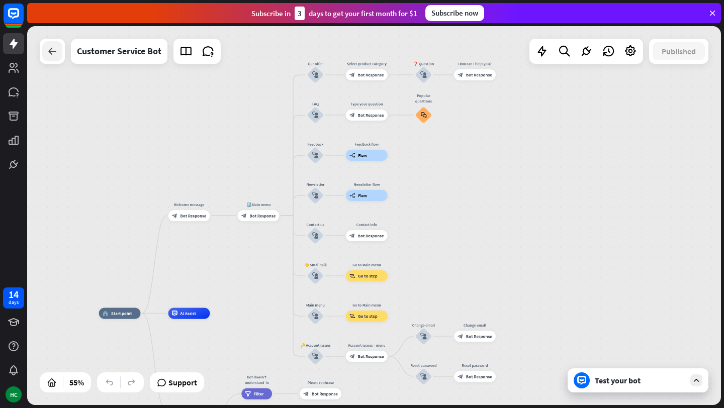
click at [51, 50] on icon at bounding box center [52, 51] width 12 height 12
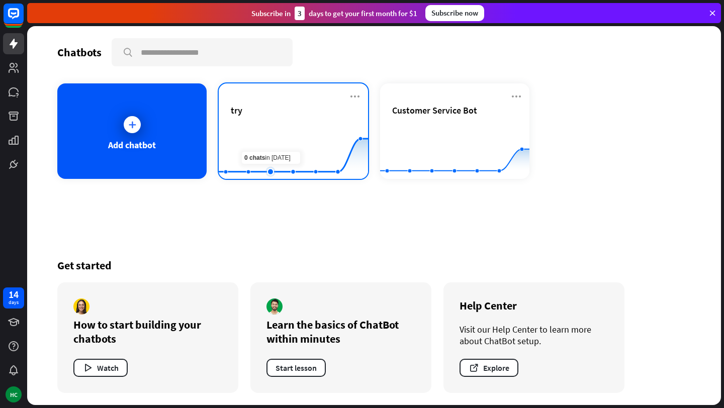
click at [270, 132] on rect at bounding box center [293, 154] width 149 height 63
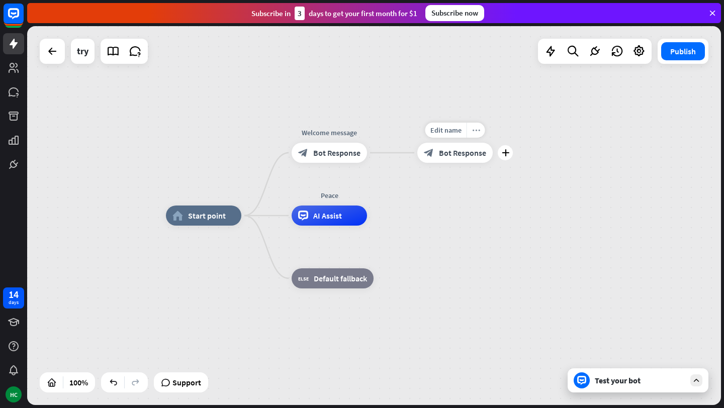
click at [476, 134] on div "more_horiz" at bounding box center [475, 130] width 19 height 15
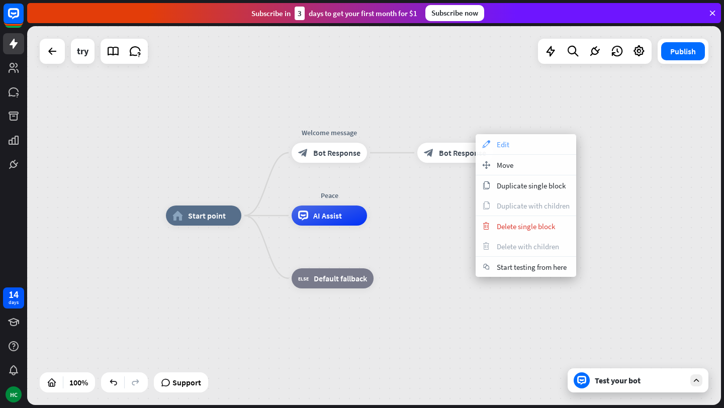
click at [500, 140] on span "Edit" at bounding box center [503, 145] width 13 height 10
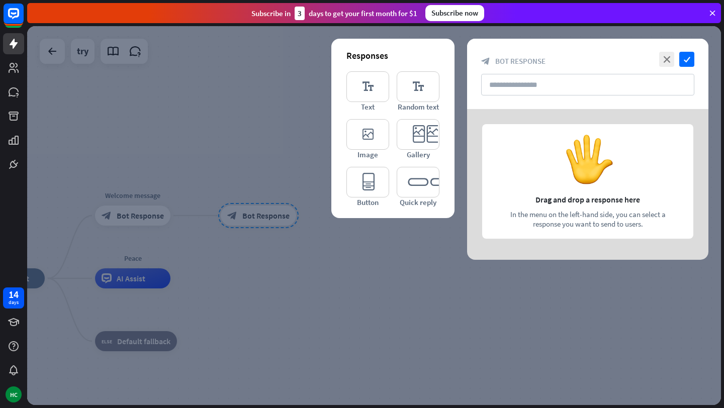
click at [553, 156] on div at bounding box center [587, 184] width 241 height 151
click at [381, 181] on icon "editor_button" at bounding box center [367, 182] width 43 height 31
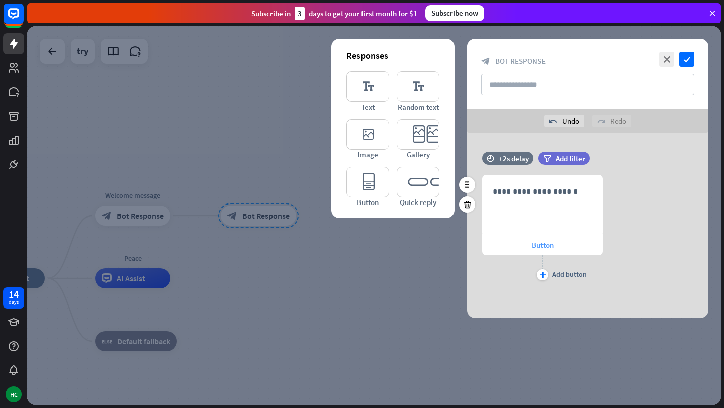
click at [535, 242] on span "Button" at bounding box center [543, 245] width 22 height 10
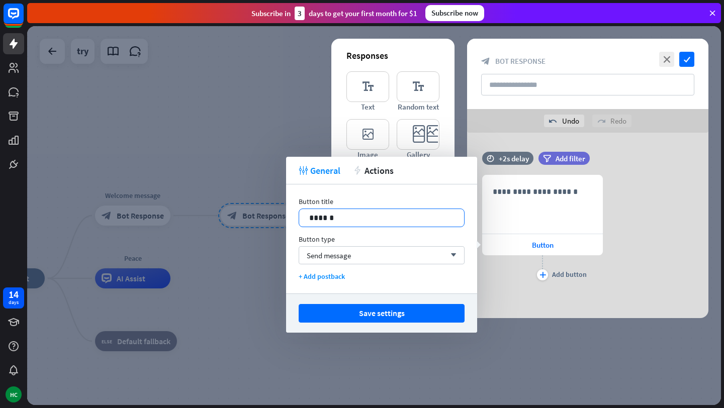
click at [358, 219] on p "******" at bounding box center [381, 218] width 145 height 13
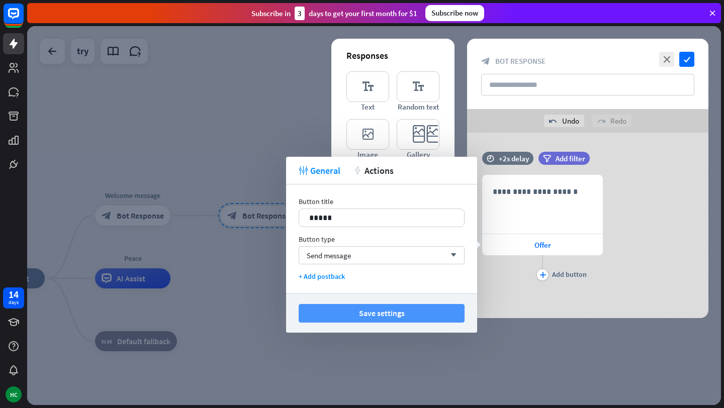
click at [348, 313] on button "Save settings" at bounding box center [382, 313] width 166 height 19
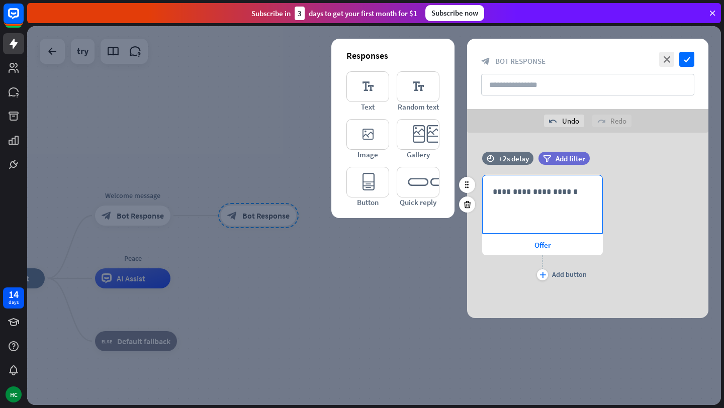
click at [555, 198] on div "**********" at bounding box center [543, 204] width 120 height 58
click at [619, 272] on div "**********" at bounding box center [587, 229] width 241 height 108
click at [161, 116] on div at bounding box center [374, 215] width 694 height 379
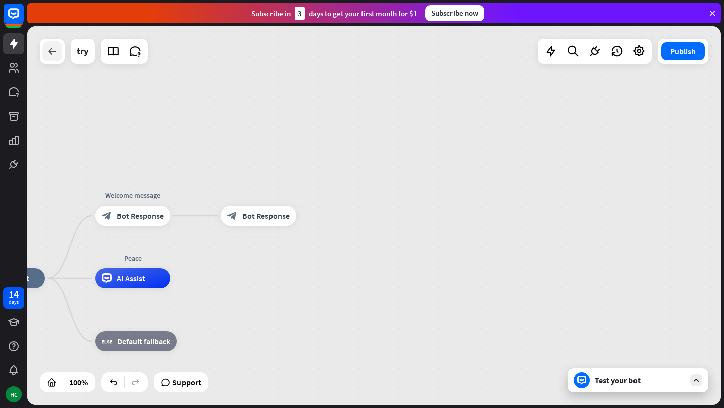
click at [56, 49] on icon at bounding box center [52, 51] width 12 height 12
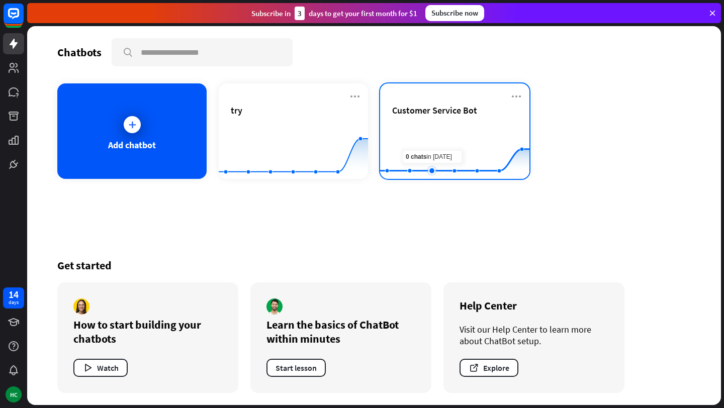
click at [441, 136] on rect at bounding box center [454, 154] width 149 height 63
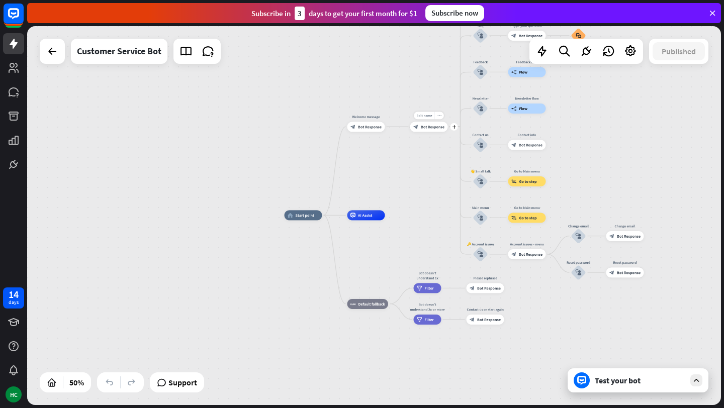
click at [440, 115] on icon "more_horiz" at bounding box center [439, 116] width 4 height 4
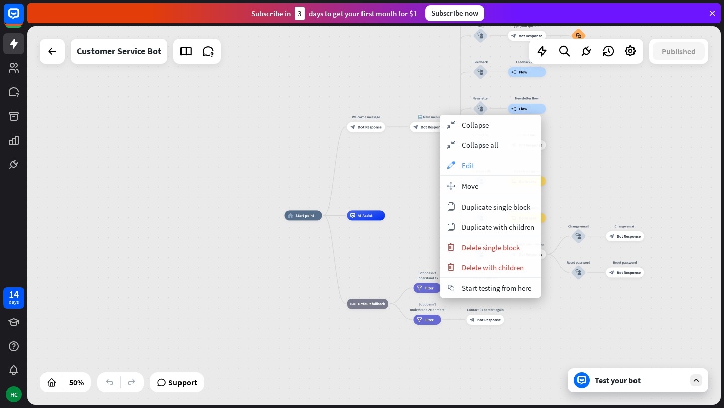
click at [473, 168] on span "Edit" at bounding box center [467, 166] width 13 height 10
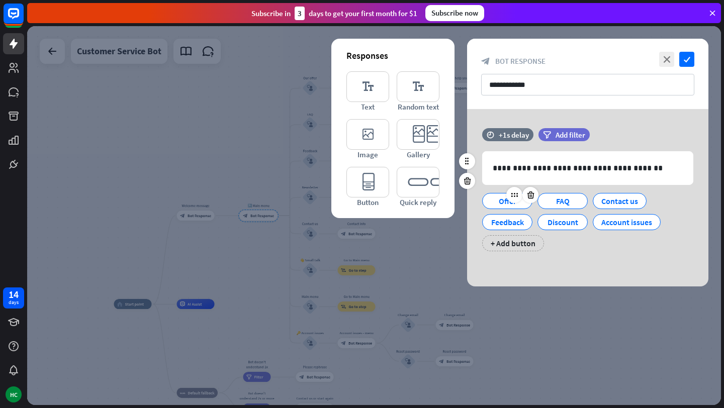
click at [504, 200] on div "Offer" at bounding box center [507, 201] width 33 height 15
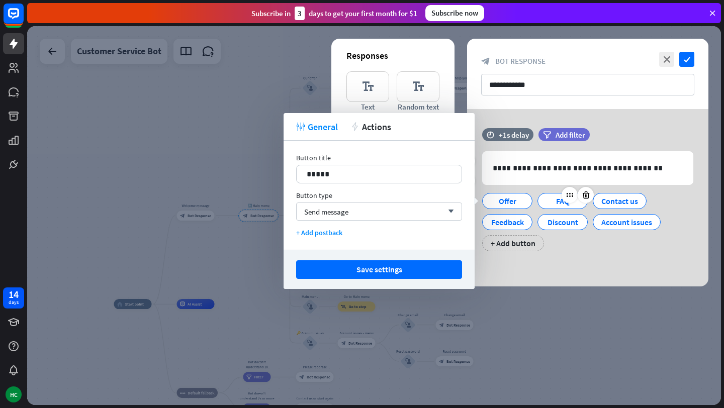
click at [557, 200] on div "FAQ" at bounding box center [562, 201] width 33 height 15
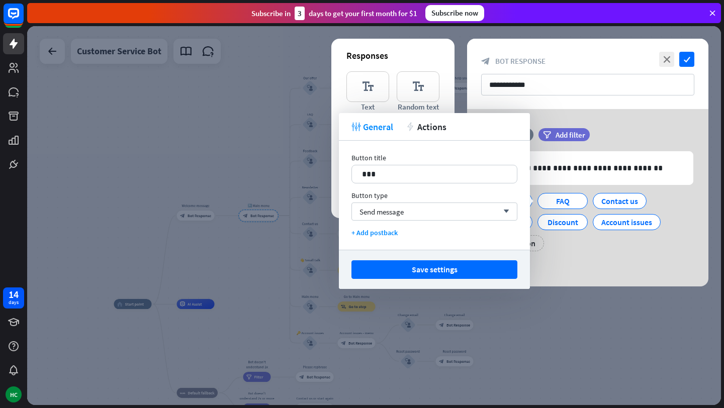
click at [596, 254] on div "**********" at bounding box center [587, 194] width 241 height 133
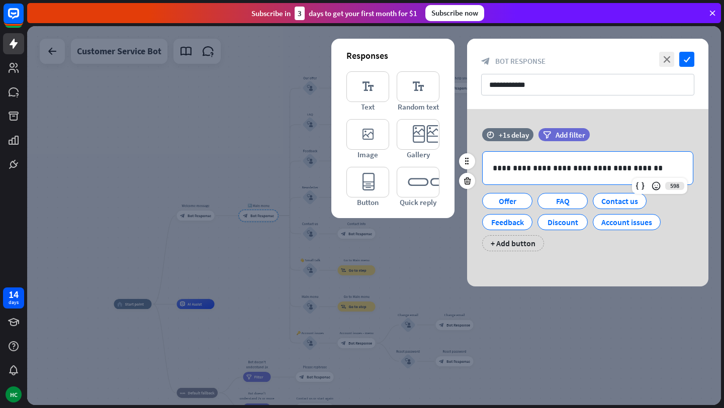
click at [631, 167] on p "**********" at bounding box center [588, 168] width 190 height 13
click at [603, 226] on div "Account issues" at bounding box center [626, 222] width 51 height 15
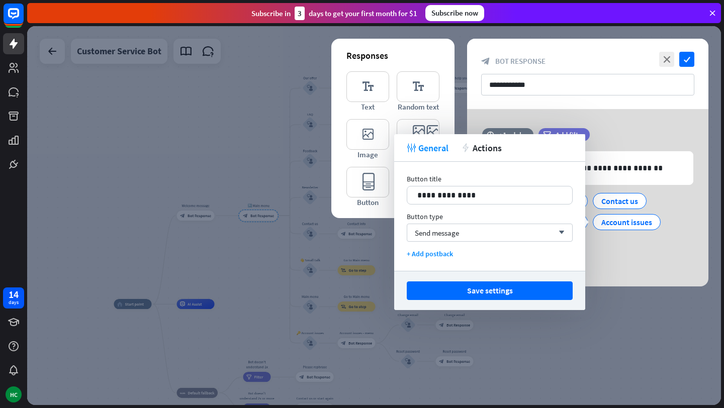
click at [625, 248] on div "Offer FAQ Contact us Feedback Discount Account issues + Add button" at bounding box center [585, 219] width 211 height 63
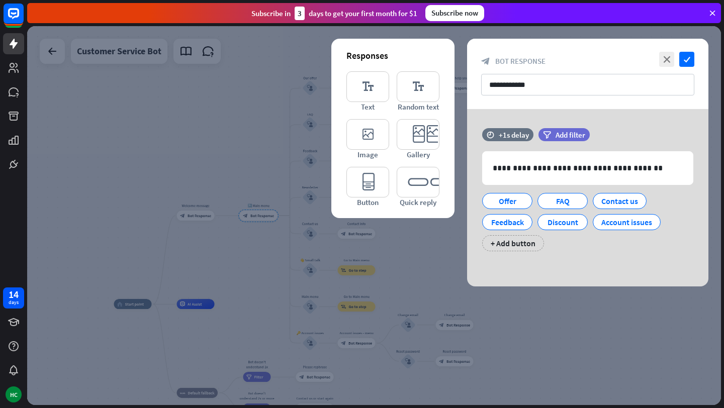
click at [201, 133] on div at bounding box center [374, 215] width 694 height 379
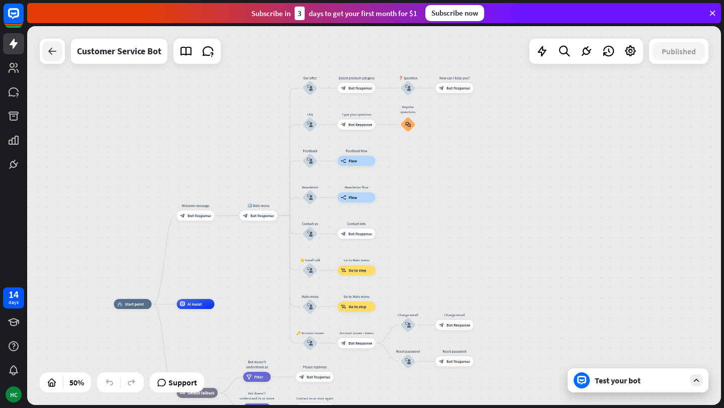
click at [54, 48] on icon at bounding box center [52, 51] width 12 height 12
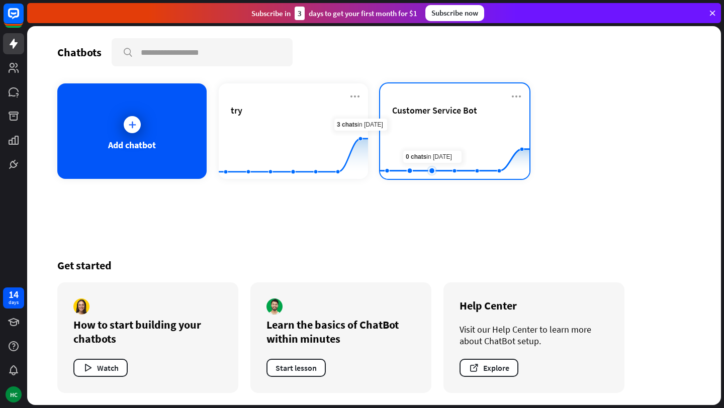
click at [423, 147] on rect at bounding box center [454, 154] width 149 height 63
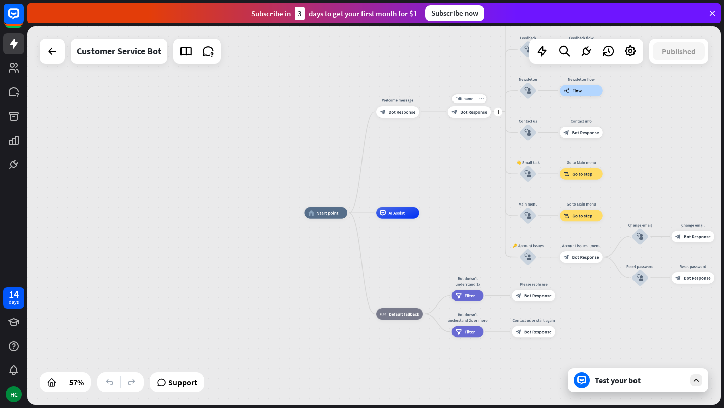
click at [483, 100] on icon "more_horiz" at bounding box center [481, 99] width 5 height 5
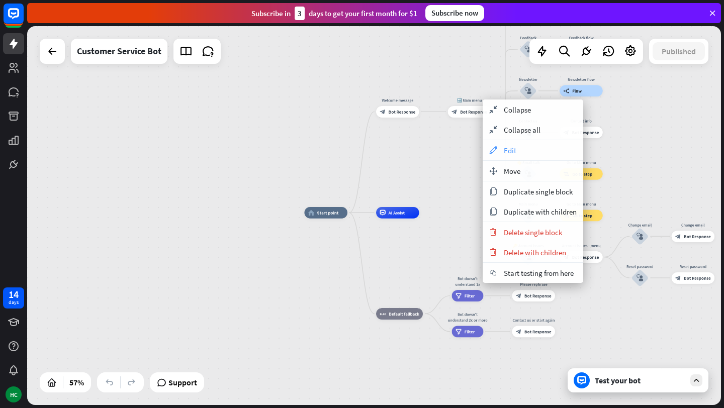
click at [525, 151] on div "appearance Edit" at bounding box center [533, 150] width 101 height 20
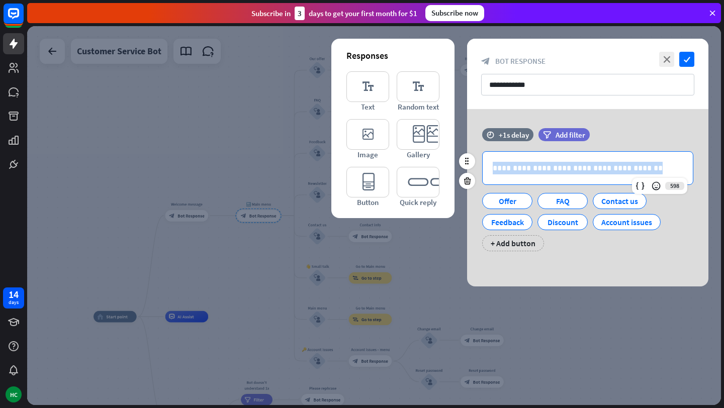
drag, startPoint x: 637, startPoint y: 165, endPoint x: 480, endPoint y: 172, distance: 157.0
click at [480, 172] on div "**********" at bounding box center [587, 201] width 241 height 100
copy p "**********"
click at [117, 158] on div at bounding box center [374, 215] width 694 height 379
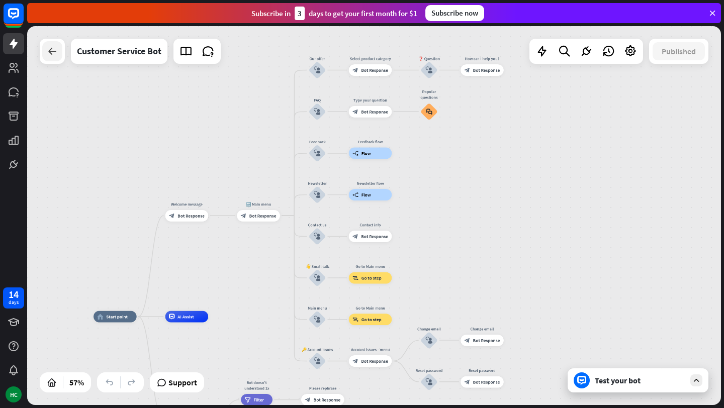
click at [48, 51] on icon at bounding box center [52, 51] width 12 height 12
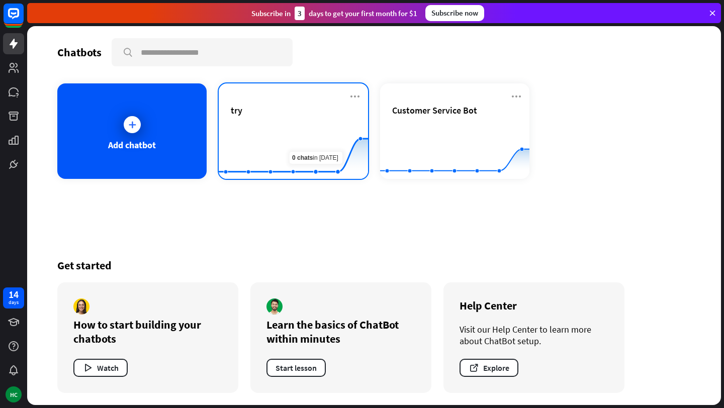
click at [309, 123] on icon "Created with Highcharts 10.1.0 0 2 4" at bounding box center [293, 154] width 149 height 63
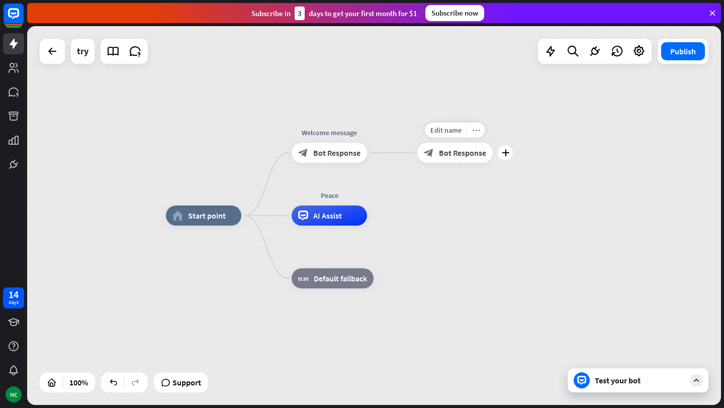
click at [480, 131] on div "more_horiz" at bounding box center [475, 130] width 19 height 15
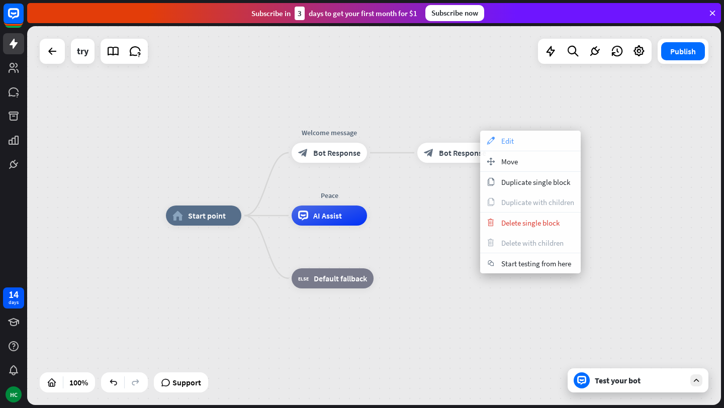
click at [513, 145] on span "Edit" at bounding box center [507, 141] width 13 height 10
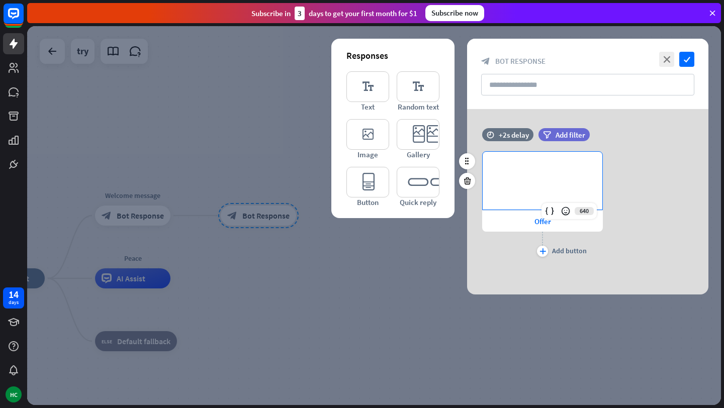
click at [515, 174] on p "**********" at bounding box center [543, 168] width 100 height 13
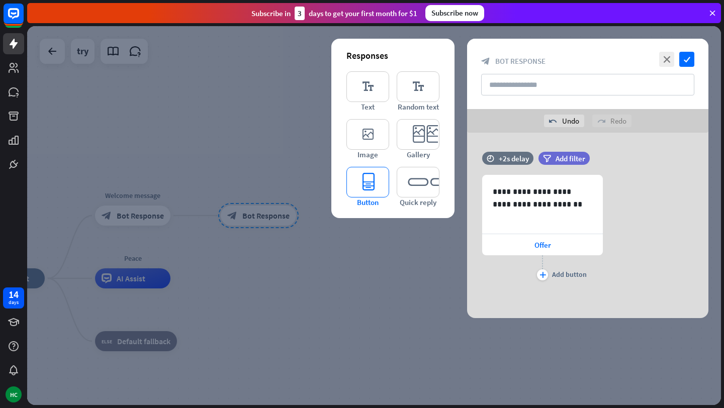
click at [359, 179] on icon "editor_button" at bounding box center [367, 182] width 43 height 31
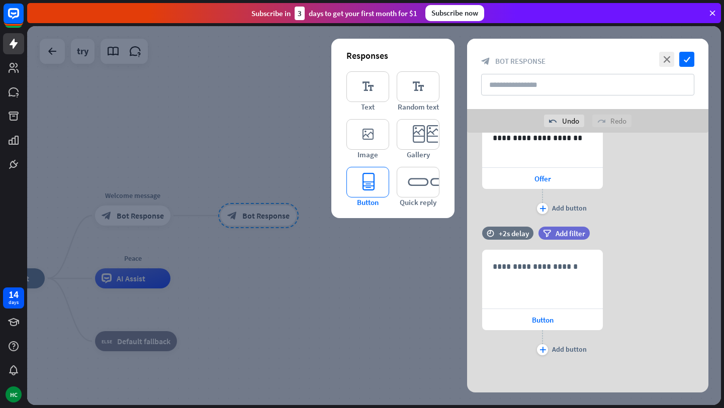
scroll to position [67, 0]
click at [556, 230] on span "Add filter" at bounding box center [570, 233] width 30 height 10
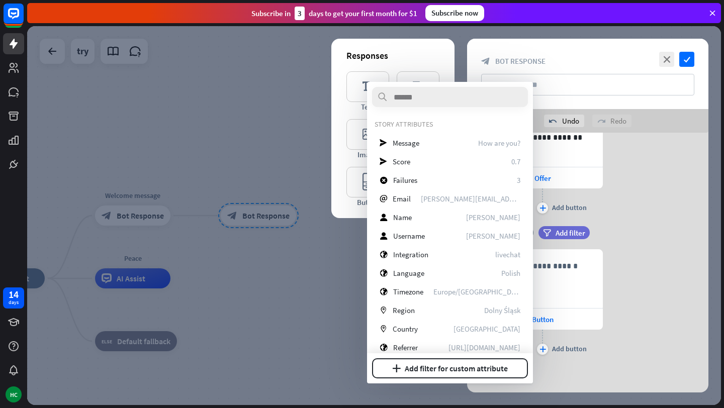
click at [632, 212] on div "**********" at bounding box center [587, 162] width 241 height 108
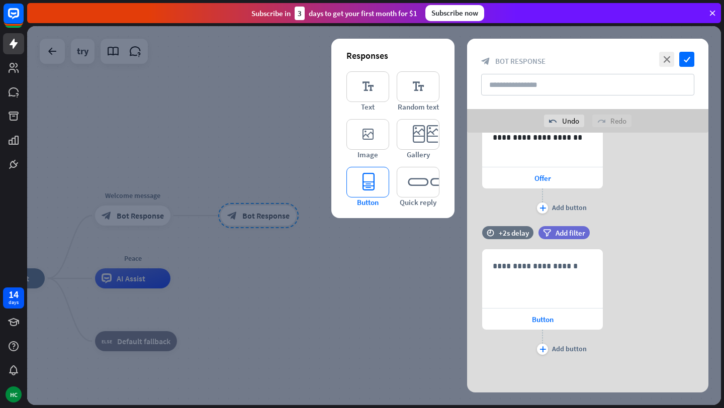
click at [371, 180] on icon "editor_button" at bounding box center [367, 182] width 43 height 31
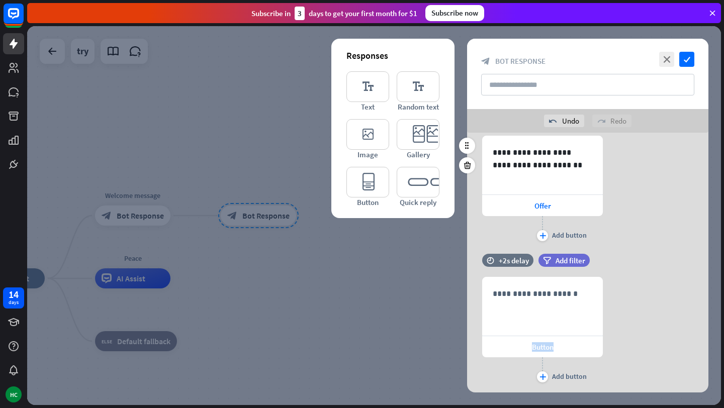
scroll to position [0, 0]
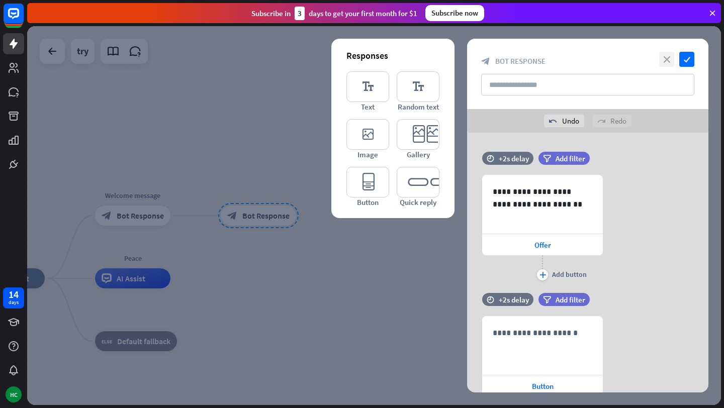
click at [670, 62] on icon "close" at bounding box center [666, 59] width 15 height 15
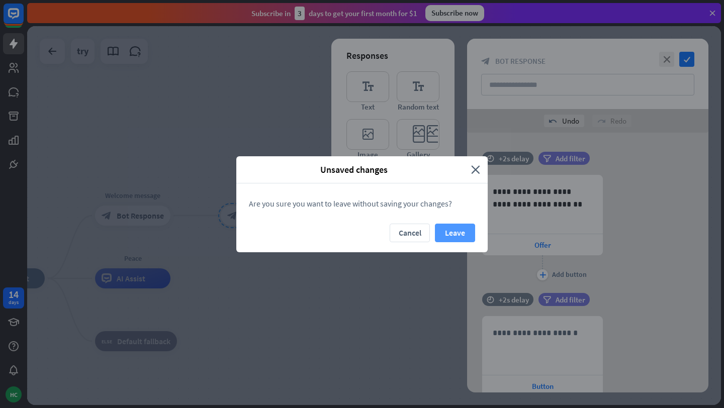
click at [452, 233] on button "Leave" at bounding box center [455, 233] width 40 height 19
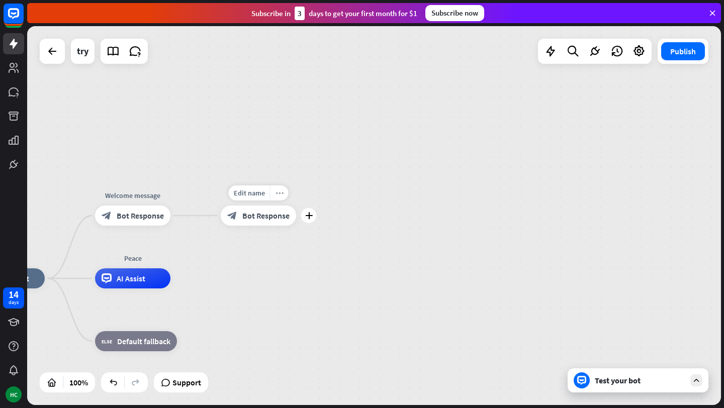
click at [284, 196] on div "more_horiz" at bounding box center [279, 192] width 19 height 15
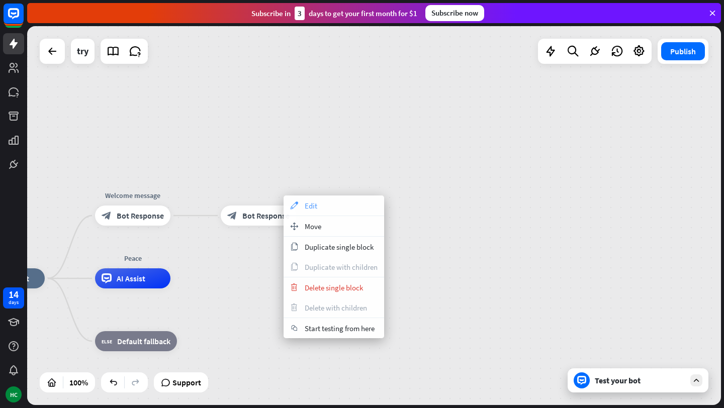
click at [320, 210] on div "appearance Edit" at bounding box center [334, 206] width 101 height 20
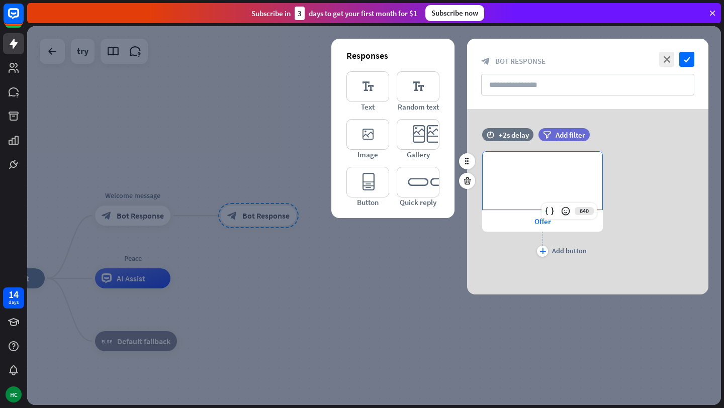
drag, startPoint x: 554, startPoint y: 183, endPoint x: 571, endPoint y: 180, distance: 16.4
click at [571, 180] on div "**********" at bounding box center [543, 181] width 120 height 58
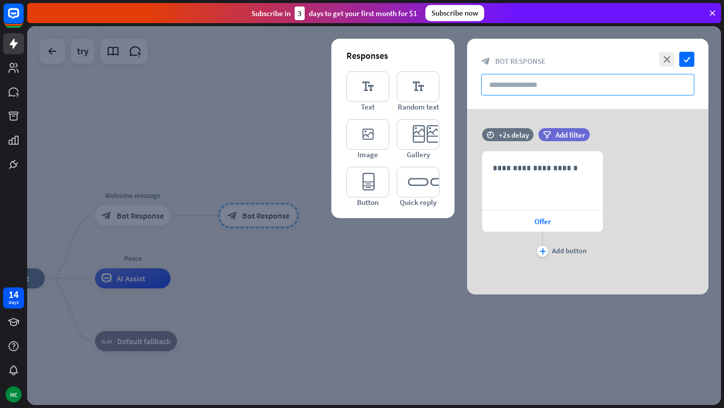
click at [519, 89] on input "text" at bounding box center [587, 85] width 213 height 22
click at [561, 136] on span "Add filter" at bounding box center [570, 135] width 30 height 10
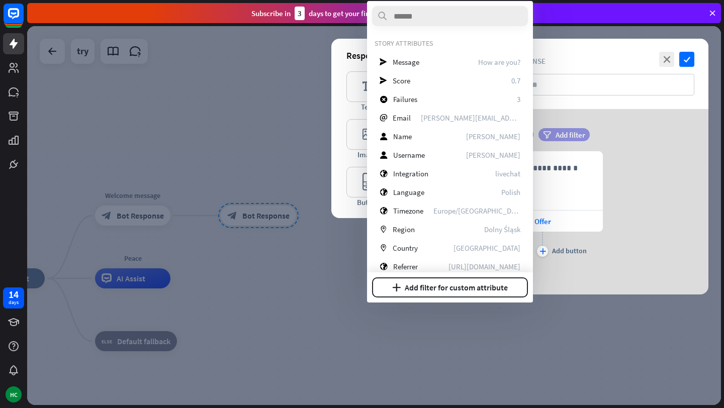
click at [561, 136] on span "Add filter" at bounding box center [570, 135] width 30 height 10
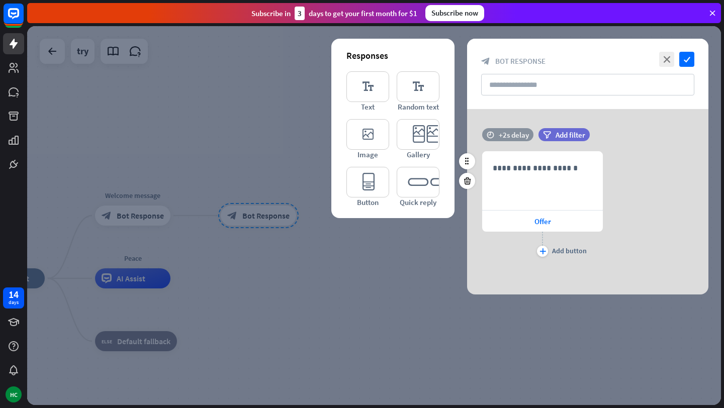
click at [520, 134] on div "+2s delay" at bounding box center [514, 135] width 30 height 10
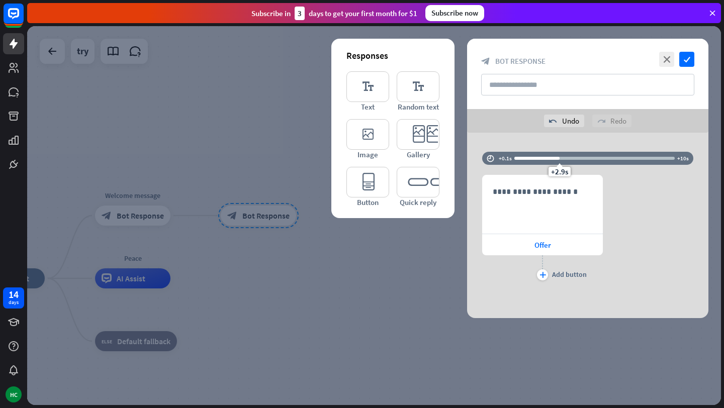
drag, startPoint x: 543, startPoint y: 145, endPoint x: 559, endPoint y: 151, distance: 17.2
click at [559, 151] on div "**********" at bounding box center [587, 225] width 241 height 185
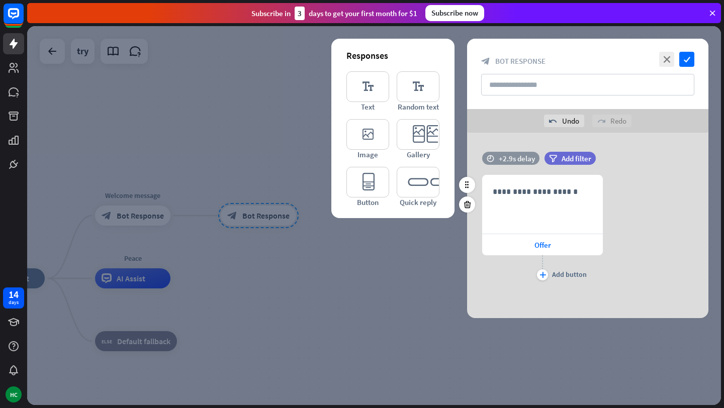
click at [516, 159] on div "+2.9s delay" at bounding box center [517, 159] width 36 height 10
drag, startPoint x: 558, startPoint y: 166, endPoint x: 522, endPoint y: 167, distance: 36.2
click at [522, 167] on div "+0.6s" at bounding box center [523, 172] width 22 height 10
drag, startPoint x: 522, startPoint y: 167, endPoint x: 529, endPoint y: 167, distance: 7.0
click at [529, 167] on span "+1.1s" at bounding box center [529, 172] width 17 height 10
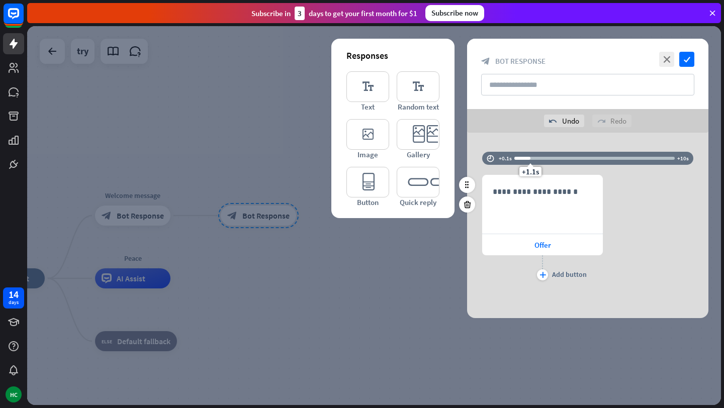
click at [635, 234] on div "**********" at bounding box center [587, 229] width 241 height 108
click at [619, 255] on div "**********" at bounding box center [587, 229] width 241 height 108
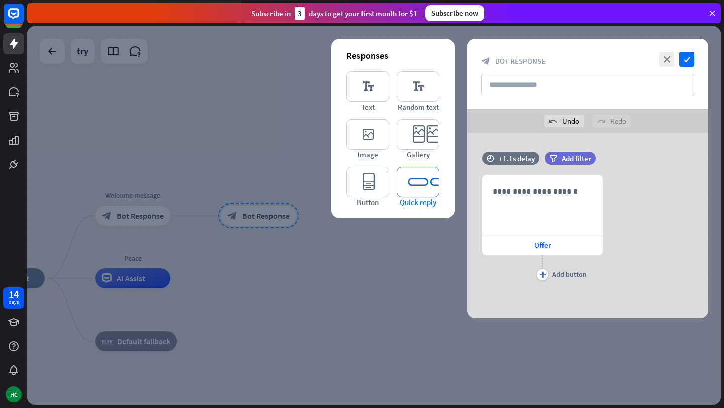
click at [409, 186] on icon "editor_quick_replies" at bounding box center [418, 182] width 43 height 31
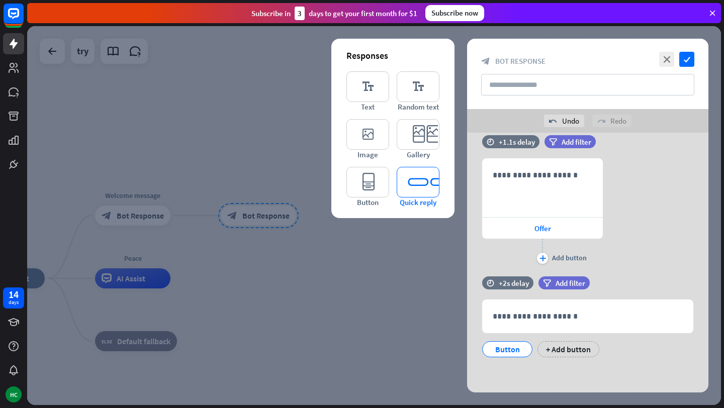
scroll to position [17, 0]
click at [566, 352] on div "+ Add button" at bounding box center [568, 349] width 62 height 16
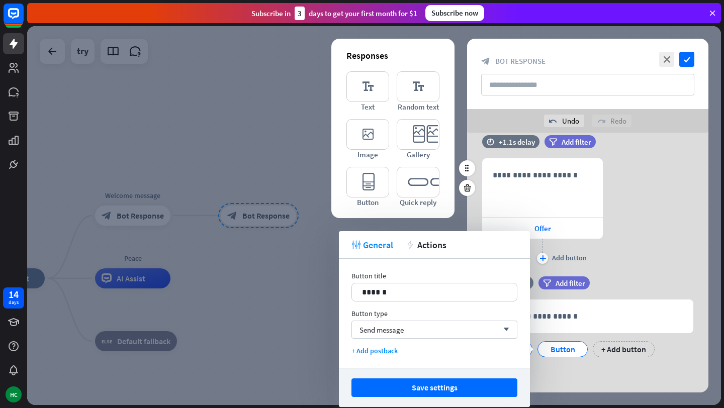
click at [617, 266] on div "**********" at bounding box center [587, 212] width 241 height 108
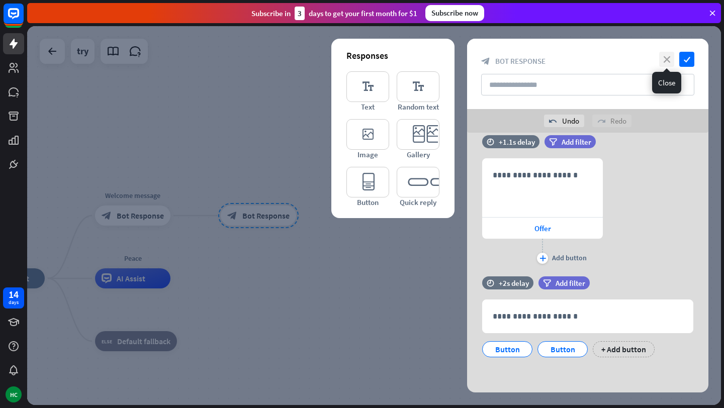
click at [670, 54] on icon "close" at bounding box center [666, 59] width 15 height 15
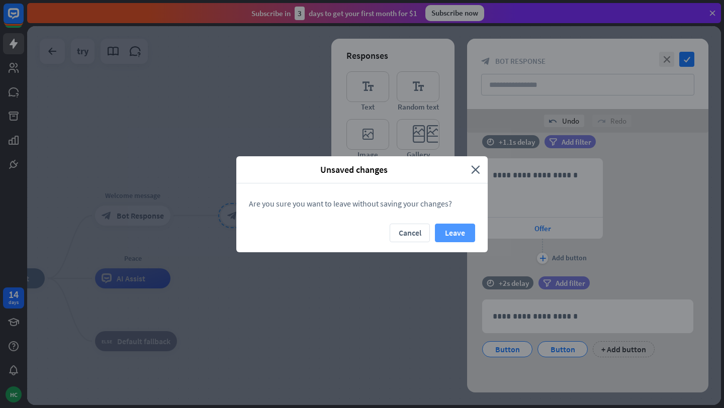
click at [461, 232] on button "Leave" at bounding box center [455, 233] width 40 height 19
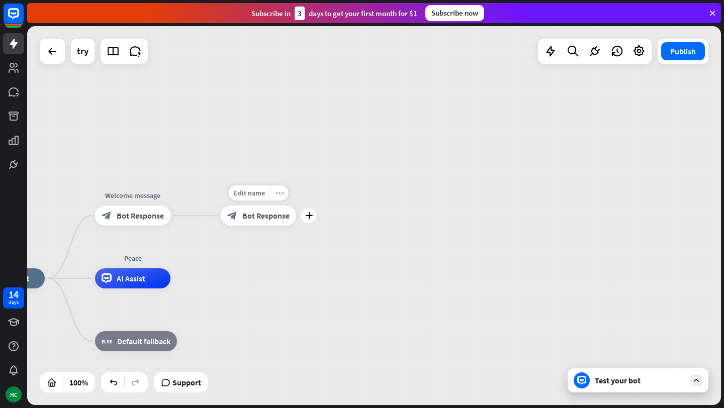
click at [284, 197] on div "more_horiz" at bounding box center [279, 192] width 19 height 15
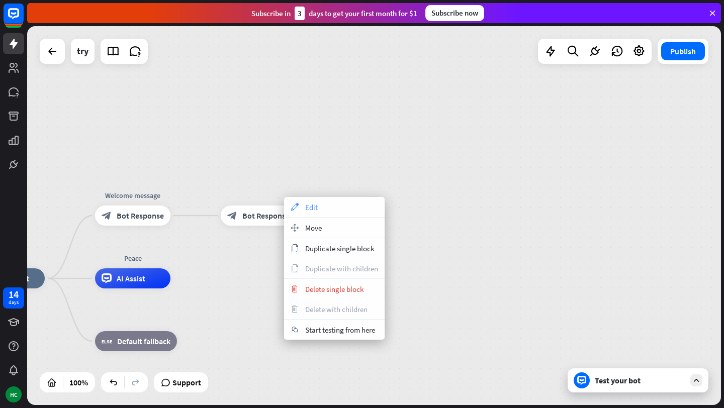
click at [326, 213] on div "appearance Edit" at bounding box center [334, 207] width 101 height 20
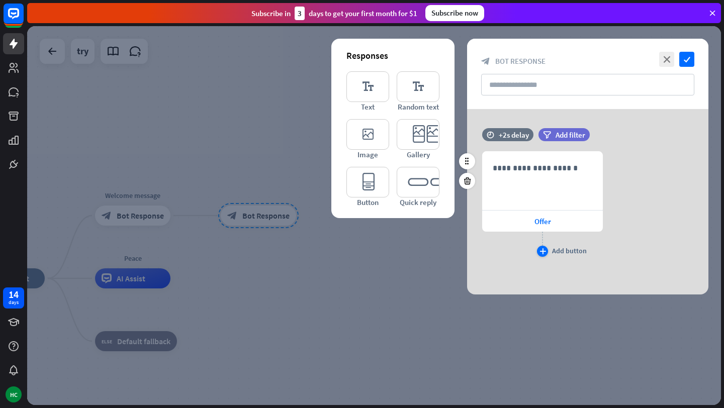
click at [544, 250] on icon "plus" at bounding box center [542, 251] width 7 height 6
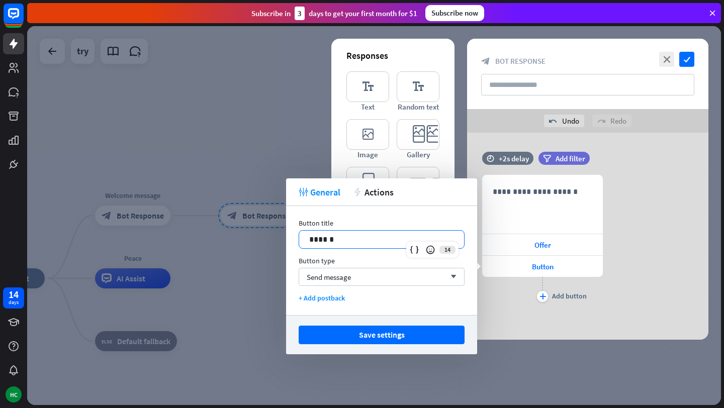
click at [351, 243] on p "******" at bounding box center [381, 239] width 145 height 13
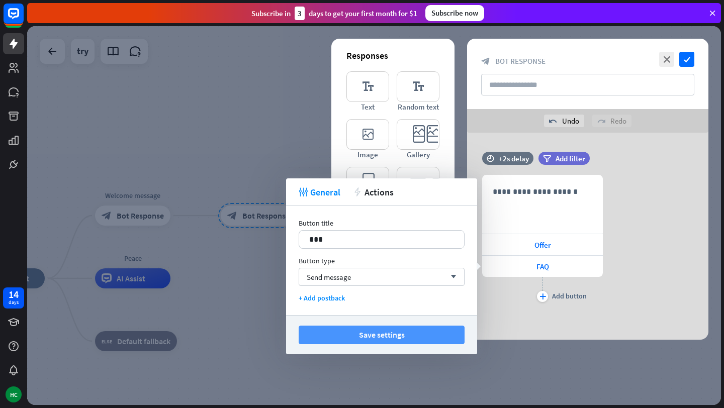
click at [377, 337] on button "Save settings" at bounding box center [382, 335] width 166 height 19
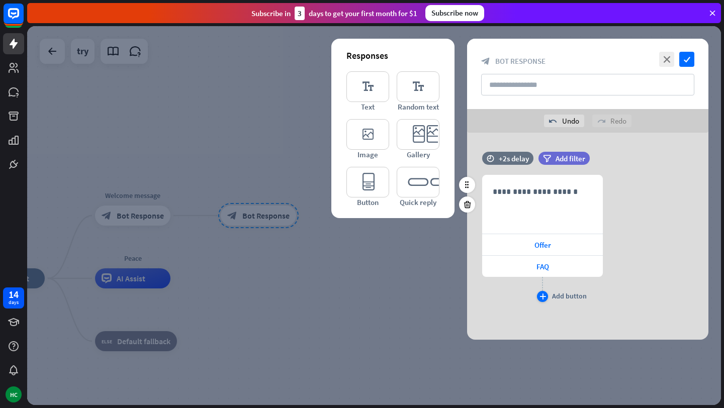
click at [542, 296] on icon "plus" at bounding box center [542, 297] width 7 height 6
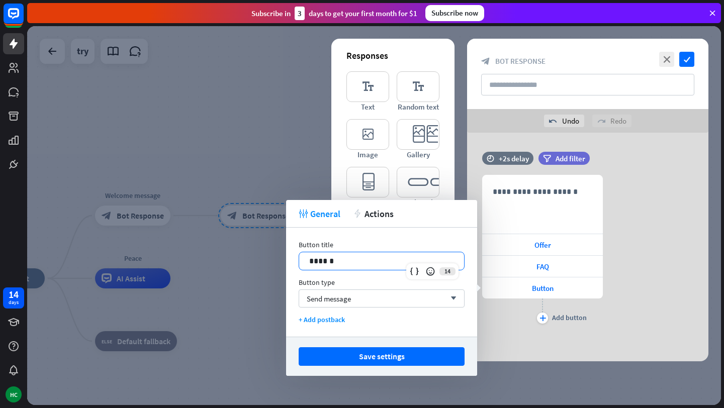
click at [346, 259] on p "******" at bounding box center [381, 261] width 145 height 13
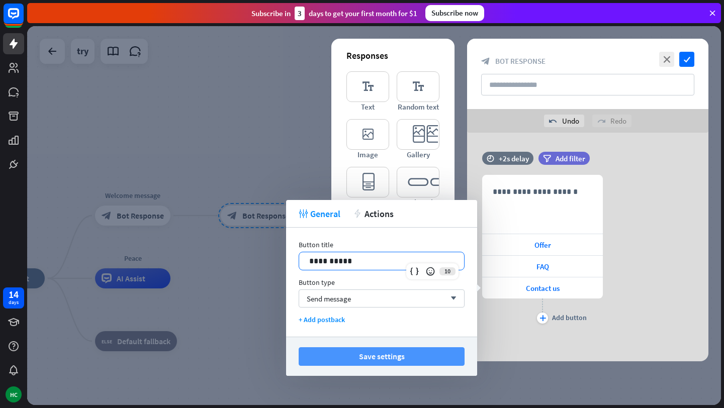
click at [355, 353] on button "Save settings" at bounding box center [382, 356] width 166 height 19
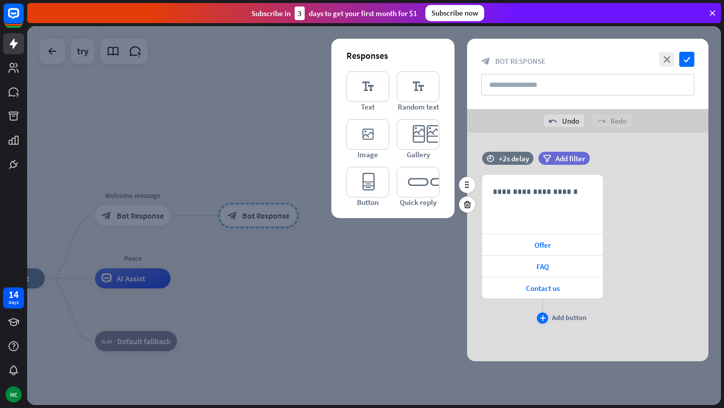
click at [544, 320] on icon "plus" at bounding box center [542, 318] width 7 height 6
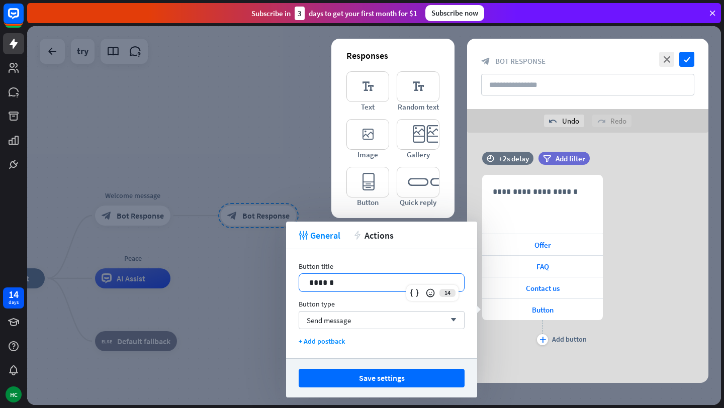
click at [341, 288] on p "******" at bounding box center [381, 282] width 145 height 13
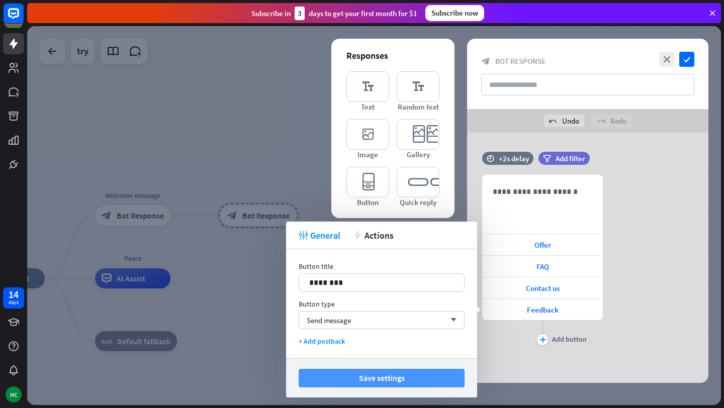
click at [346, 372] on button "Save settings" at bounding box center [382, 378] width 166 height 19
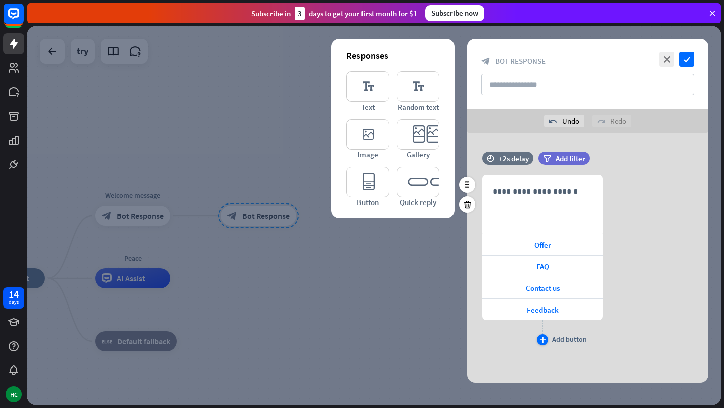
click at [544, 340] on icon "plus" at bounding box center [542, 340] width 7 height 6
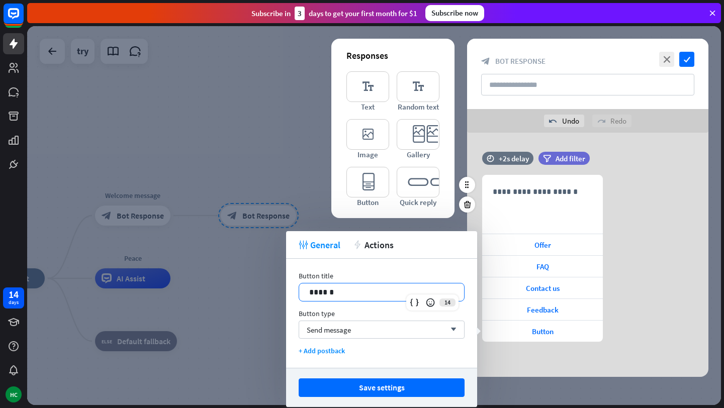
click at [344, 292] on p "******" at bounding box center [381, 292] width 145 height 13
click at [341, 388] on button "Save settings" at bounding box center [382, 388] width 166 height 19
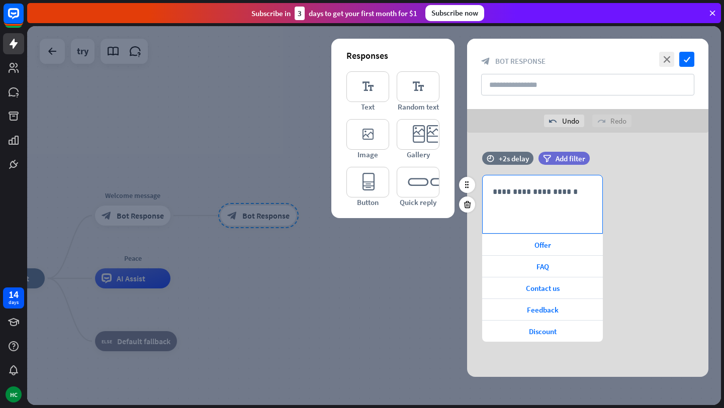
click at [536, 208] on div "**********" at bounding box center [543, 204] width 120 height 58
click at [656, 278] on div "**********" at bounding box center [587, 258] width 241 height 167
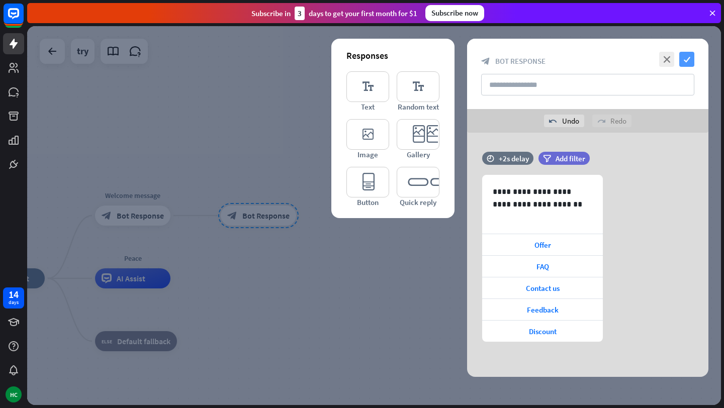
click at [692, 59] on icon "check" at bounding box center [686, 59] width 15 height 15
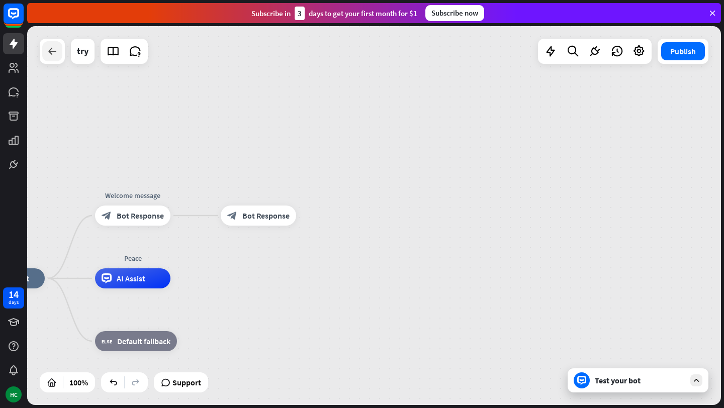
click at [55, 46] on icon at bounding box center [52, 51] width 12 height 12
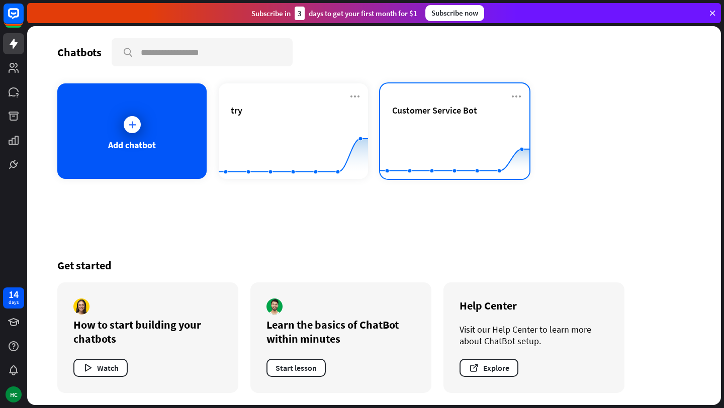
click at [438, 119] on div "Customer Service Bot" at bounding box center [454, 122] width 125 height 35
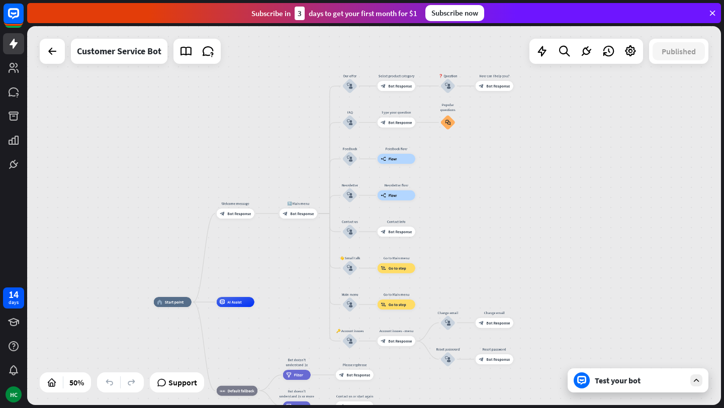
drag, startPoint x: 328, startPoint y: 110, endPoint x: 178, endPoint y: 227, distance: 190.2
click at [178, 227] on div "home_2 Start point Welcome message block_bot_response Bot Response 🔙 Main menu …" at bounding box center [374, 215] width 694 height 379
click at [361, 71] on icon "more_horiz" at bounding box center [360, 72] width 4 height 4
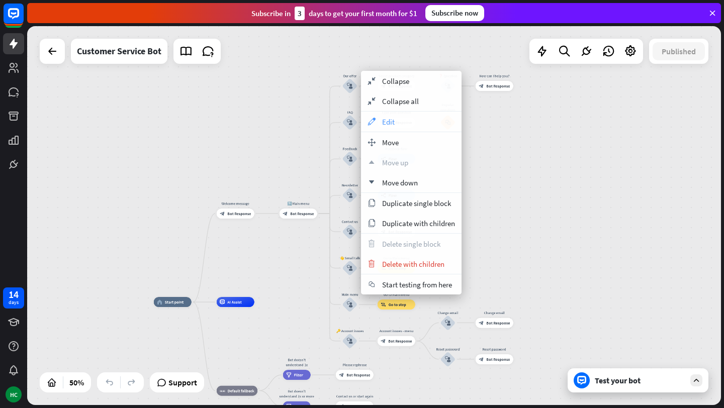
click at [401, 119] on div "appearance Edit" at bounding box center [411, 122] width 101 height 20
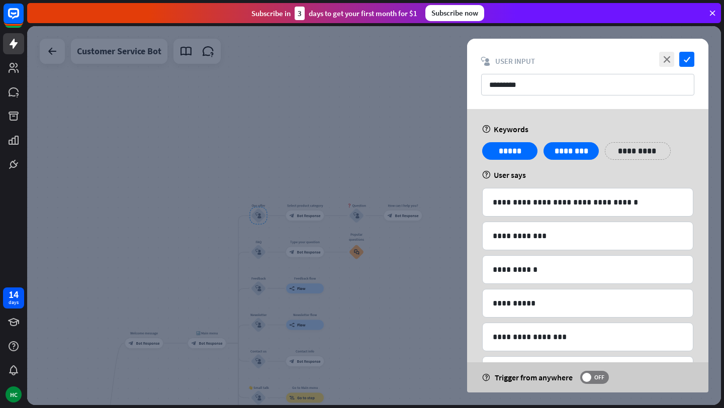
click at [400, 139] on div at bounding box center [374, 215] width 694 height 379
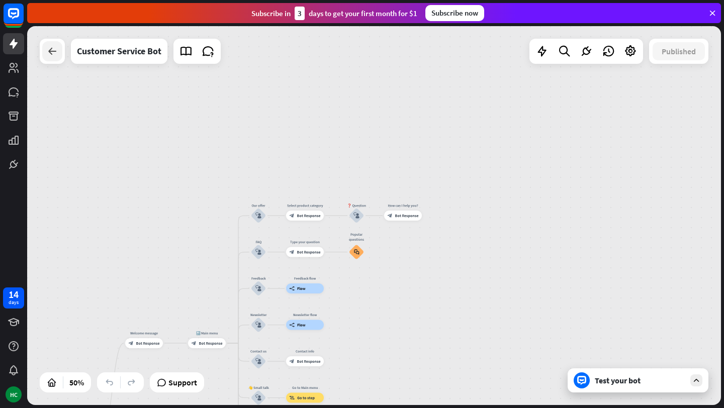
click at [58, 55] on icon at bounding box center [52, 51] width 12 height 12
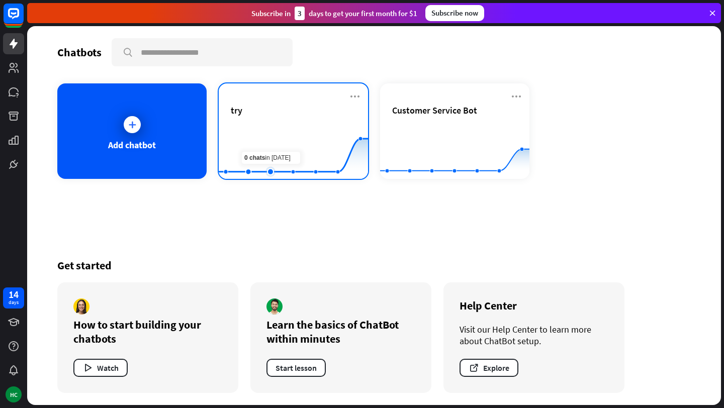
click at [262, 129] on rect at bounding box center [293, 154] width 149 height 63
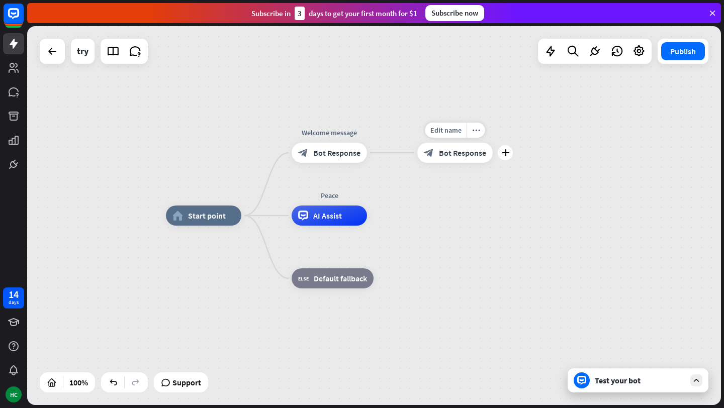
click at [502, 155] on icon "plus" at bounding box center [506, 152] width 8 height 7
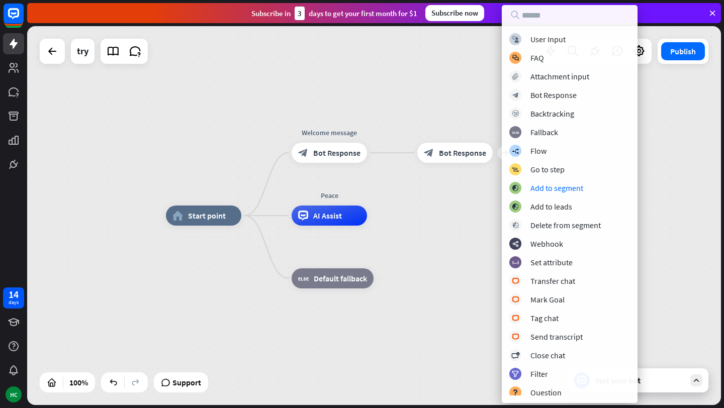
click at [448, 227] on div "home_2 Start point Welcome message block_bot_response Bot Response plus block_b…" at bounding box center [513, 405] width 694 height 379
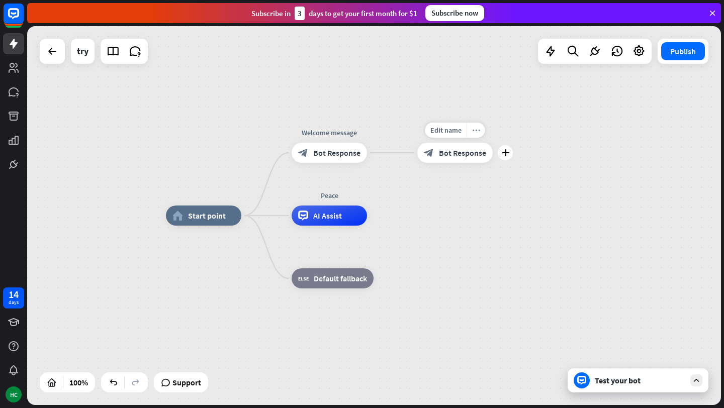
click at [480, 133] on div "more_horiz" at bounding box center [475, 130] width 19 height 15
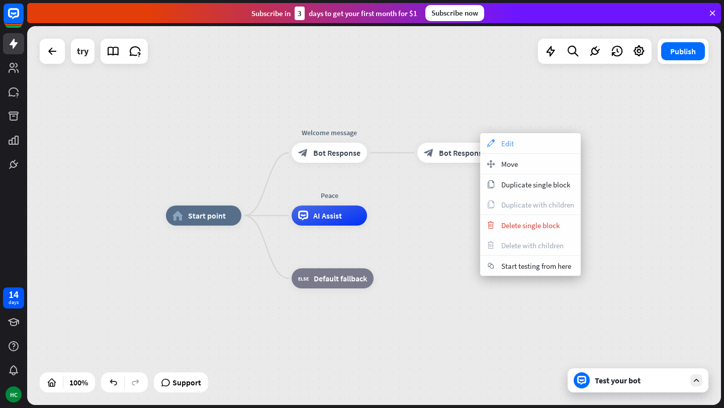
click at [524, 141] on div "appearance Edit" at bounding box center [530, 143] width 101 height 20
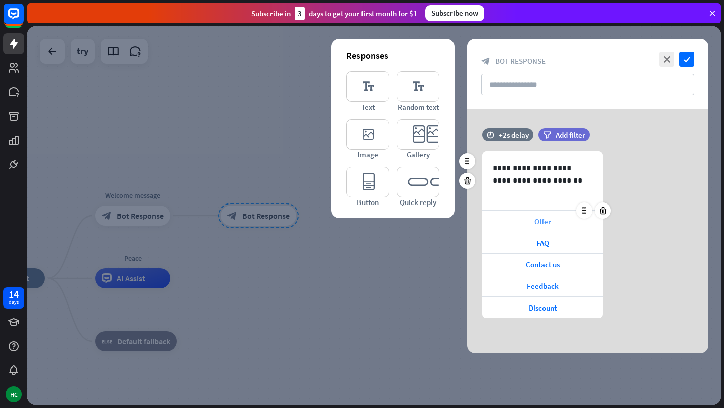
click at [540, 220] on span "Offer" at bounding box center [542, 222] width 17 height 10
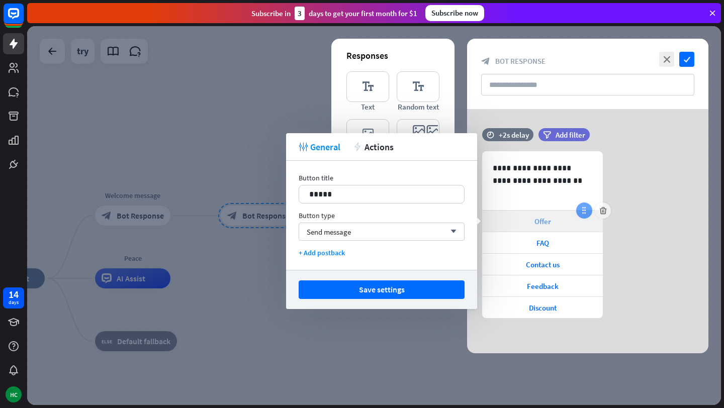
click at [581, 211] on icon at bounding box center [584, 210] width 9 height 9
click at [583, 214] on icon at bounding box center [584, 210] width 9 height 9
click at [350, 341] on div at bounding box center [374, 215] width 694 height 379
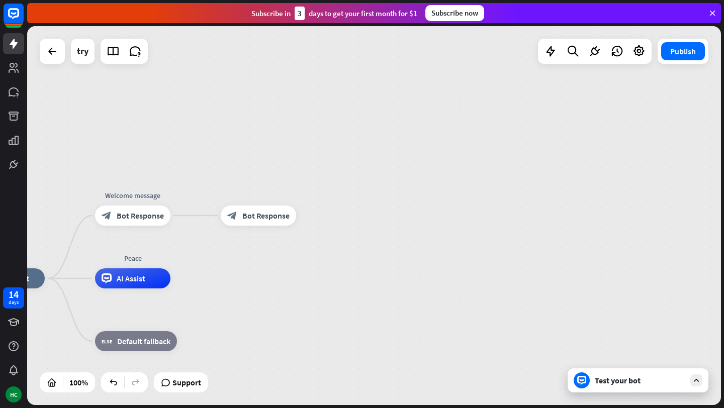
click at [631, 384] on div "Test your bot" at bounding box center [640, 381] width 90 height 10
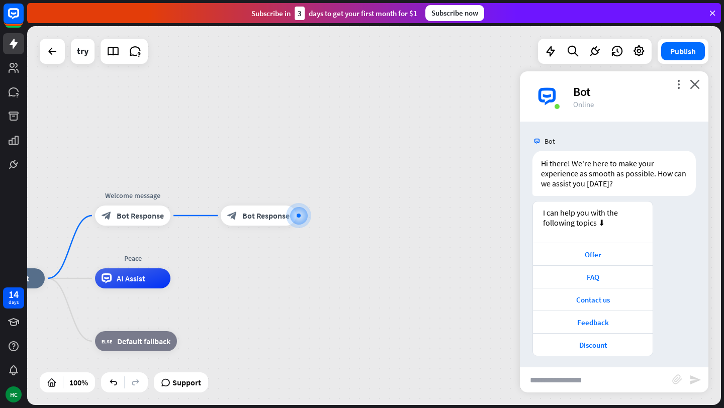
scroll to position [5, 0]
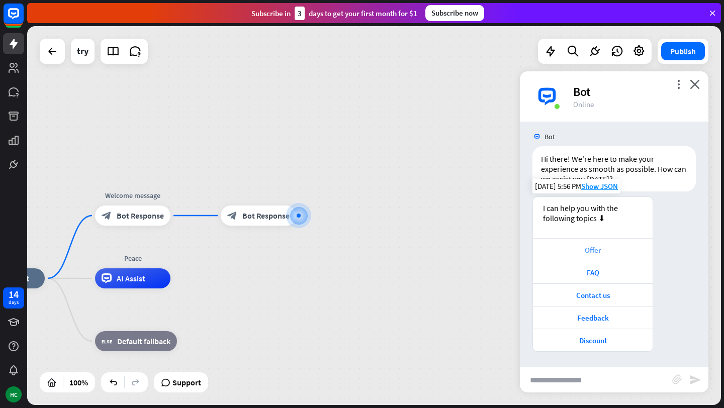
click at [594, 250] on div "Offer" at bounding box center [593, 250] width 110 height 10
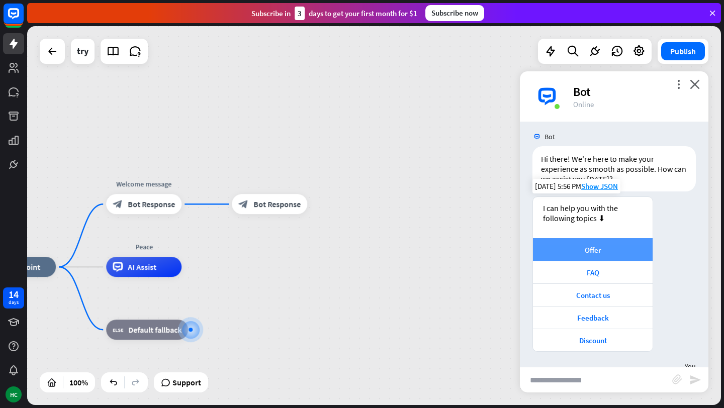
scroll to position [106, 0]
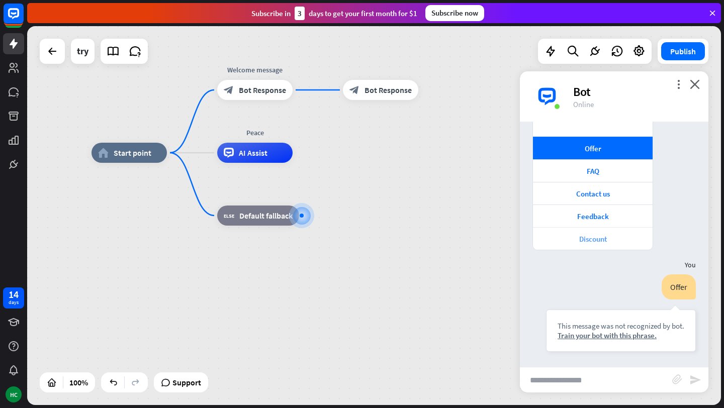
click at [597, 236] on div "Discount" at bounding box center [593, 239] width 110 height 10
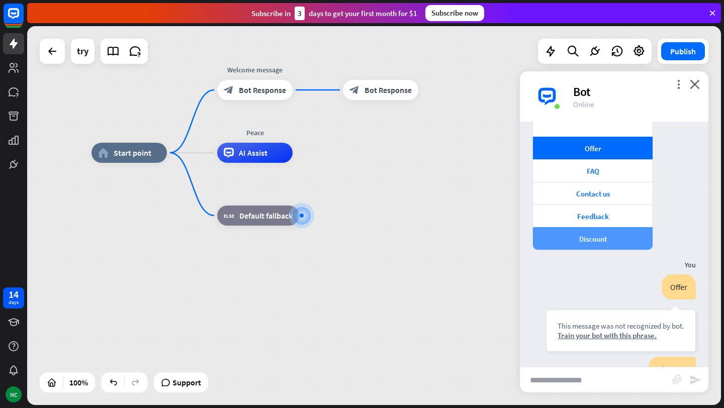
scroll to position [189, 0]
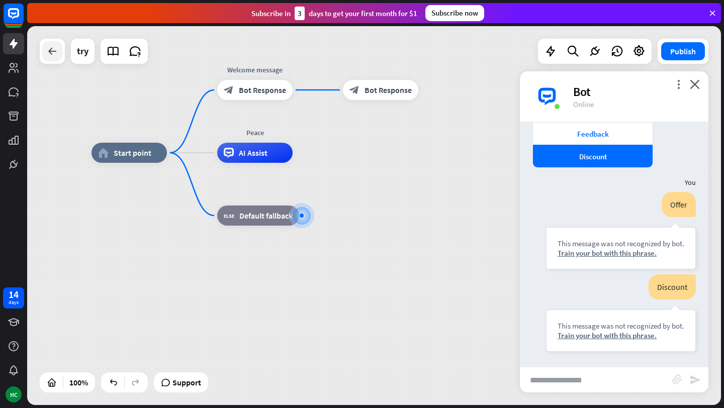
click at [54, 54] on icon at bounding box center [52, 51] width 12 height 12
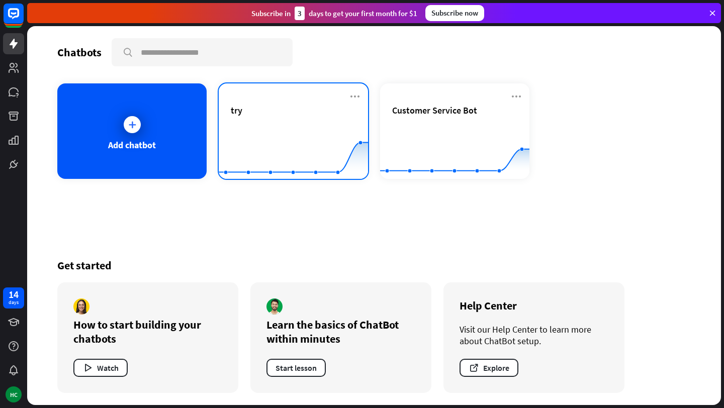
click at [283, 122] on div "try" at bounding box center [293, 122] width 125 height 35
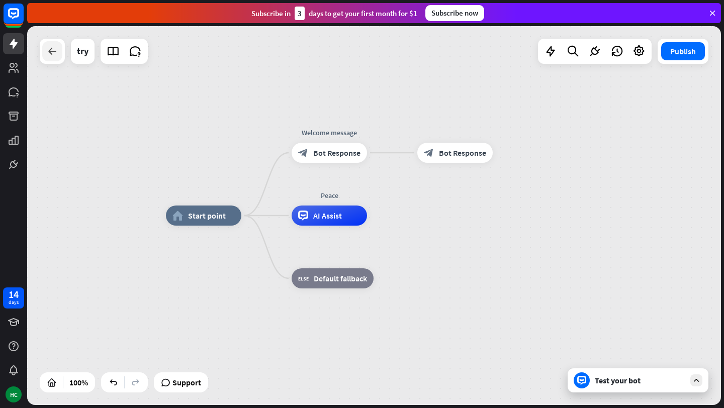
click at [52, 49] on icon at bounding box center [52, 51] width 12 height 12
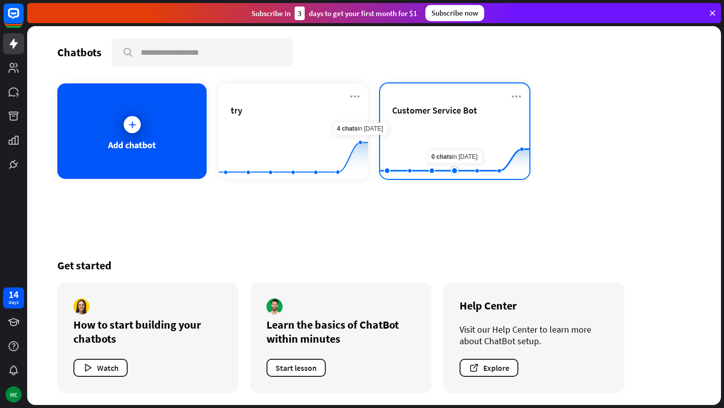
click at [447, 134] on rect at bounding box center [454, 154] width 149 height 63
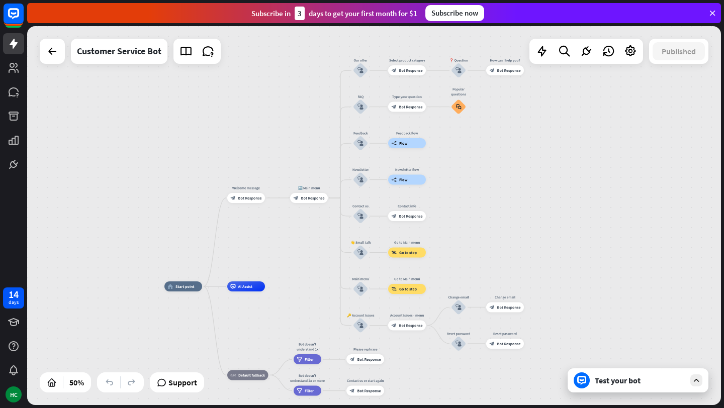
drag, startPoint x: 423, startPoint y: 161, endPoint x: 300, endPoint y: 248, distance: 150.8
click at [300, 248] on div "home_2 Start point Welcome message block_bot_response Bot Response 🔙 Main menu …" at bounding box center [374, 215] width 694 height 379
click at [335, 197] on icon "plus" at bounding box center [334, 198] width 4 height 4
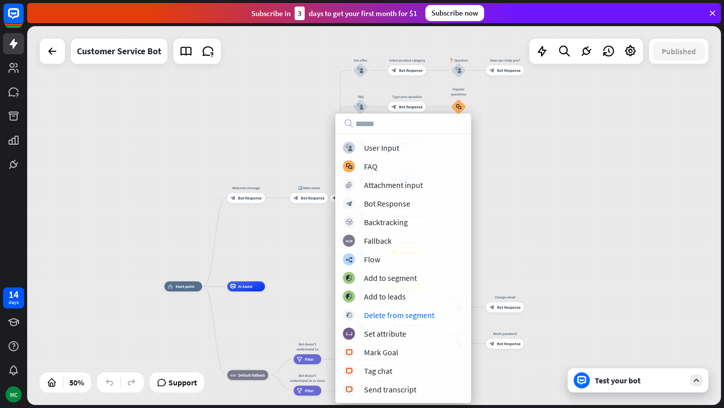
click at [303, 250] on div "home_2 Start point Welcome message block_bot_response Bot Response plus 🔙 Main …" at bounding box center [374, 215] width 694 height 379
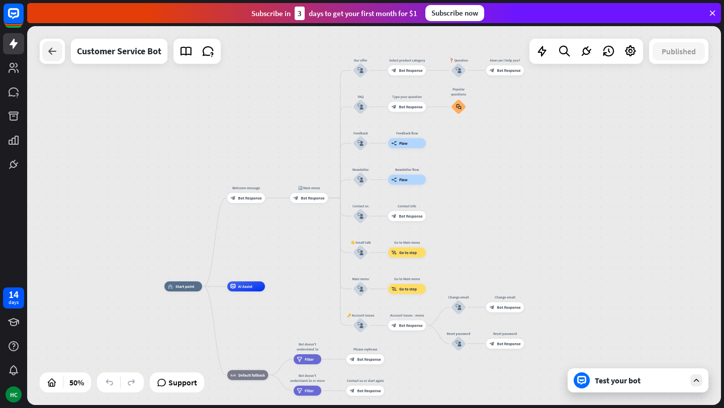
click at [52, 57] on icon at bounding box center [52, 51] width 12 height 12
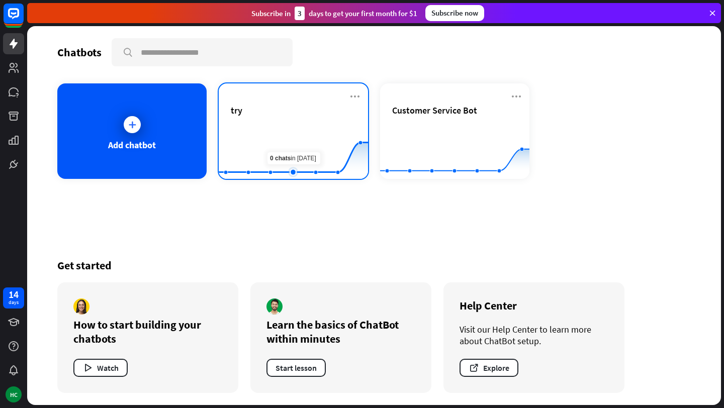
click at [291, 129] on rect at bounding box center [293, 154] width 149 height 63
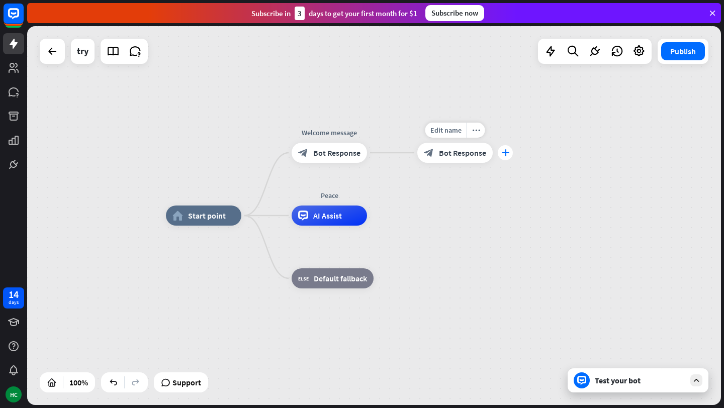
click at [504, 157] on div "plus" at bounding box center [505, 152] width 15 height 15
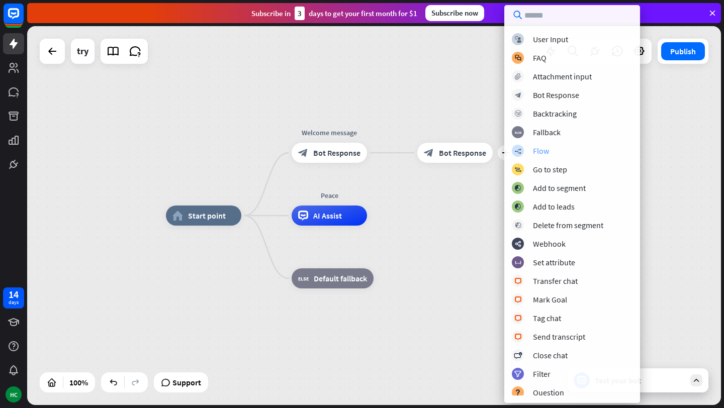
click at [544, 153] on div "Flow" at bounding box center [541, 151] width 16 height 10
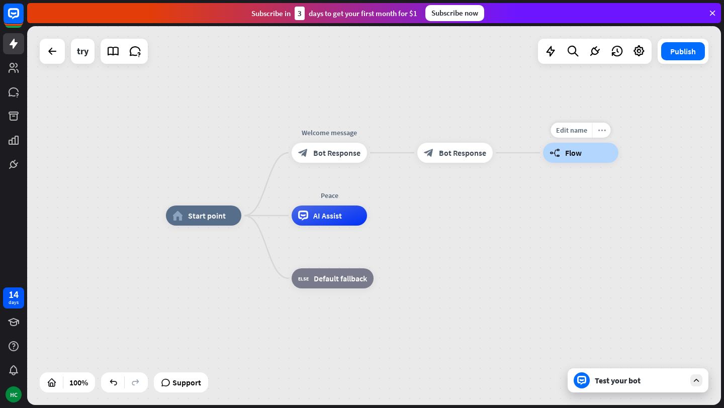
click at [607, 126] on div "more_horiz" at bounding box center [601, 130] width 19 height 15
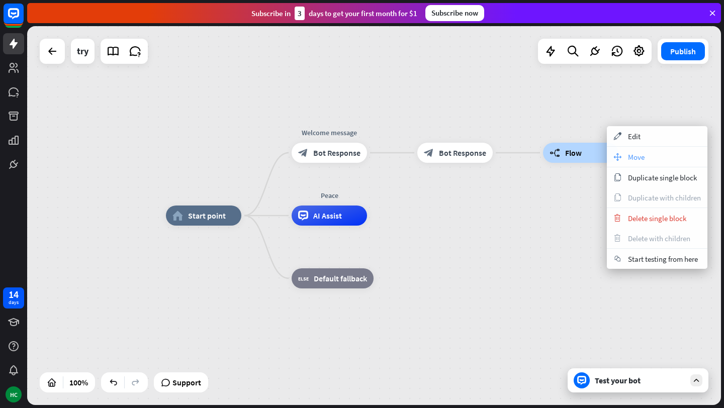
click at [644, 160] on div "move_block Move" at bounding box center [657, 157] width 101 height 20
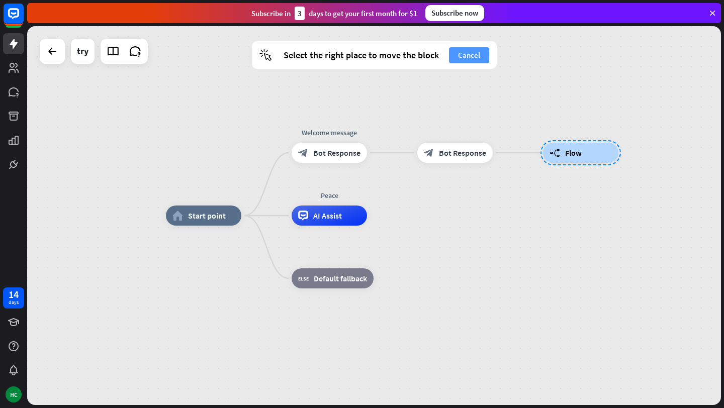
click at [480, 61] on button "Cancel" at bounding box center [469, 55] width 40 height 16
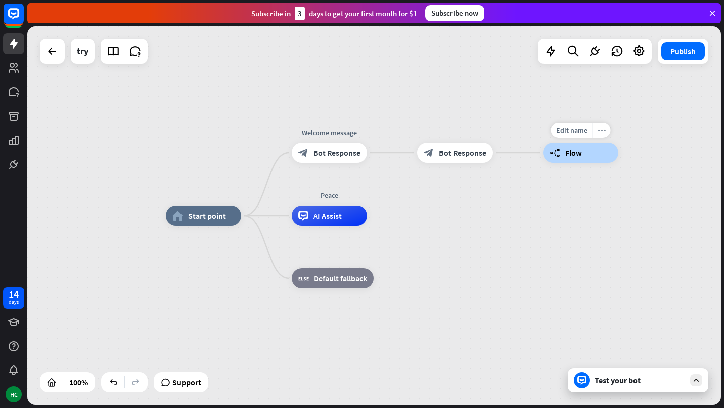
click at [601, 132] on icon "more_horiz" at bounding box center [602, 131] width 8 height 8
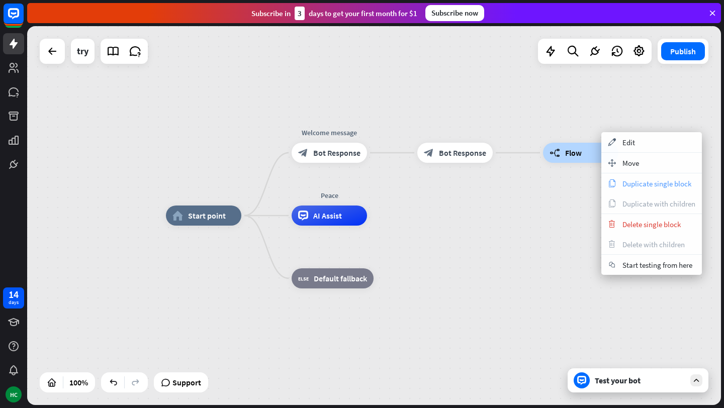
click at [631, 182] on span "Duplicate single block" at bounding box center [656, 184] width 69 height 10
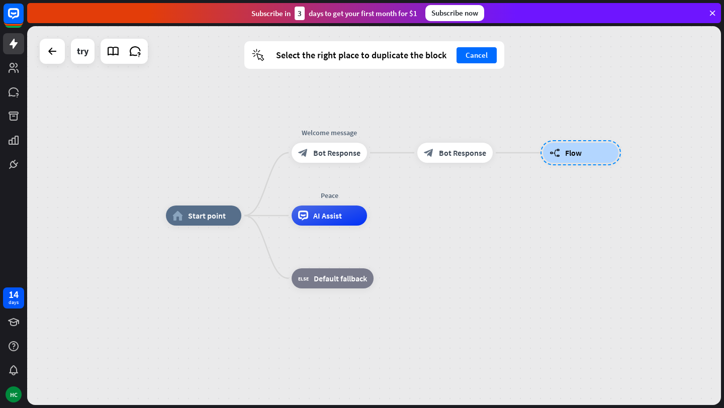
click at [452, 184] on div "home_2 Start point Welcome message block_bot_response Bot Response block_bot_re…" at bounding box center [374, 215] width 694 height 379
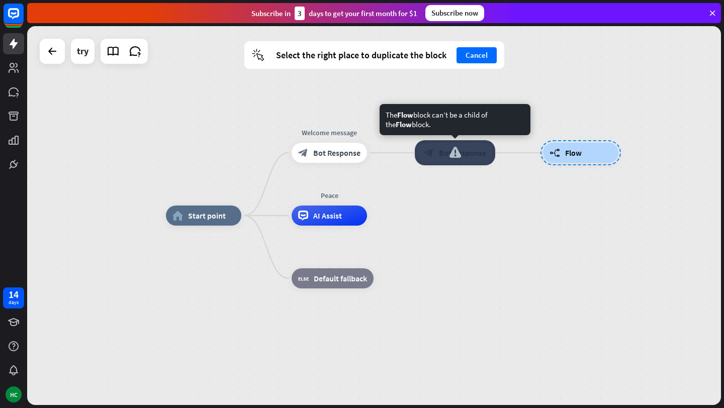
click at [471, 153] on div at bounding box center [455, 152] width 80 height 25
click at [493, 156] on div "block_bot_response Bot Response" at bounding box center [454, 153] width 75 height 20
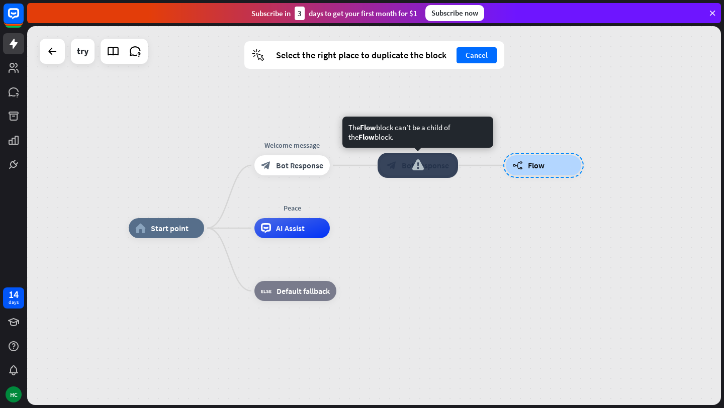
drag, startPoint x: 512, startPoint y: 156, endPoint x: 475, endPoint y: 168, distance: 39.3
click at [455, 168] on div "block_bot_response Bot Response" at bounding box center [417, 165] width 75 height 20
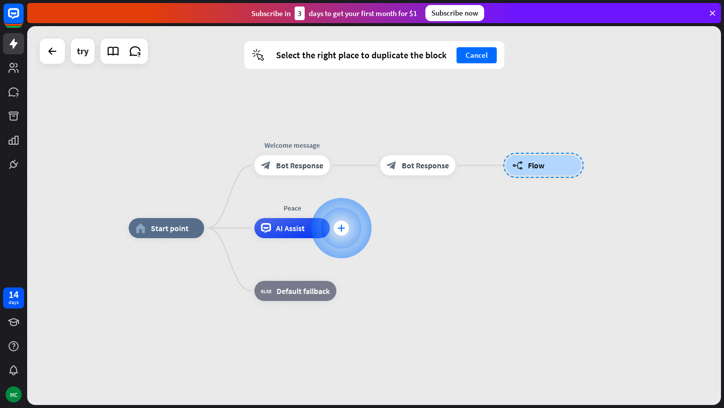
click at [347, 226] on div "plus" at bounding box center [341, 228] width 15 height 15
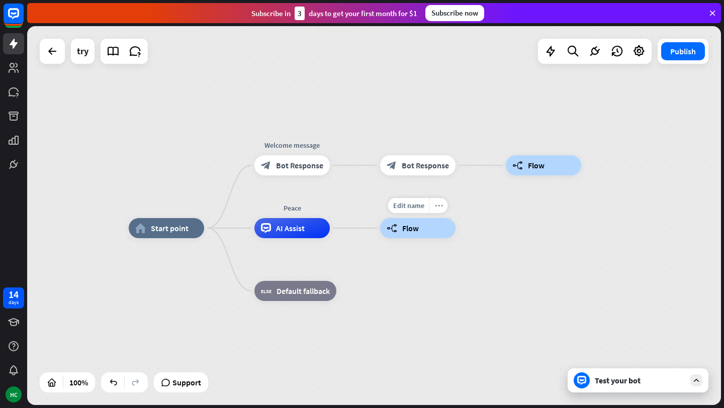
click at [435, 207] on icon "more_horiz" at bounding box center [439, 206] width 8 height 8
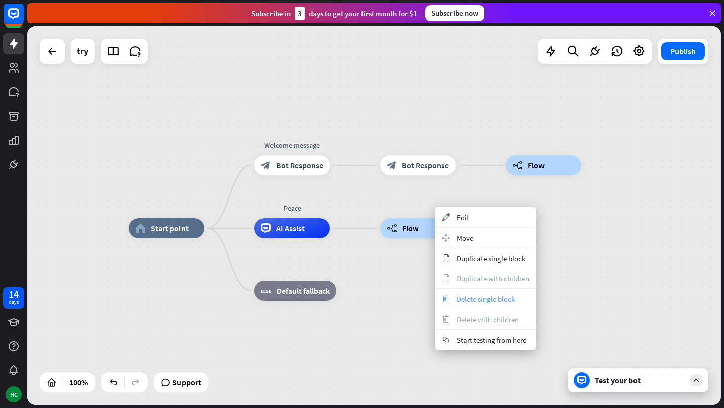
click at [468, 299] on span "Delete single block" at bounding box center [485, 300] width 58 height 10
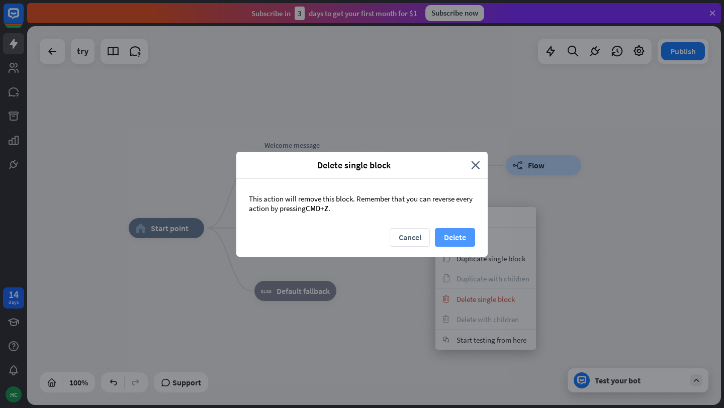
click at [461, 236] on button "Delete" at bounding box center [455, 237] width 40 height 19
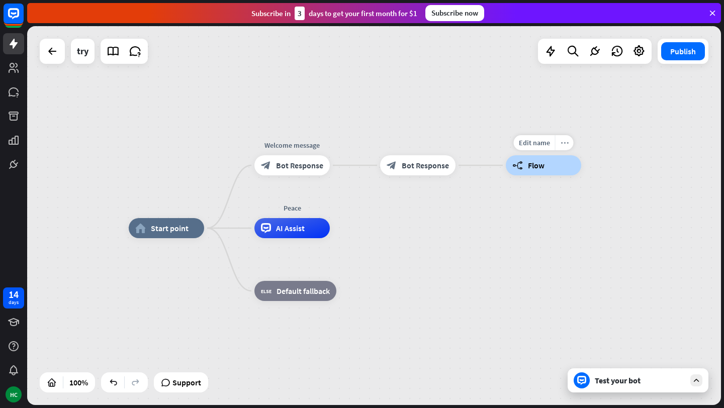
click at [562, 143] on icon "more_horiz" at bounding box center [565, 143] width 8 height 8
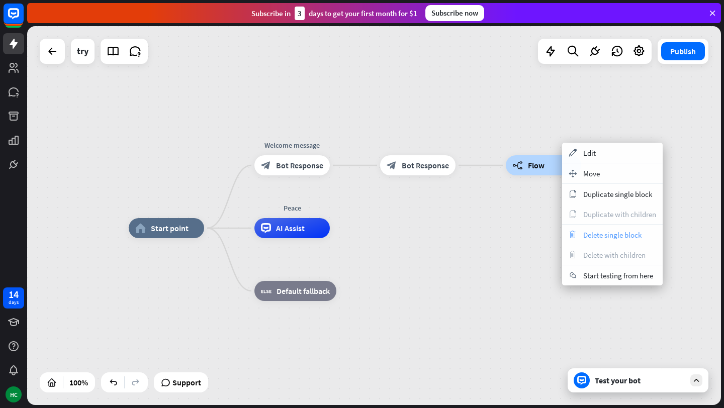
click at [600, 238] on span "Delete single block" at bounding box center [612, 235] width 58 height 10
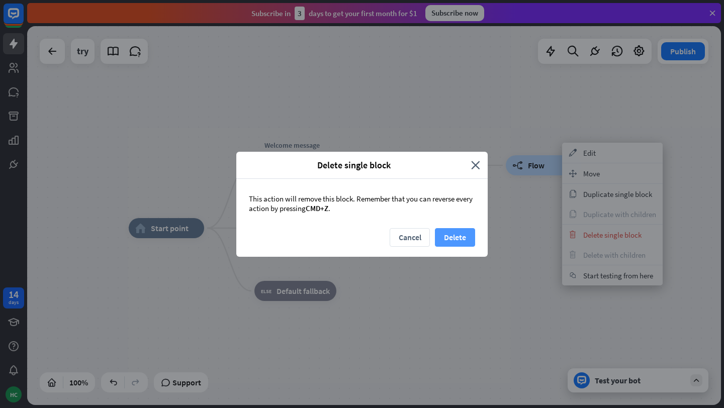
click at [463, 230] on button "Delete" at bounding box center [455, 237] width 40 height 19
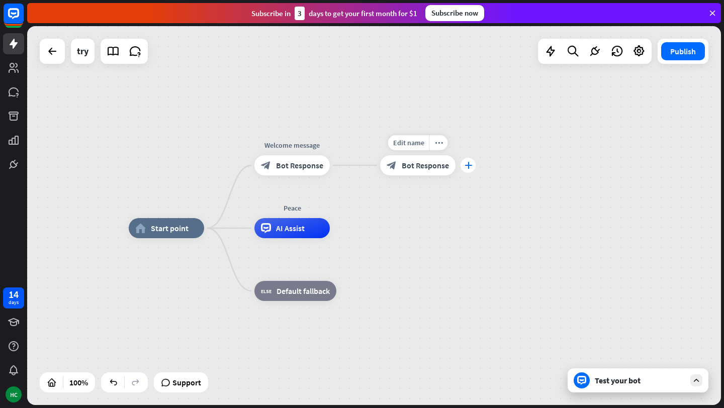
click at [466, 166] on icon "plus" at bounding box center [468, 165] width 8 height 7
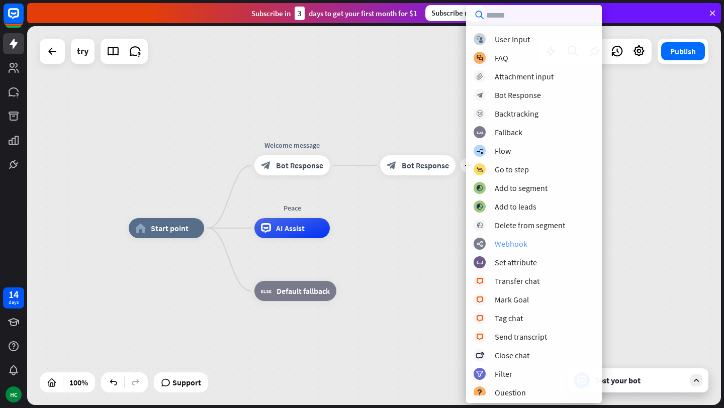
click at [495, 243] on div "Webhook" at bounding box center [511, 244] width 33 height 10
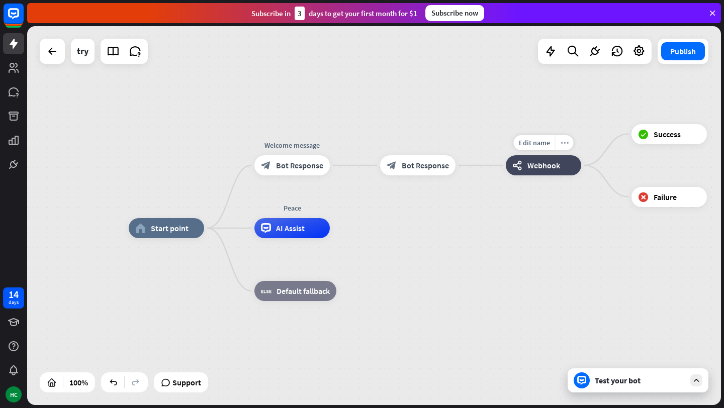
click at [564, 139] on icon "more_horiz" at bounding box center [565, 143] width 8 height 8
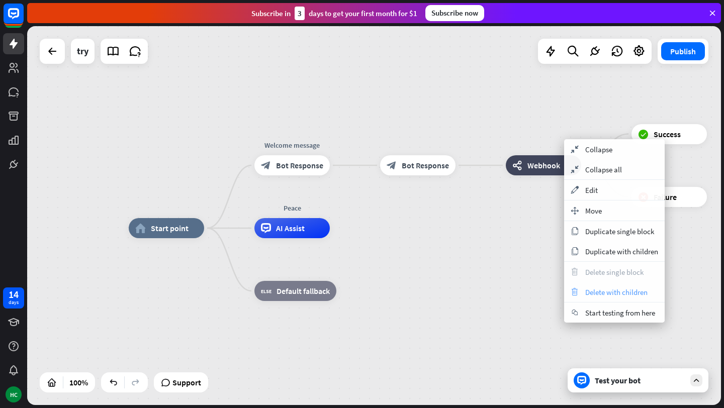
click at [595, 290] on span "Delete with children" at bounding box center [616, 293] width 62 height 10
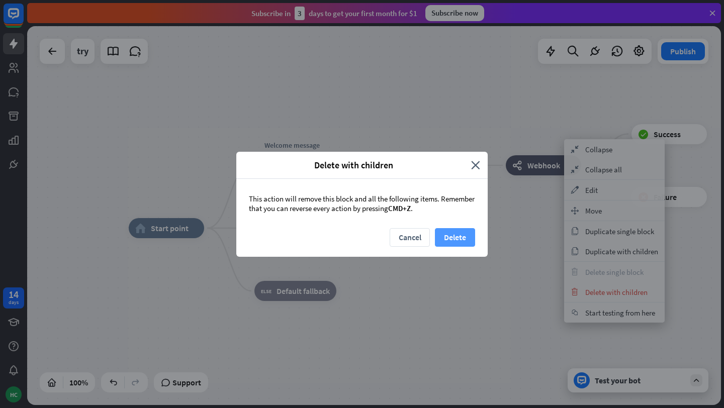
click at [459, 241] on button "Delete" at bounding box center [455, 237] width 40 height 19
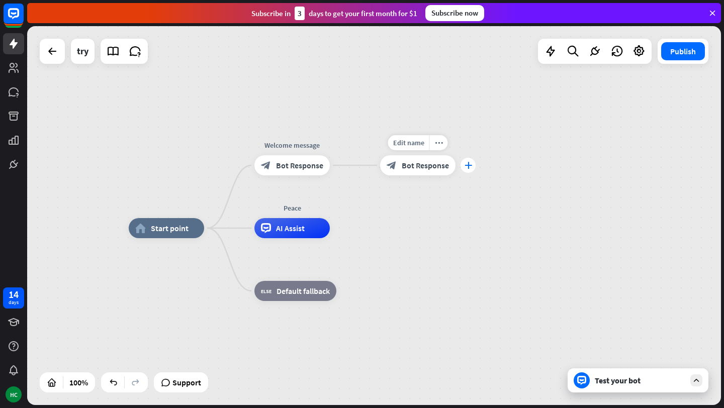
click at [470, 171] on div "plus" at bounding box center [467, 165] width 15 height 15
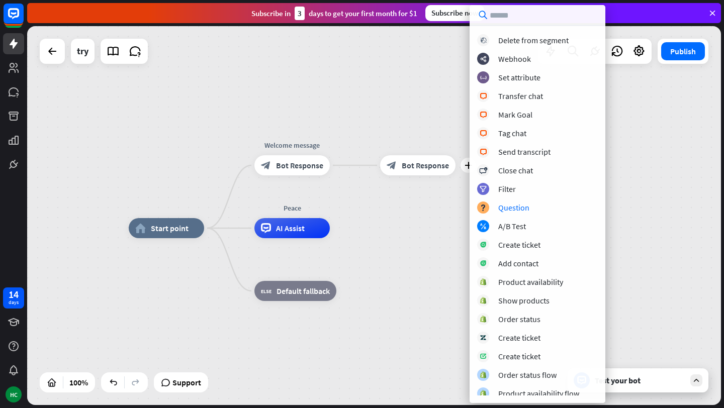
scroll to position [189, 0]
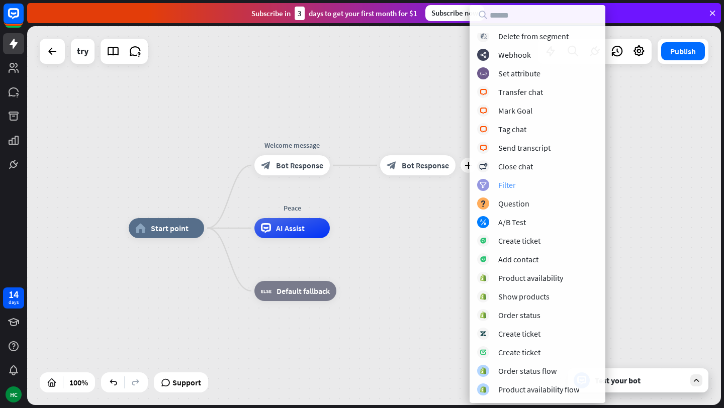
click at [500, 185] on div "Filter" at bounding box center [507, 185] width 18 height 10
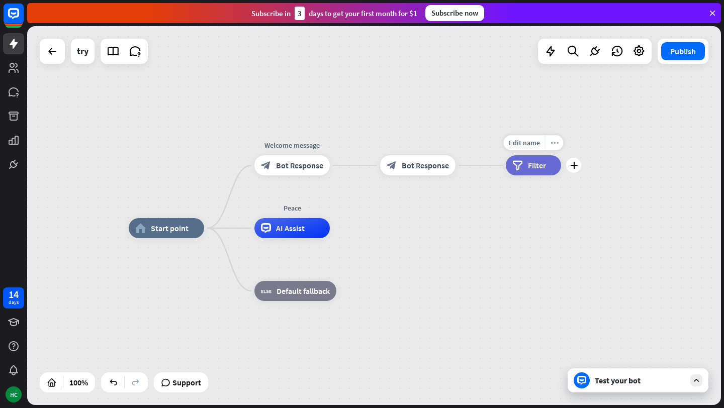
click at [548, 142] on div "more_horiz" at bounding box center [554, 142] width 19 height 15
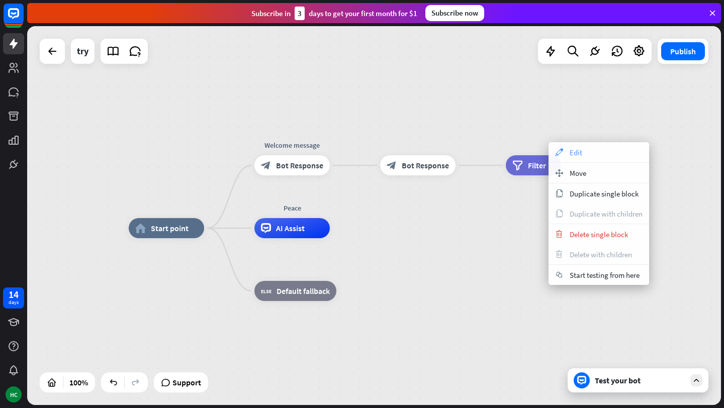
click at [583, 155] on div "appearance Edit" at bounding box center [598, 152] width 101 height 20
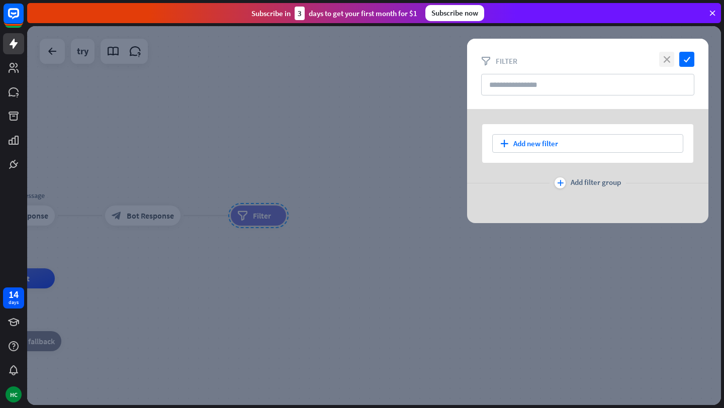
click at [672, 58] on icon "close" at bounding box center [666, 59] width 15 height 15
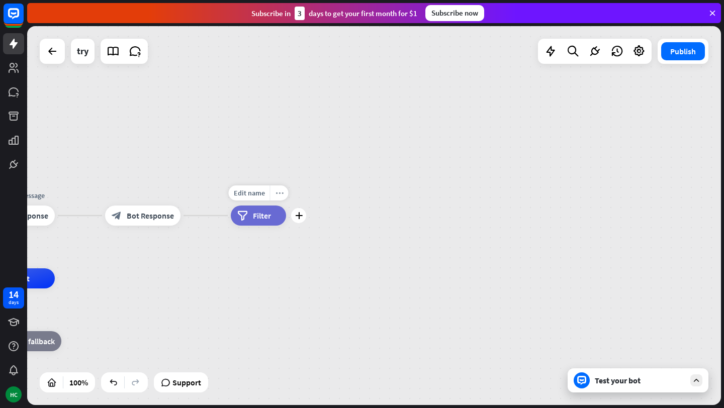
click at [279, 192] on icon "more_horiz" at bounding box center [279, 194] width 8 height 8
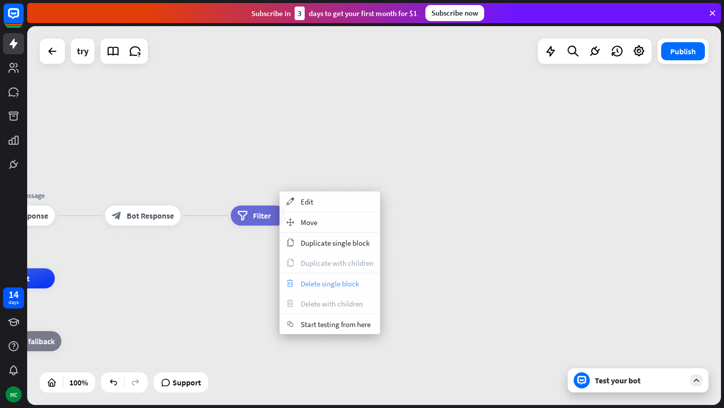
click at [308, 283] on span "Delete single block" at bounding box center [330, 284] width 58 height 10
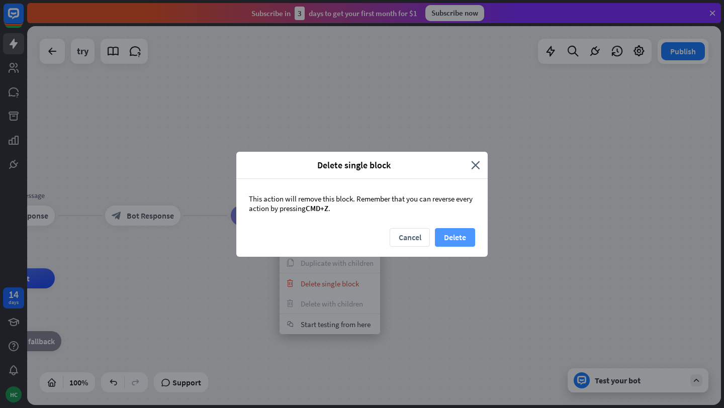
click at [460, 239] on button "Delete" at bounding box center [455, 237] width 40 height 19
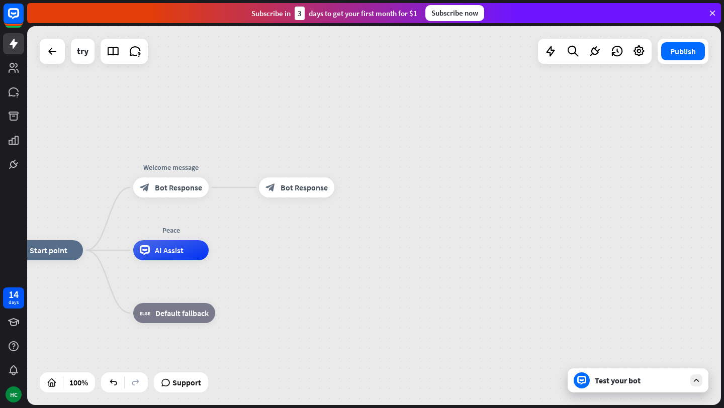
drag, startPoint x: 265, startPoint y: 279, endPoint x: 419, endPoint y: 251, distance: 156.4
click at [349, 185] on icon "plus" at bounding box center [347, 187] width 8 height 7
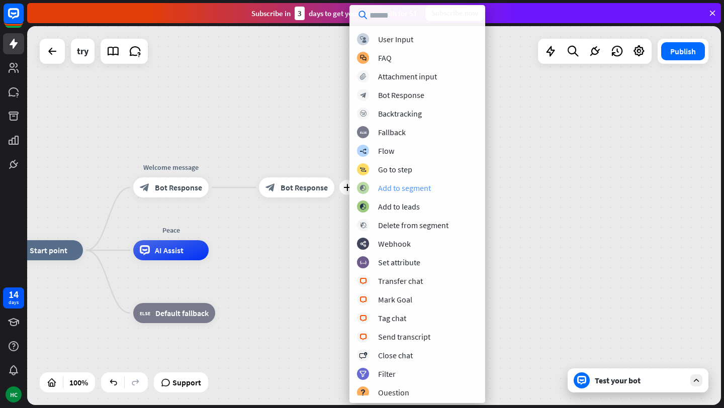
click at [404, 185] on div "Add to segment" at bounding box center [404, 188] width 53 height 10
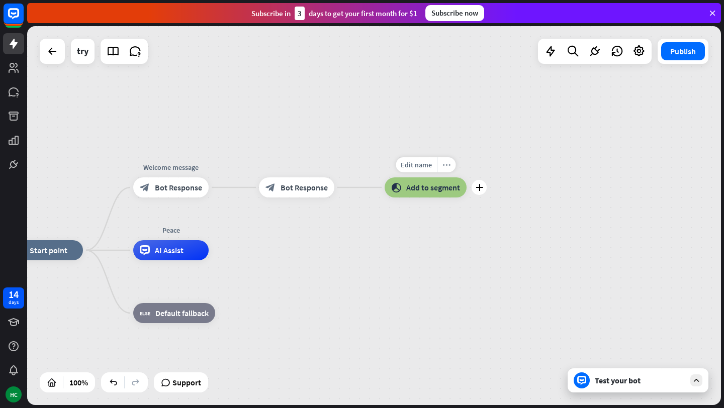
click at [449, 164] on icon "more_horiz" at bounding box center [446, 165] width 8 height 8
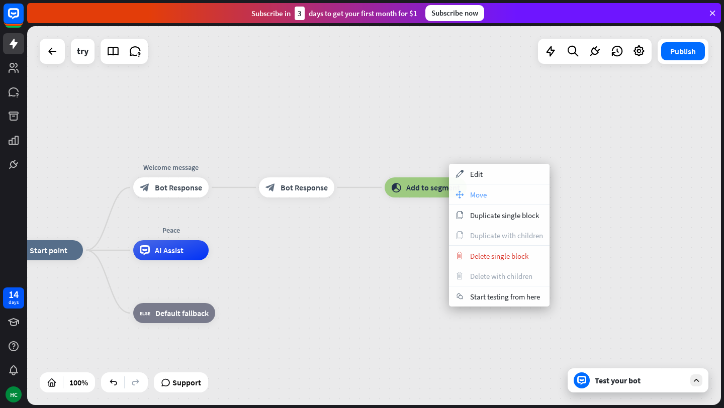
click at [490, 191] on div "move_block Move" at bounding box center [499, 194] width 101 height 20
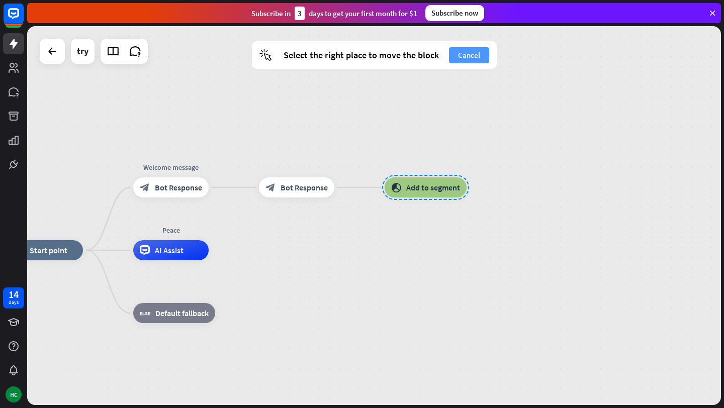
click at [470, 59] on button "Cancel" at bounding box center [469, 55] width 40 height 16
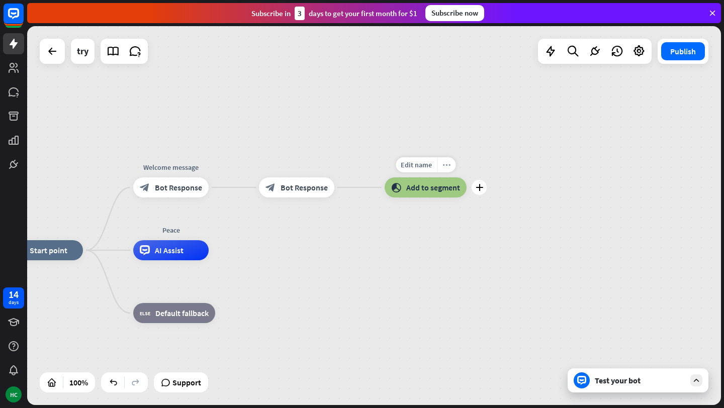
click at [453, 163] on div "more_horiz" at bounding box center [446, 164] width 19 height 15
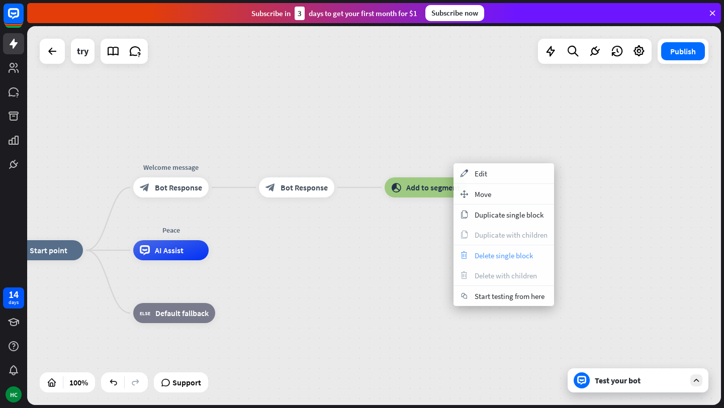
click at [488, 253] on span "Delete single block" at bounding box center [504, 256] width 58 height 10
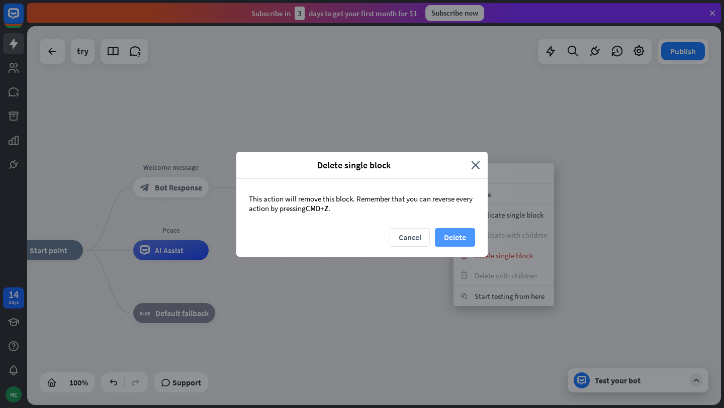
click at [466, 240] on button "Delete" at bounding box center [455, 237] width 40 height 19
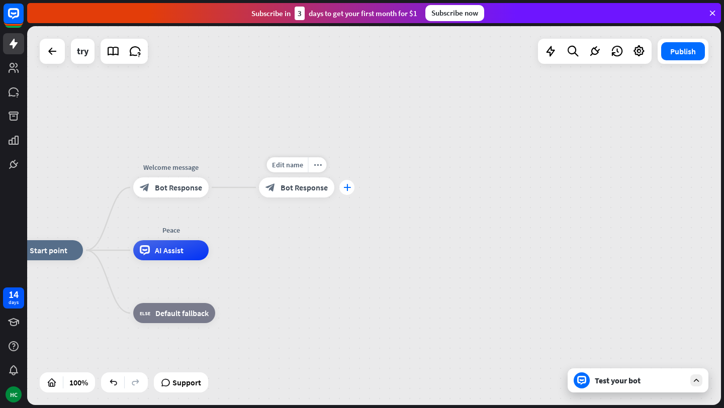
click at [343, 189] on icon "plus" at bounding box center [347, 187] width 8 height 7
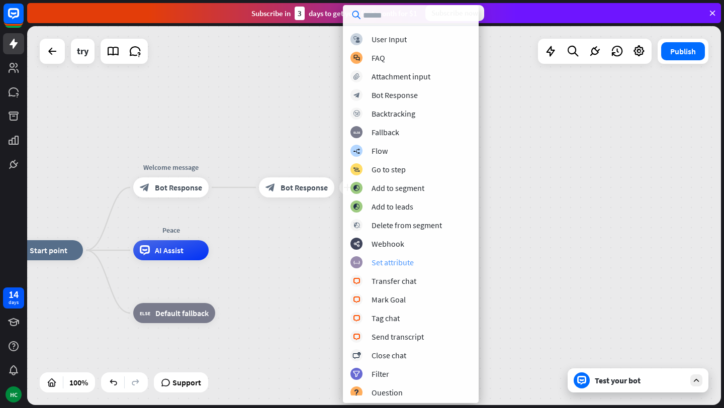
click at [402, 263] on div "Set attribute" at bounding box center [392, 262] width 42 height 10
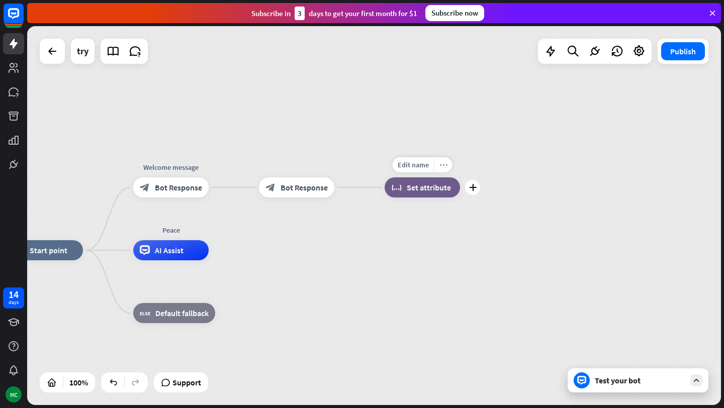
click at [444, 167] on icon "more_horiz" at bounding box center [443, 165] width 8 height 8
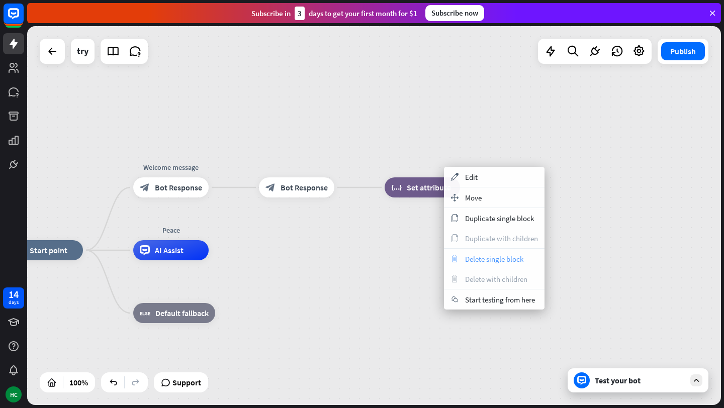
click at [479, 257] on span "Delete single block" at bounding box center [494, 259] width 58 height 10
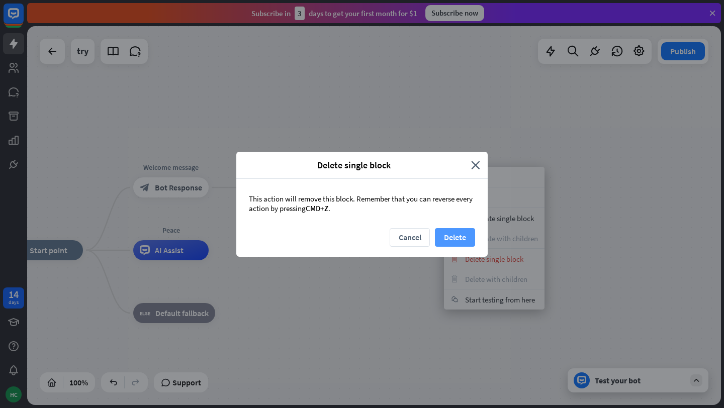
click at [458, 237] on button "Delete" at bounding box center [455, 237] width 40 height 19
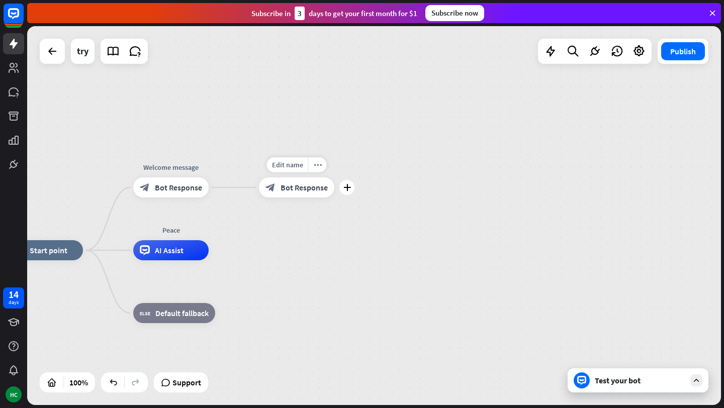
click at [345, 185] on icon "plus" at bounding box center [347, 187] width 8 height 7
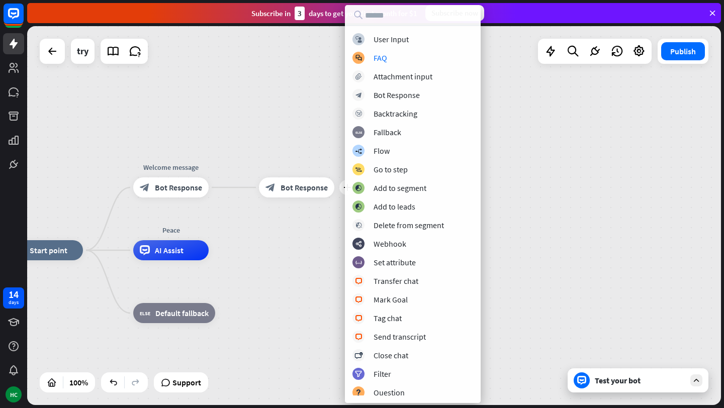
click at [241, 85] on div "home_2 Start point Welcome message block_bot_response Bot Response plus block_b…" at bounding box center [374, 215] width 694 height 379
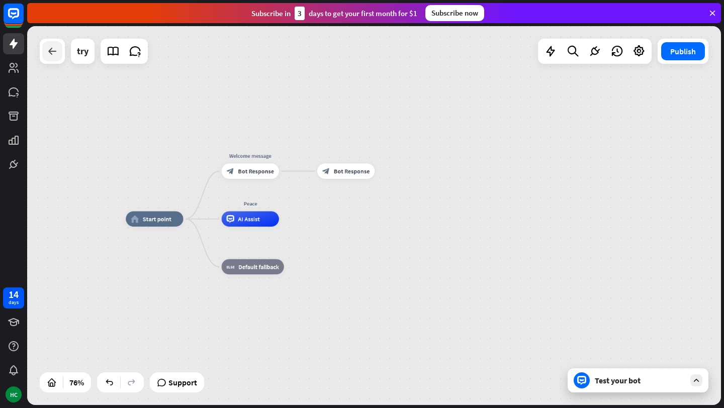
click at [56, 50] on icon at bounding box center [52, 51] width 12 height 12
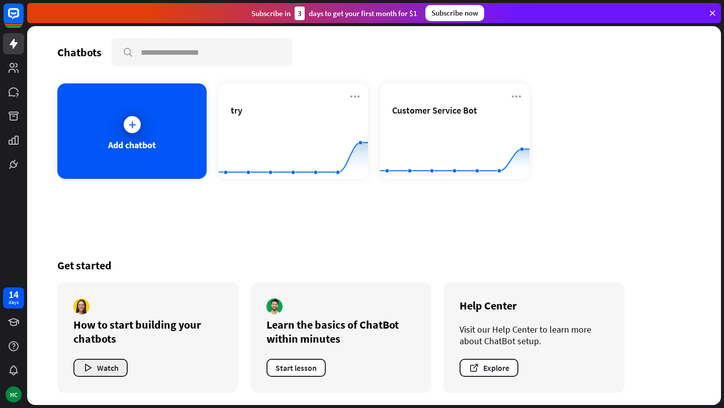
click at [109, 362] on button "Watch" at bounding box center [100, 368] width 54 height 18
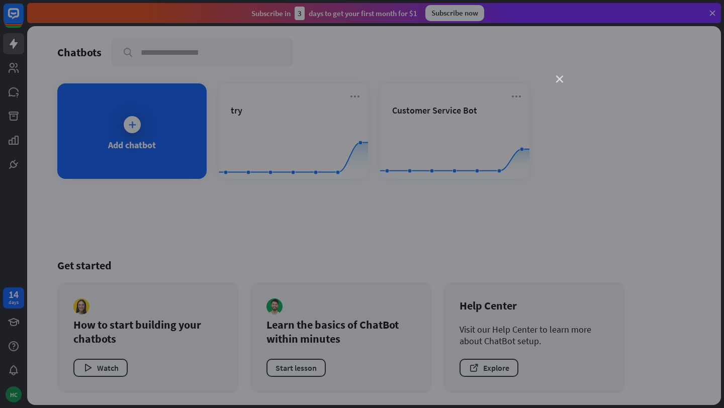
click at [561, 80] on icon "close" at bounding box center [559, 79] width 7 height 7
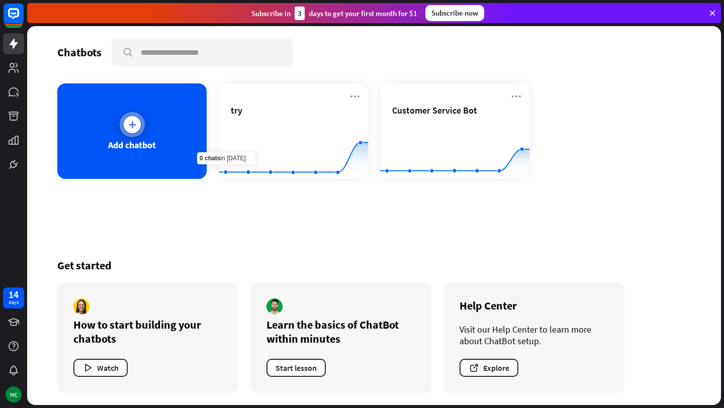
click at [132, 126] on icon at bounding box center [132, 125] width 10 height 10
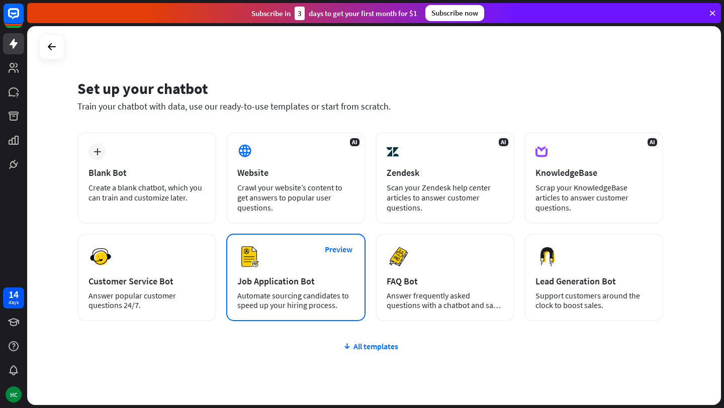
click at [304, 282] on div "Job Application Bot" at bounding box center [295, 281] width 117 height 12
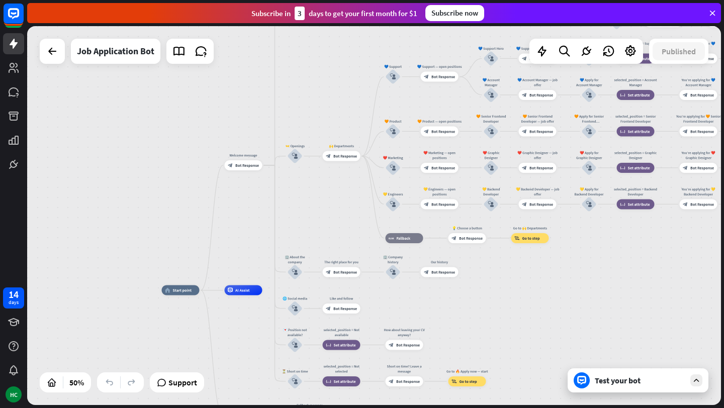
drag, startPoint x: 585, startPoint y: 266, endPoint x: 516, endPoint y: 307, distance: 80.0
click at [516, 307] on div "home_2 Start point Welcome message block_bot_response Bot Response ✨ Main menu …" at bounding box center [374, 215] width 694 height 379
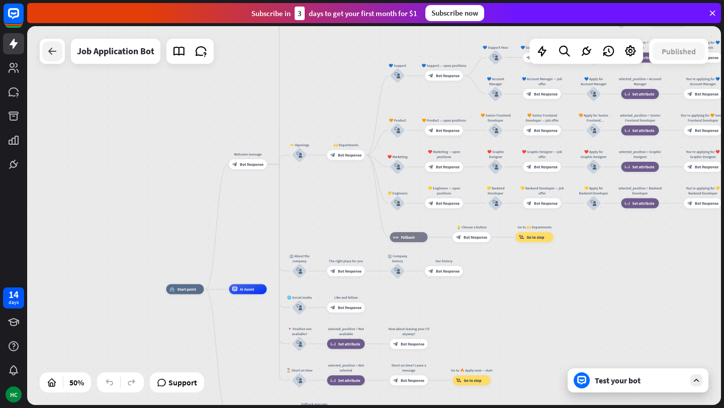
click at [56, 54] on icon at bounding box center [52, 51] width 12 height 12
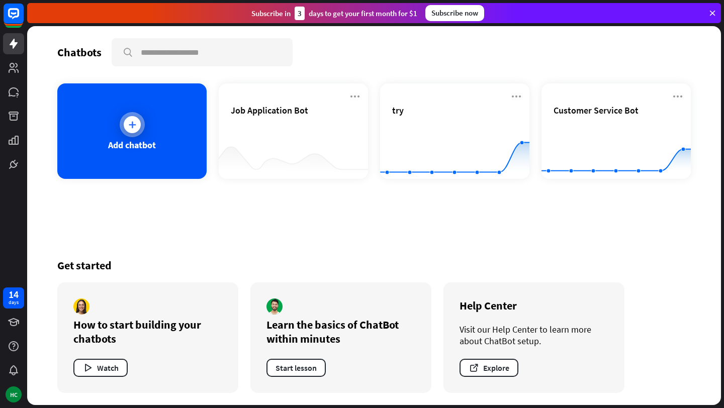
click at [163, 142] on div "Add chatbot" at bounding box center [131, 131] width 149 height 96
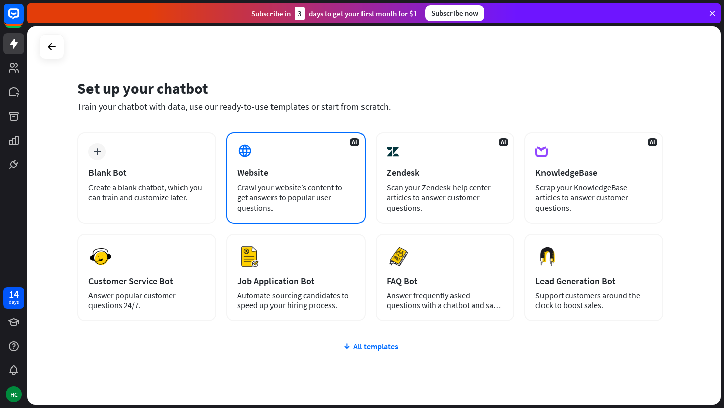
click at [272, 183] on div "Crawl your website’s content to get answers to popular user questions." at bounding box center [295, 197] width 117 height 30
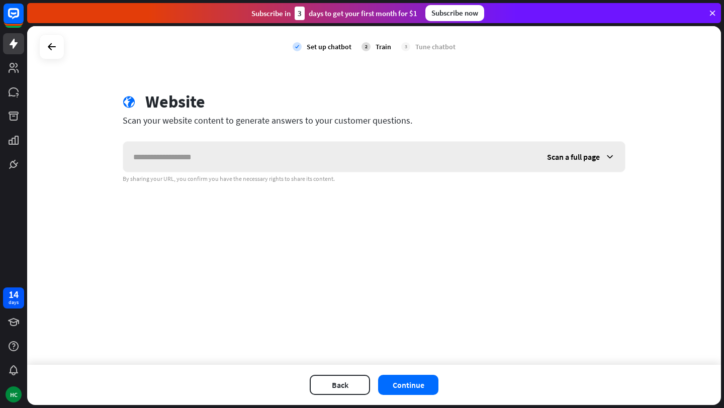
click at [605, 152] on icon at bounding box center [610, 157] width 10 height 10
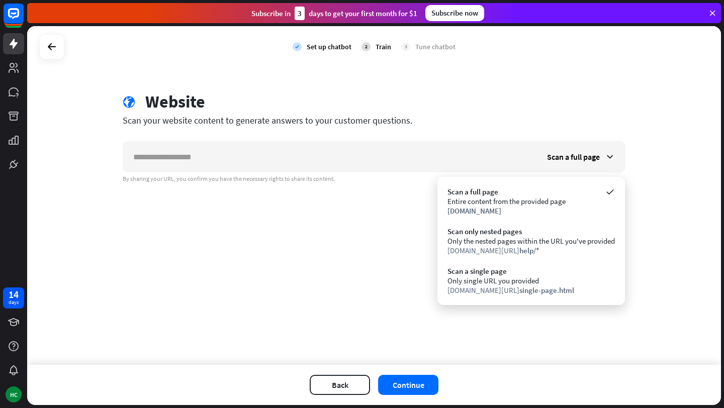
click at [188, 210] on div "check Set up chatbot 2 Train 3 Tune chatbot globe Website Scan your website con…" at bounding box center [374, 195] width 694 height 339
